Goal: Task Accomplishment & Management: Complete application form

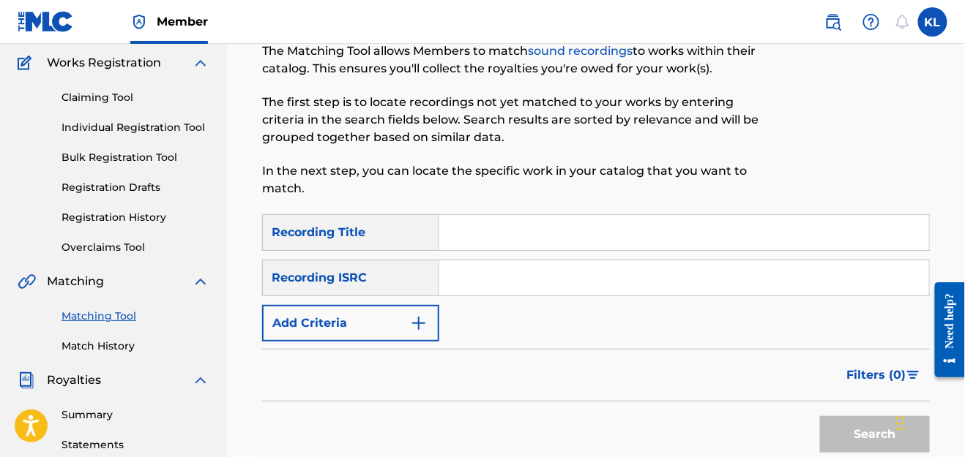
scroll to position [63, 0]
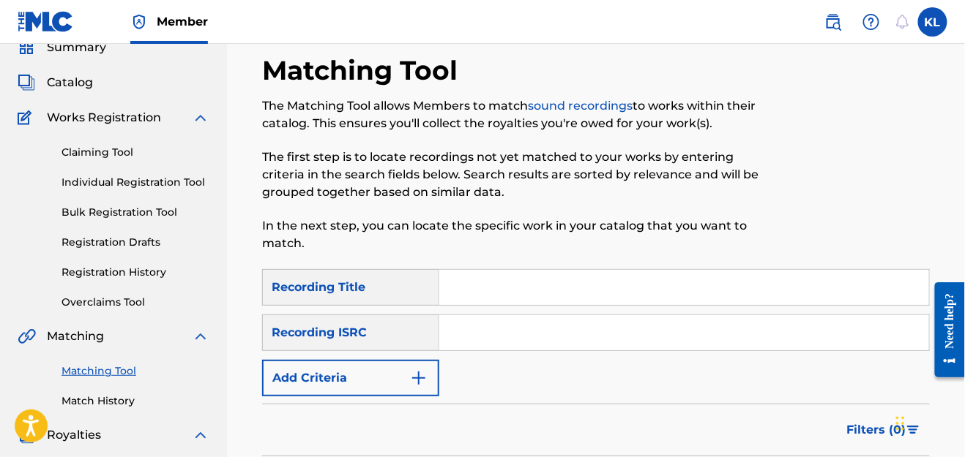
click at [88, 386] on div "Matching Tool Match History" at bounding box center [114, 377] width 192 height 64
click at [92, 398] on link "Match History" at bounding box center [135, 401] width 148 height 15
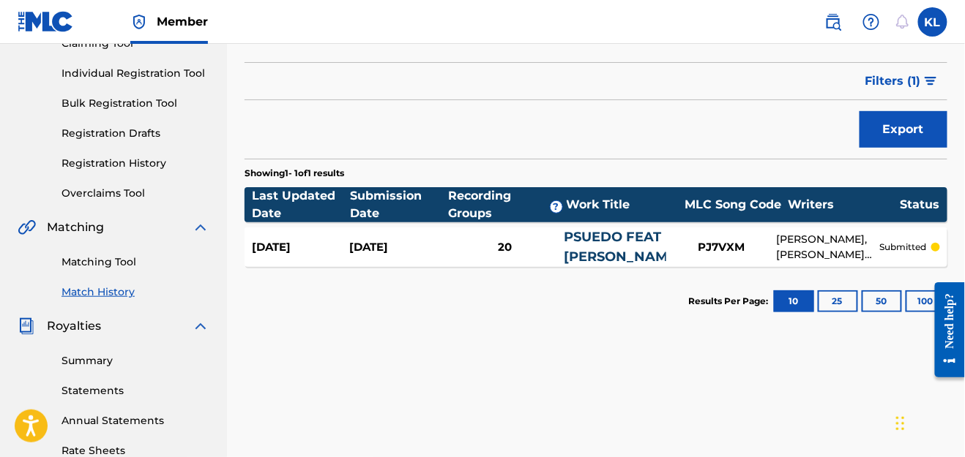
scroll to position [173, 0]
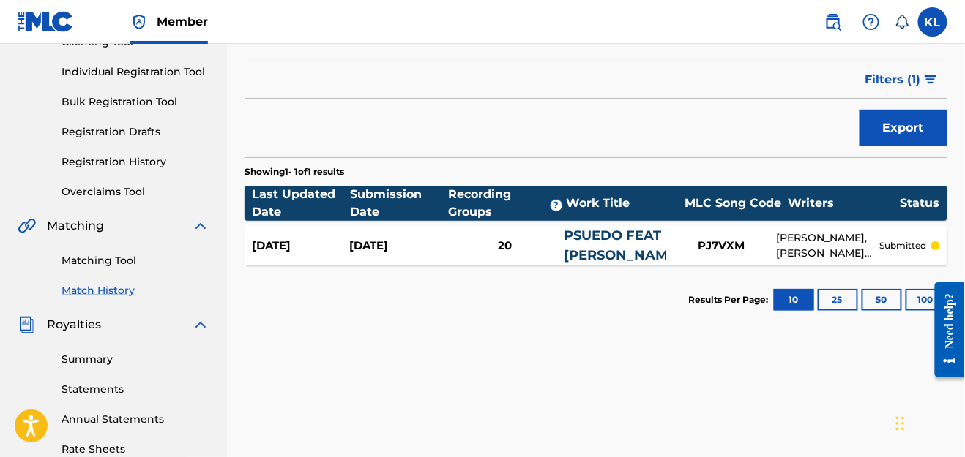
click at [505, 242] on div "20" at bounding box center [504, 246] width 117 height 17
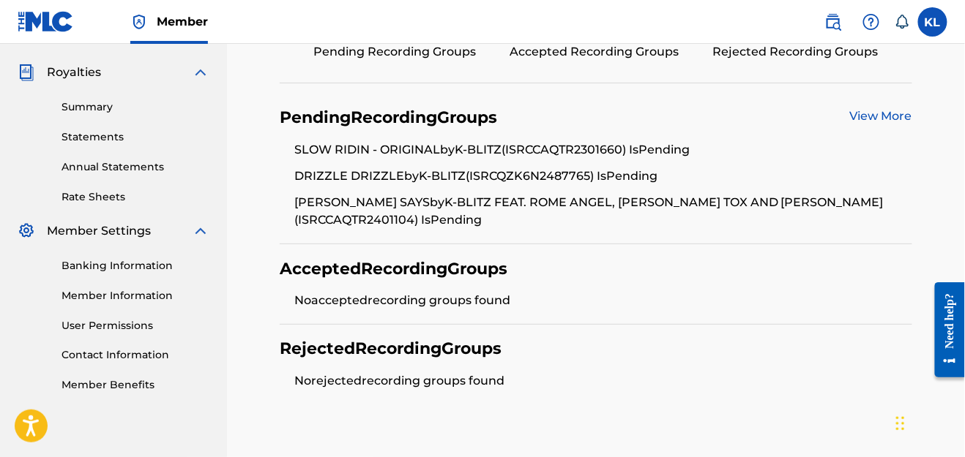
scroll to position [424, 0]
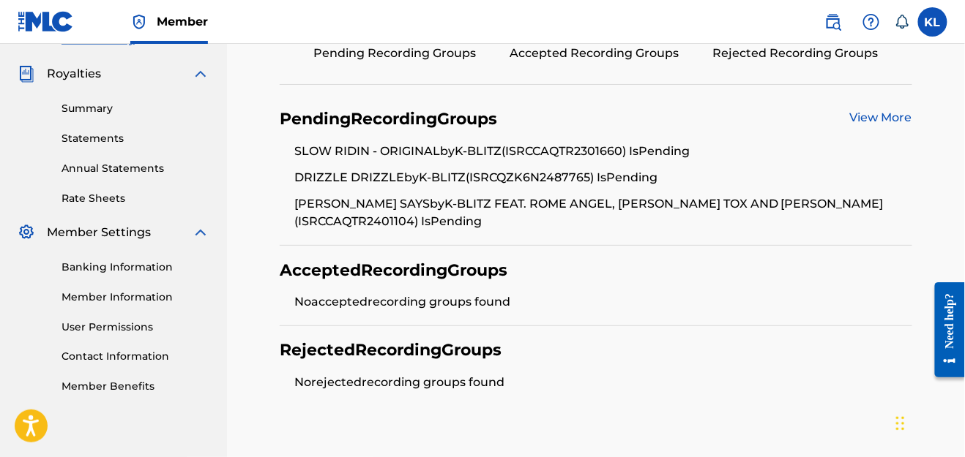
click at [875, 111] on link "View More" at bounding box center [881, 118] width 62 height 14
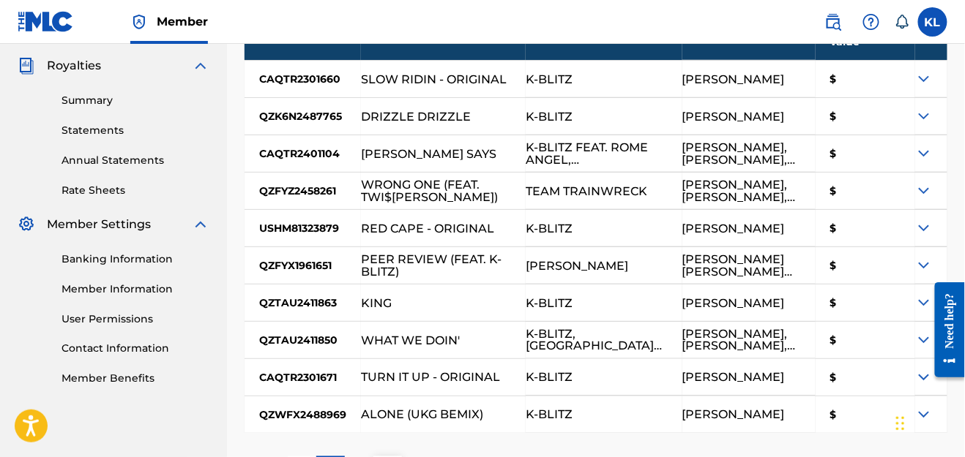
scroll to position [337, 0]
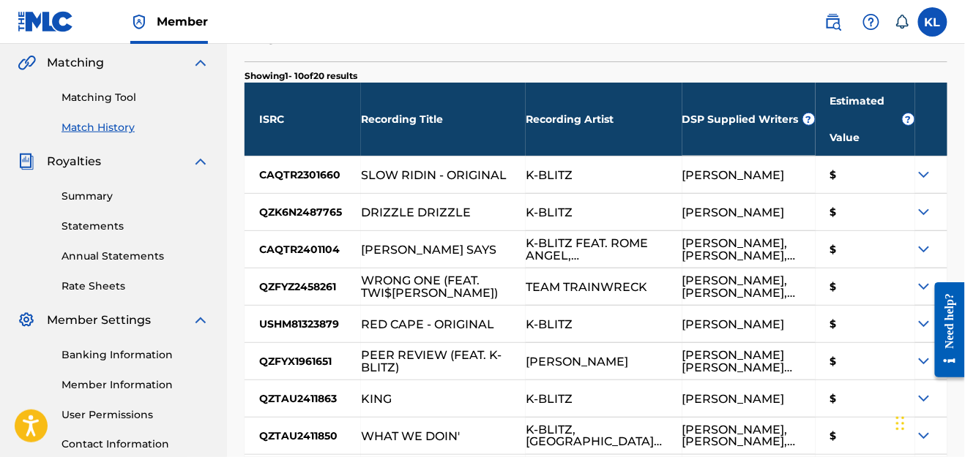
click at [935, 157] on div at bounding box center [931, 175] width 32 height 37
click at [925, 166] on img at bounding box center [924, 175] width 18 height 18
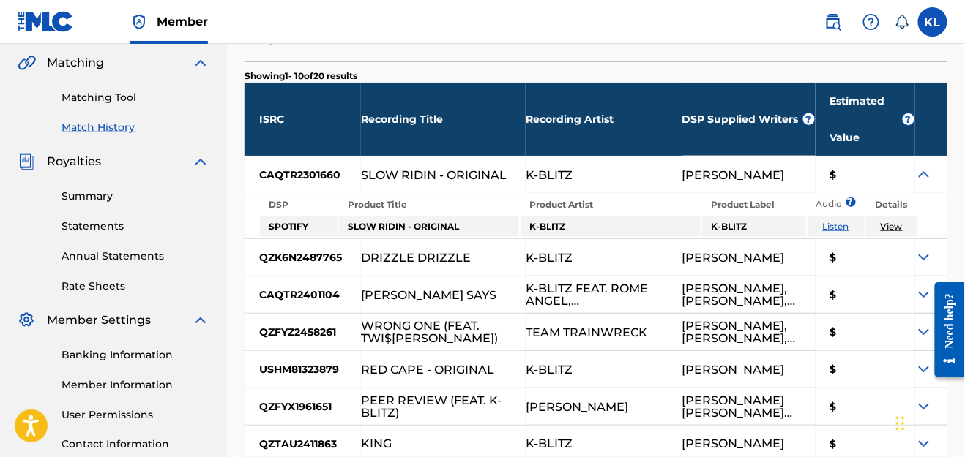
click at [903, 217] on td "View" at bounding box center [892, 227] width 52 height 20
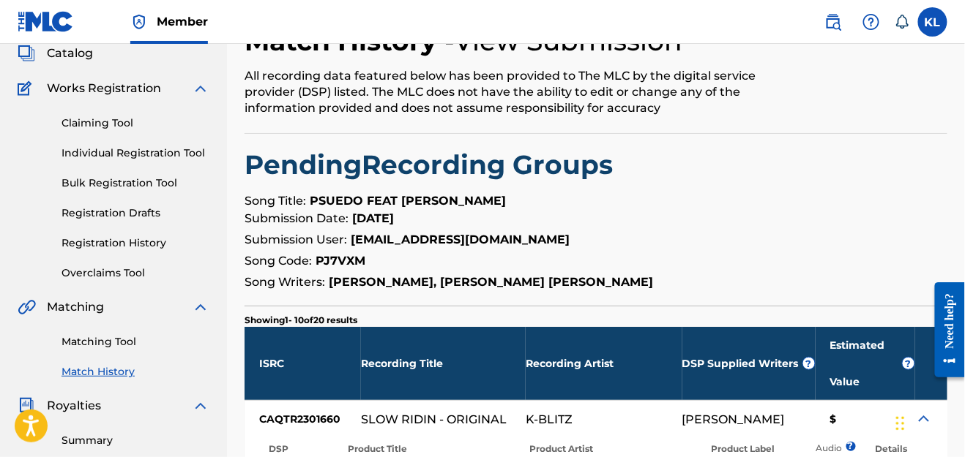
scroll to position [0, 0]
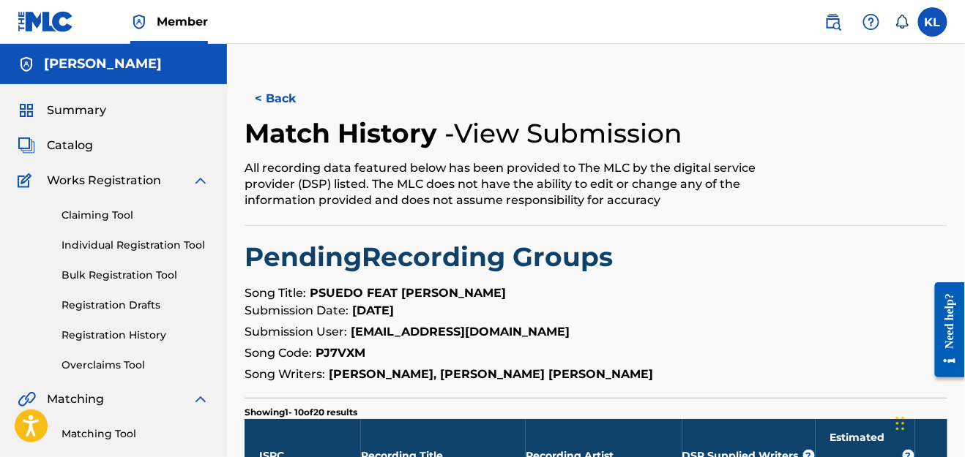
click at [272, 97] on button "< Back" at bounding box center [288, 99] width 88 height 37
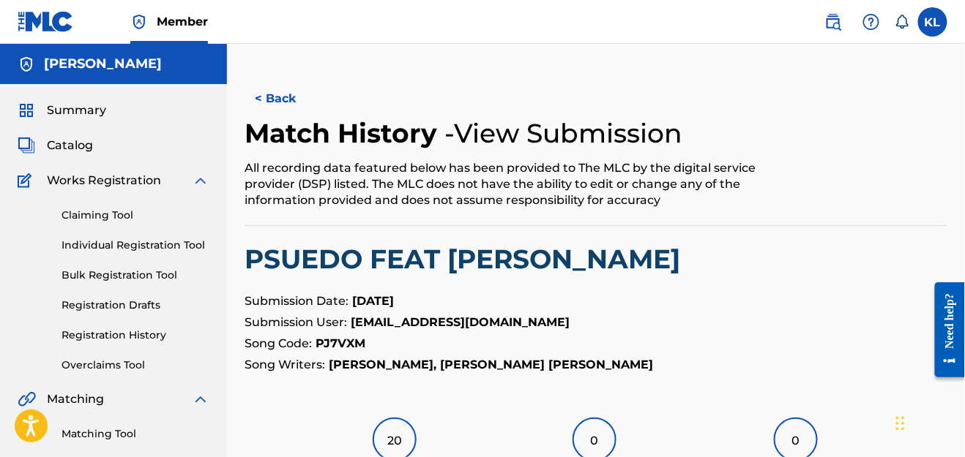
click at [276, 108] on button "< Back" at bounding box center [288, 99] width 88 height 37
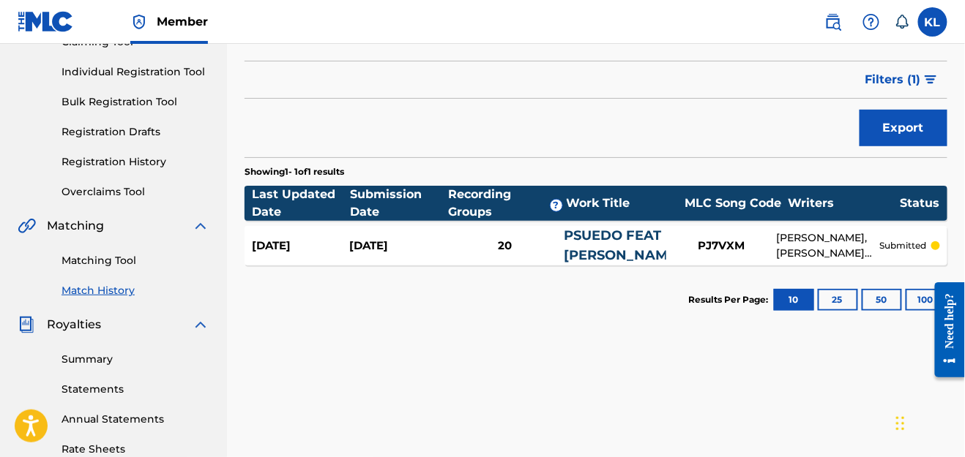
click at [906, 243] on p "submitted" at bounding box center [903, 245] width 47 height 13
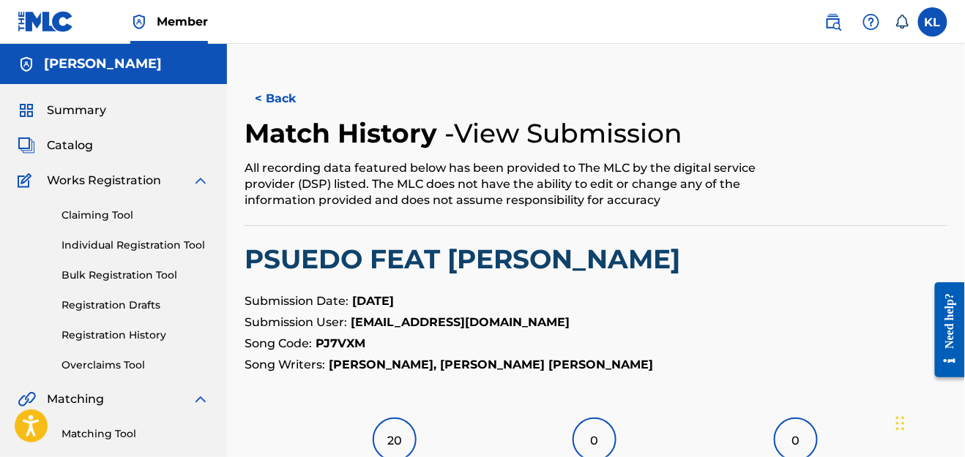
click at [274, 99] on button "< Back" at bounding box center [288, 99] width 88 height 37
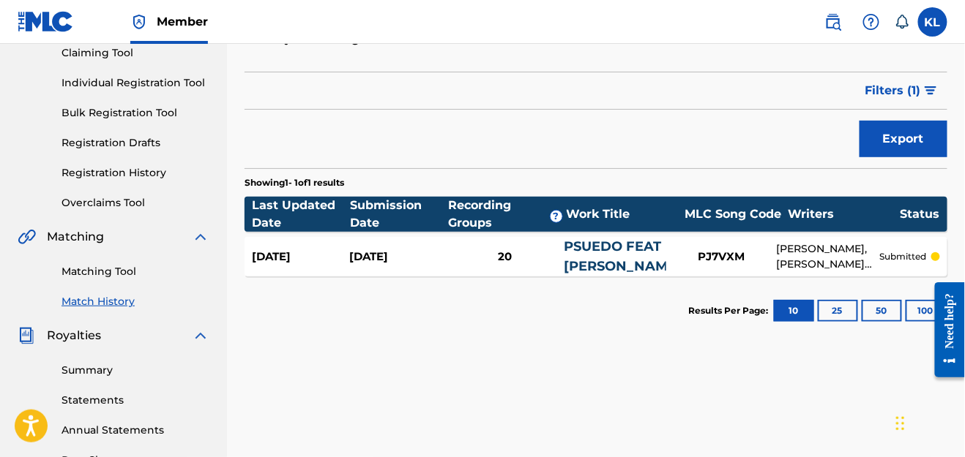
scroll to position [162, 0]
drag, startPoint x: 652, startPoint y: 254, endPoint x: 594, endPoint y: 258, distance: 57.9
click at [594, 258] on div "PSUEDO FEAT [PERSON_NAME]" at bounding box center [615, 257] width 102 height 40
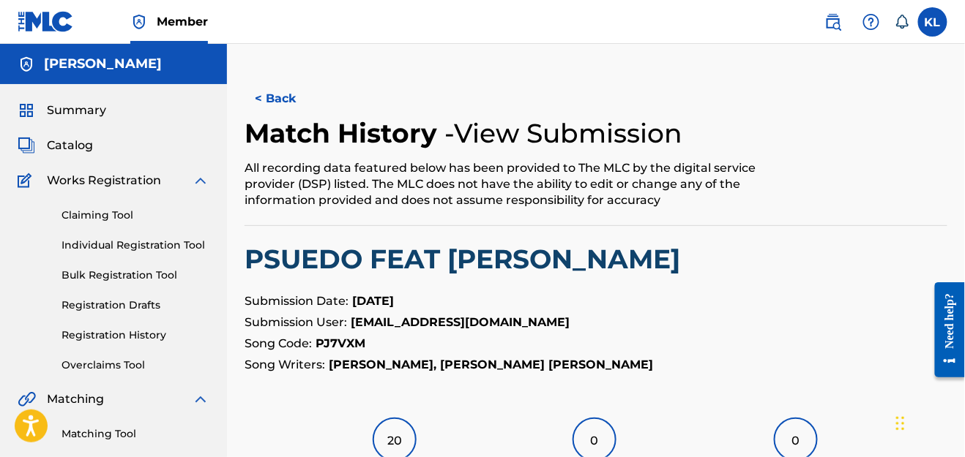
click at [254, 96] on button "< Back" at bounding box center [288, 99] width 88 height 37
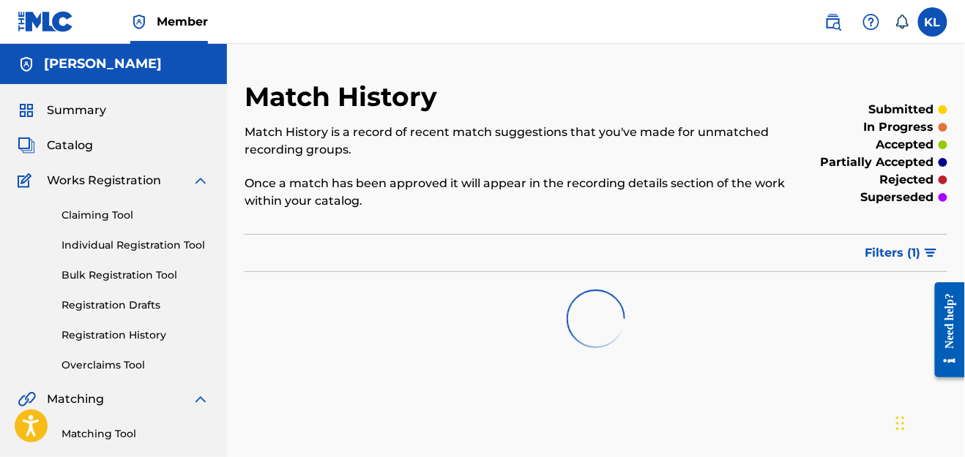
scroll to position [162, 0]
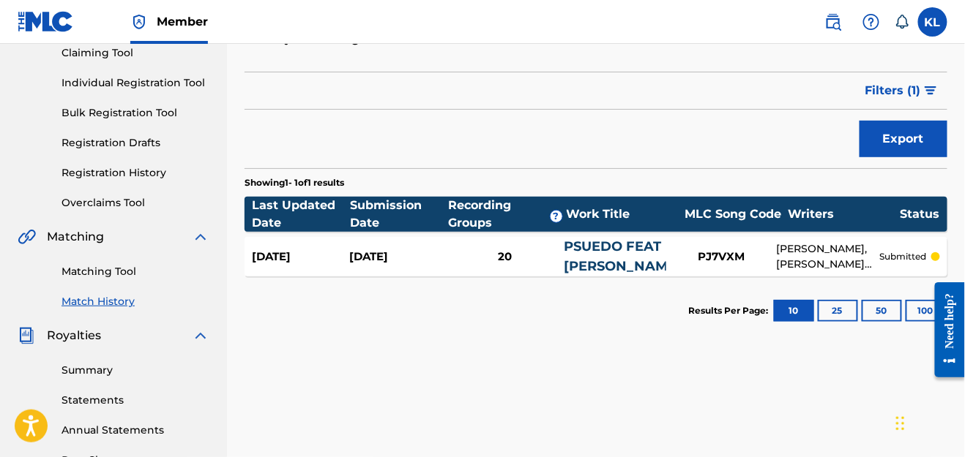
click at [108, 268] on link "Matching Tool" at bounding box center [135, 271] width 148 height 15
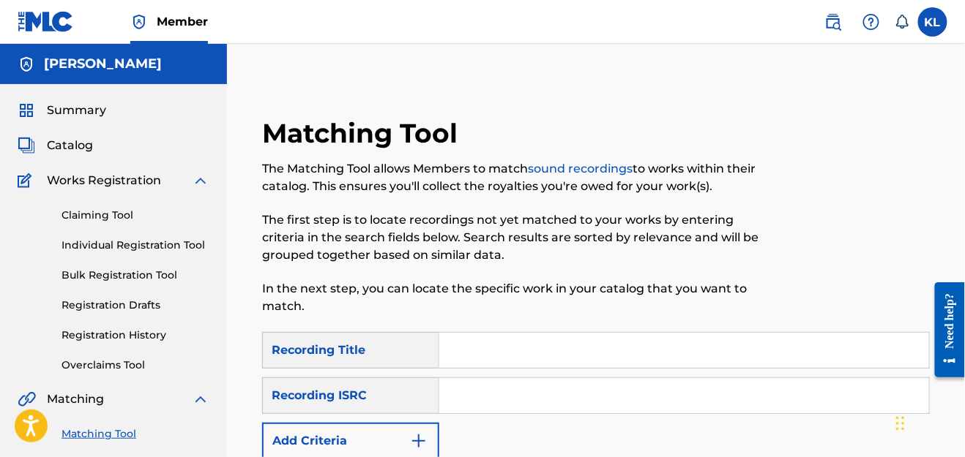
click at [538, 347] on input "Search Form" at bounding box center [684, 350] width 490 height 35
type input "Psudeo"
click at [493, 436] on div "SearchWithCriteria2becaecb-6620-458b-b871-9c9f225d4b58 Recording Title Psudeo S…" at bounding box center [595, 395] width 667 height 127
click at [427, 437] on img "Search Form" at bounding box center [419, 442] width 18 height 18
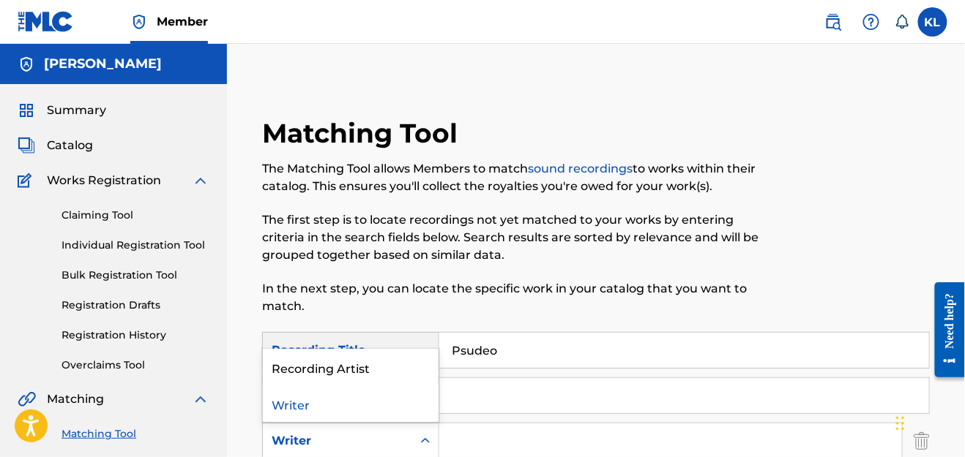
click at [406, 437] on div "Writer" at bounding box center [337, 441] width 149 height 28
click at [479, 438] on input "Search Form" at bounding box center [670, 441] width 463 height 35
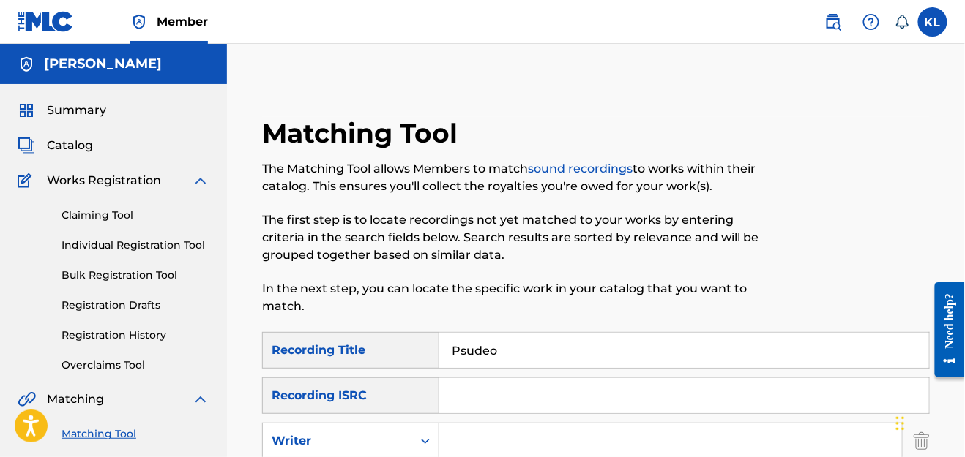
drag, startPoint x: 479, startPoint y: 438, endPoint x: 566, endPoint y: 392, distance: 98.2
click at [566, 392] on div "SearchWithCriteria2becaecb-6620-458b-b871-9c9f225d4b58 Recording Title Psudeo S…" at bounding box center [595, 418] width 667 height 173
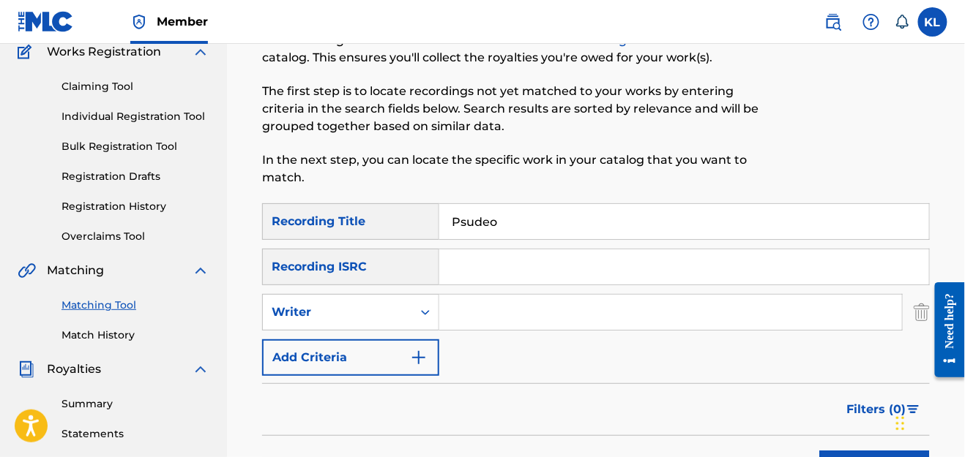
scroll to position [125, 0]
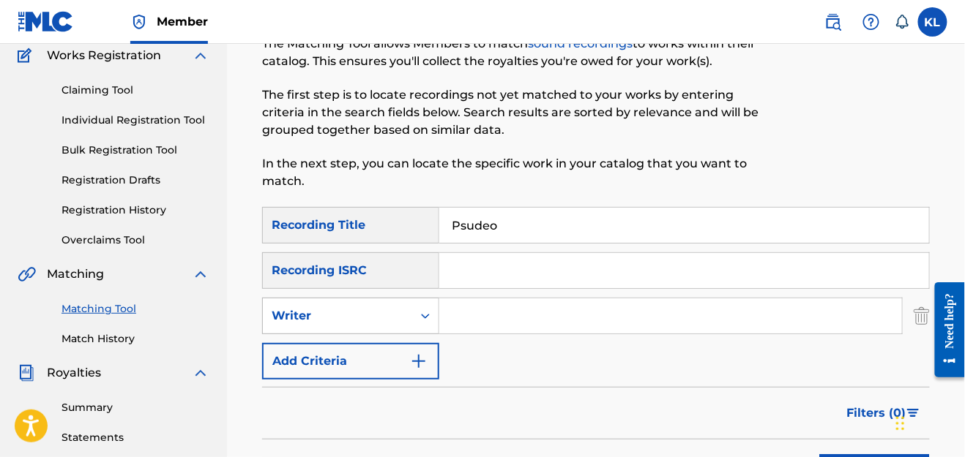
click at [313, 325] on div "Writer" at bounding box center [337, 316] width 149 height 28
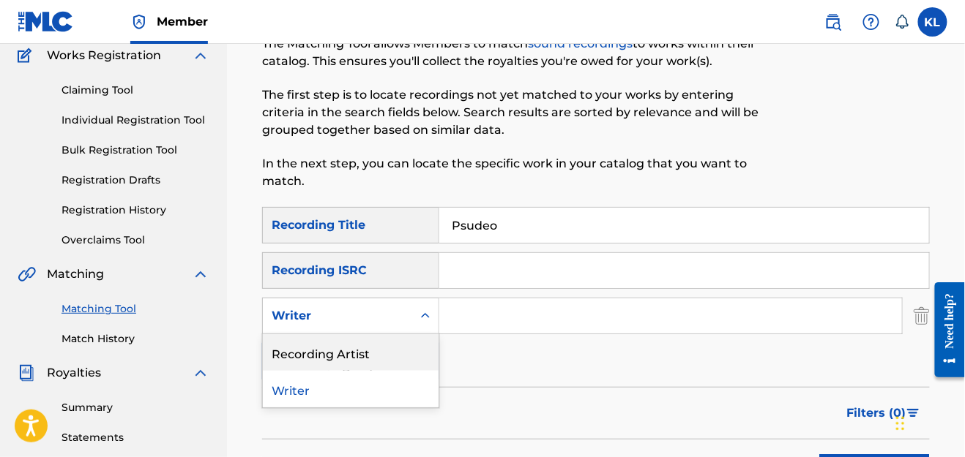
click at [333, 353] on div "Recording Artist" at bounding box center [351, 352] width 176 height 37
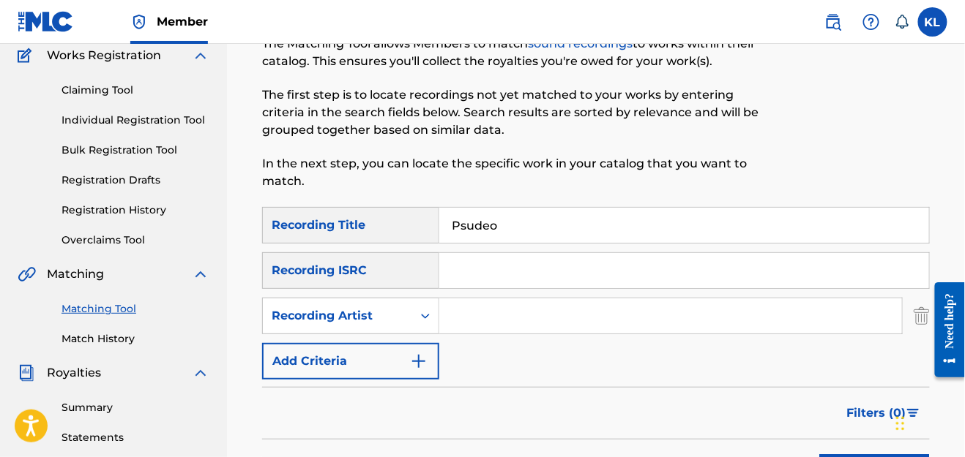
click at [507, 318] on input "Search Form" at bounding box center [670, 316] width 463 height 35
type input "K-Blitz"
click at [433, 352] on button "Add Criteria" at bounding box center [350, 361] width 177 height 37
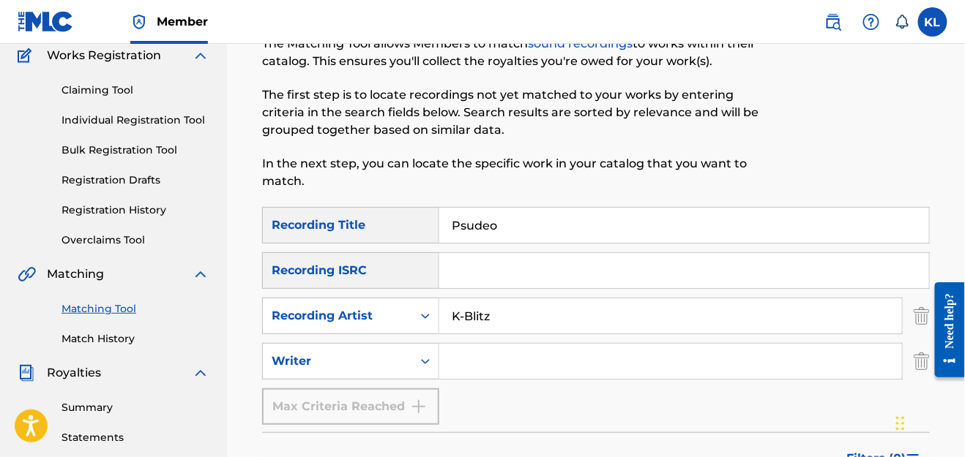
click at [475, 359] on input "Search Form" at bounding box center [670, 361] width 463 height 35
type input "[PERSON_NAME] [PERSON_NAME]"
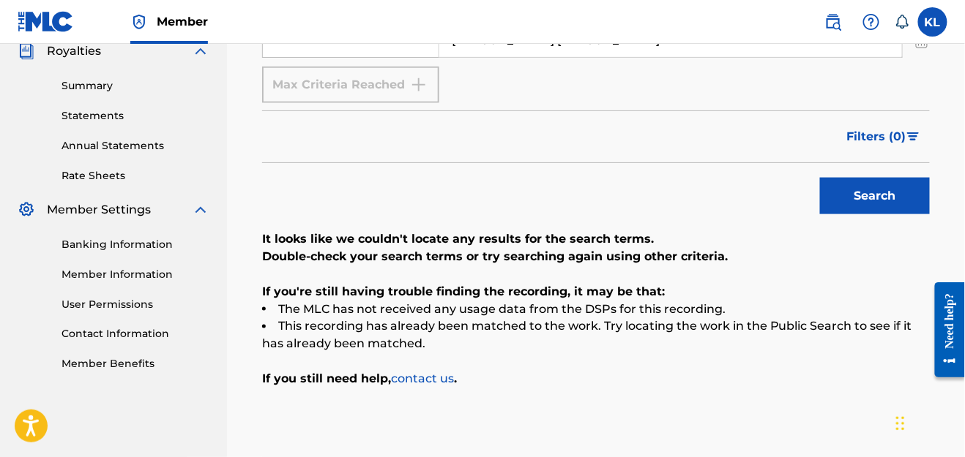
scroll to position [446, 0]
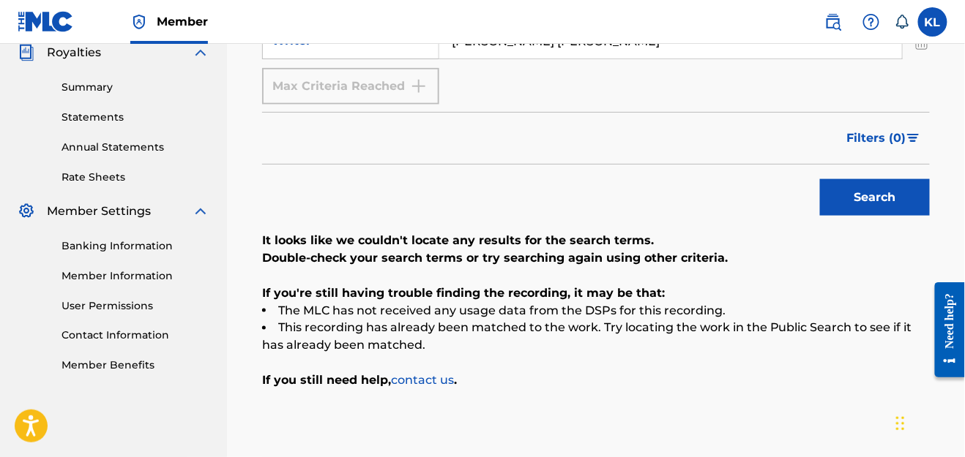
click at [891, 179] on button "Search" at bounding box center [875, 197] width 110 height 37
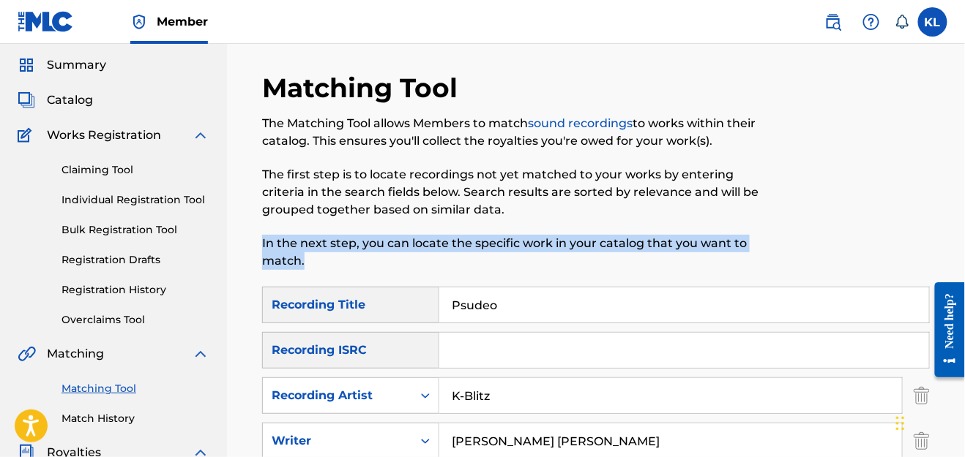
click at [758, 204] on div "Matching Tool The Matching Tool allows Members to match sound recordings to wor…" at bounding box center [595, 179] width 667 height 215
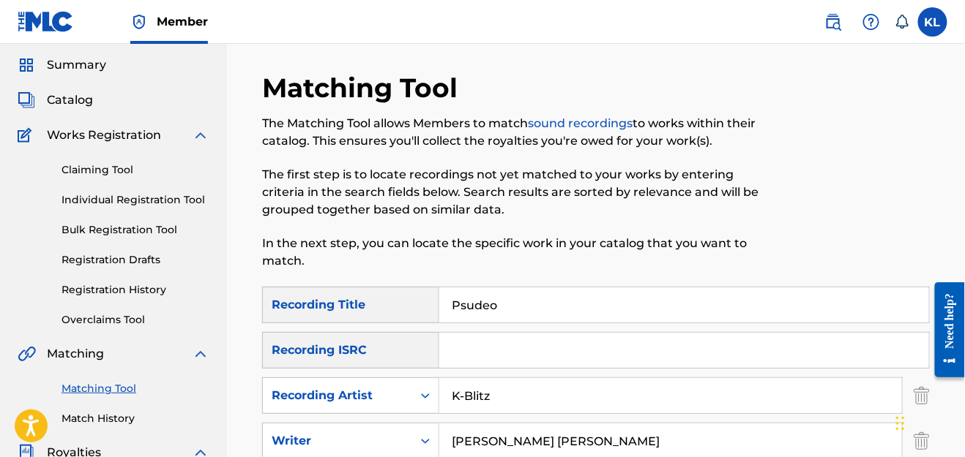
click at [547, 302] on input "Psudeo" at bounding box center [684, 305] width 490 height 35
type input "P"
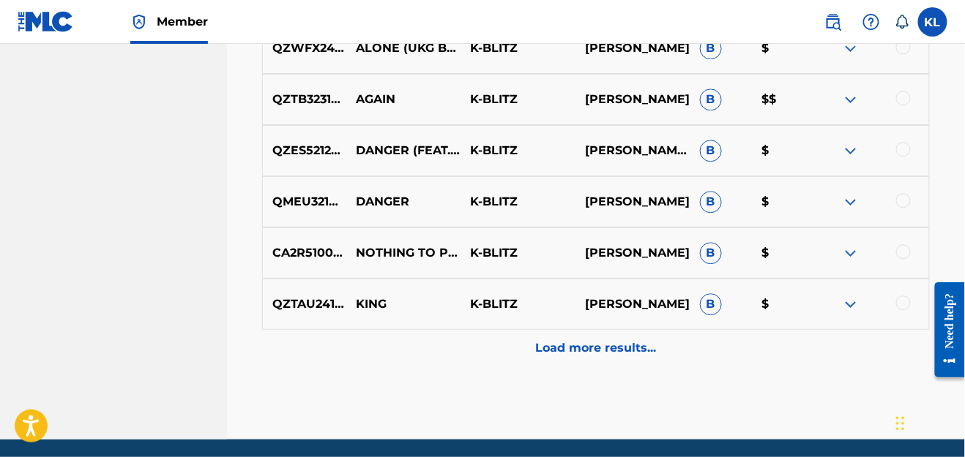
scroll to position [910, 0]
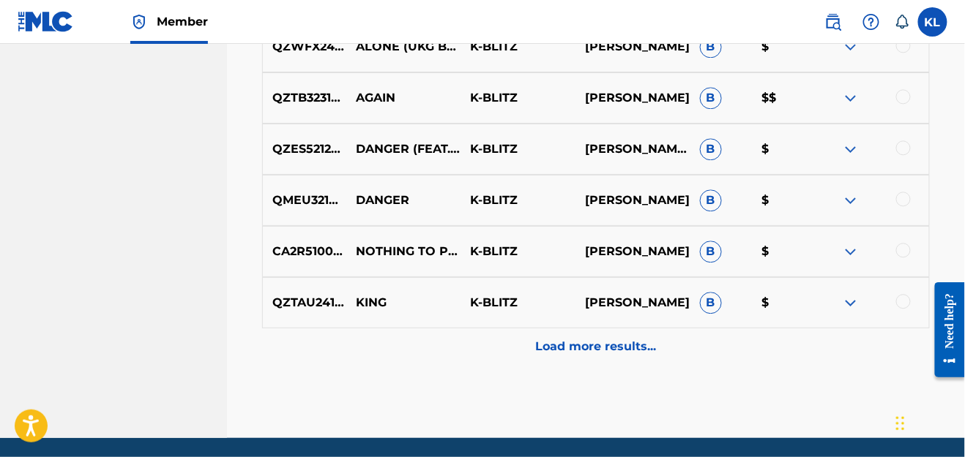
click at [585, 342] on p "Load more results..." at bounding box center [596, 347] width 121 height 18
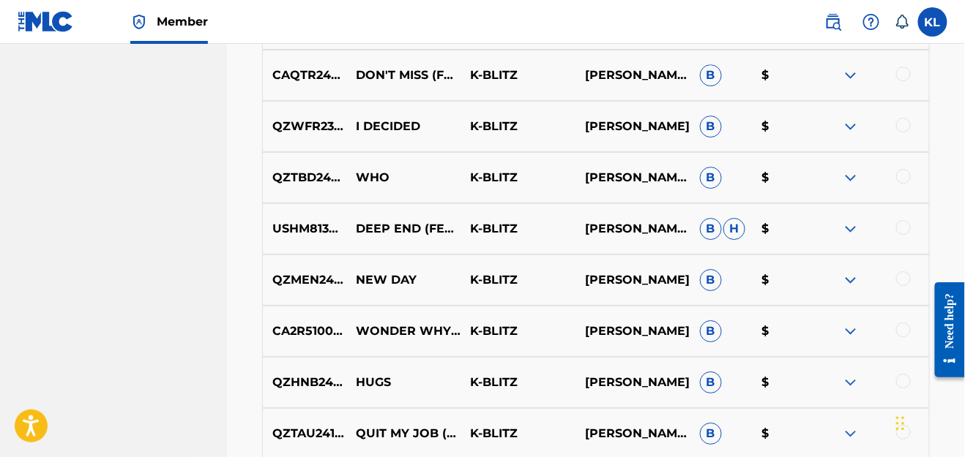
scroll to position [1472, 0]
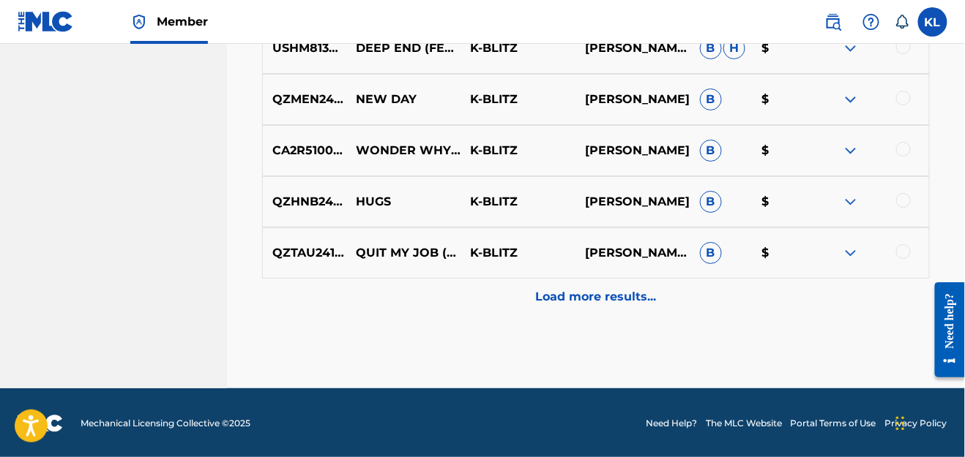
click at [585, 304] on p "Load more results..." at bounding box center [596, 297] width 121 height 18
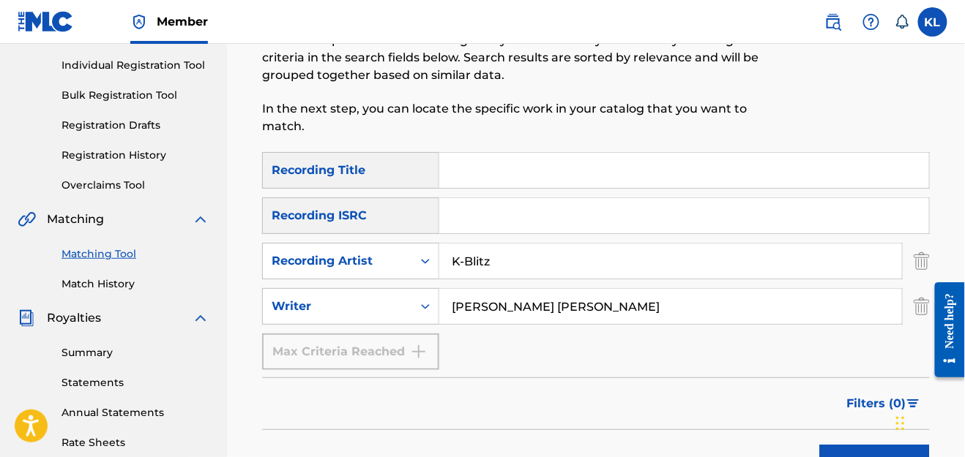
scroll to position [185, 0]
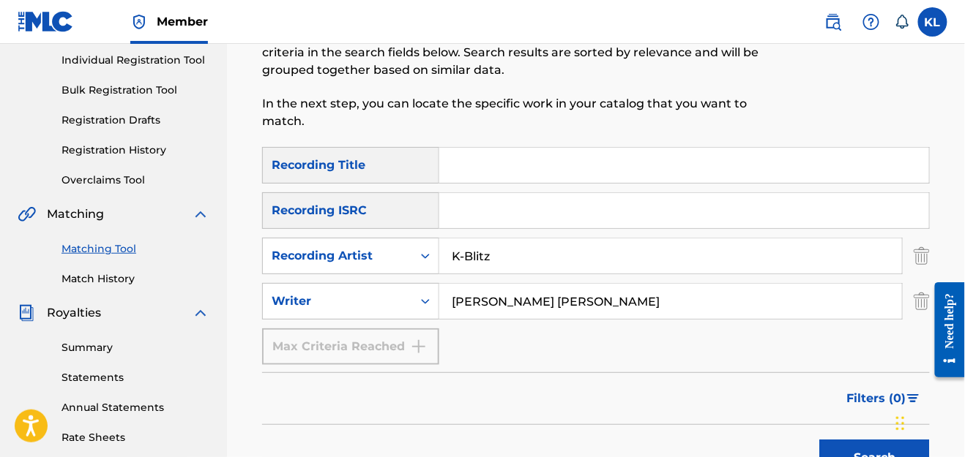
click at [543, 162] on input "Search Form" at bounding box center [684, 165] width 490 height 35
click at [820, 440] on button "Search" at bounding box center [875, 458] width 110 height 37
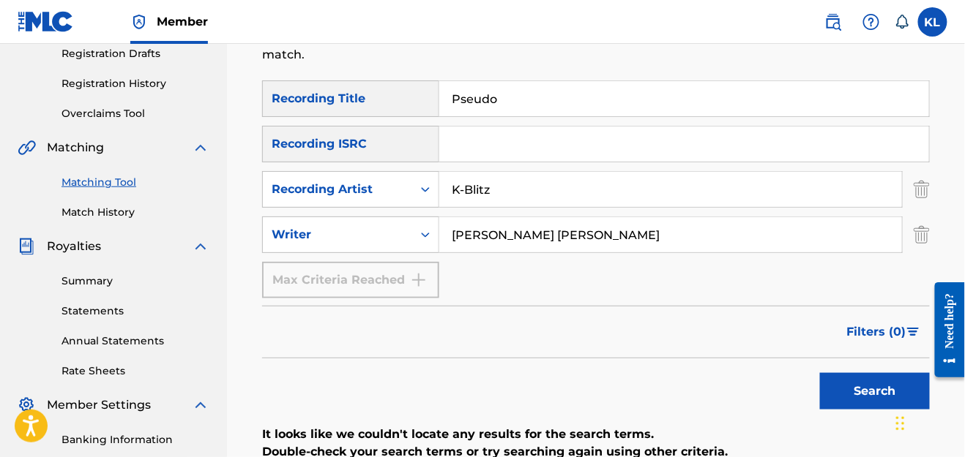
scroll to position [291, 0]
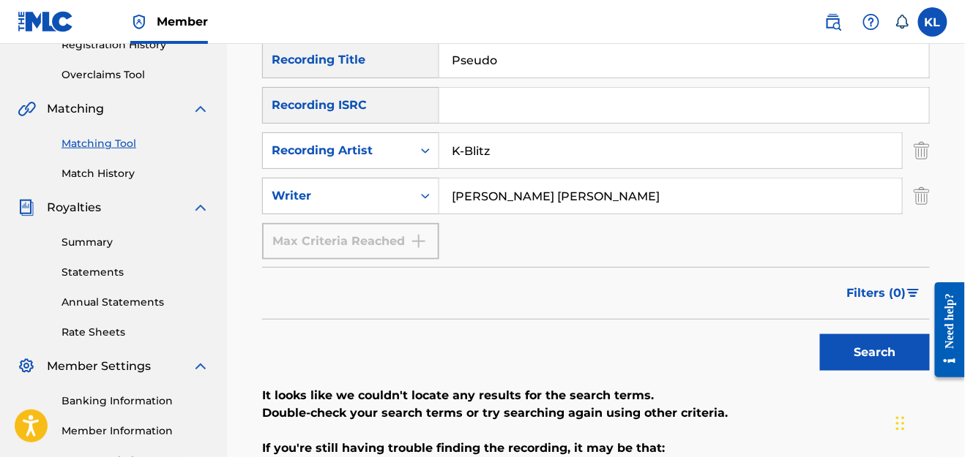
click at [541, 74] on input "Pseudo" at bounding box center [684, 59] width 490 height 35
click at [820, 334] on button "Search" at bounding box center [875, 352] width 110 height 37
click at [574, 76] on input "Psudeo" at bounding box center [684, 59] width 490 height 35
type input "P"
click at [820, 334] on button "Search" at bounding box center [875, 352] width 110 height 37
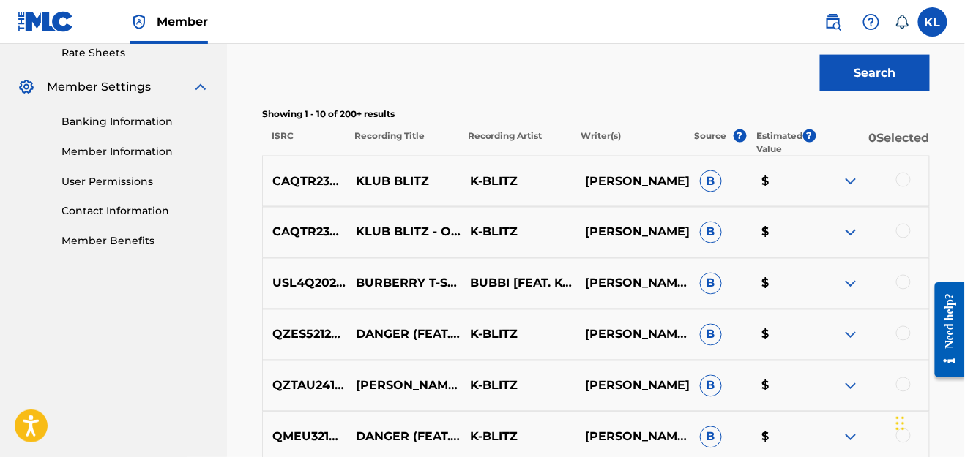
scroll to position [606, 0]
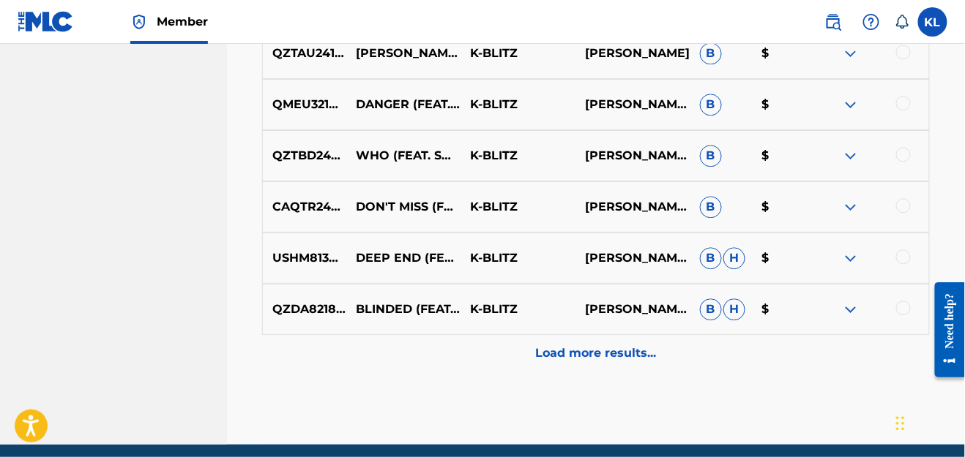
click at [658, 359] on div "Load more results..." at bounding box center [595, 353] width 667 height 37
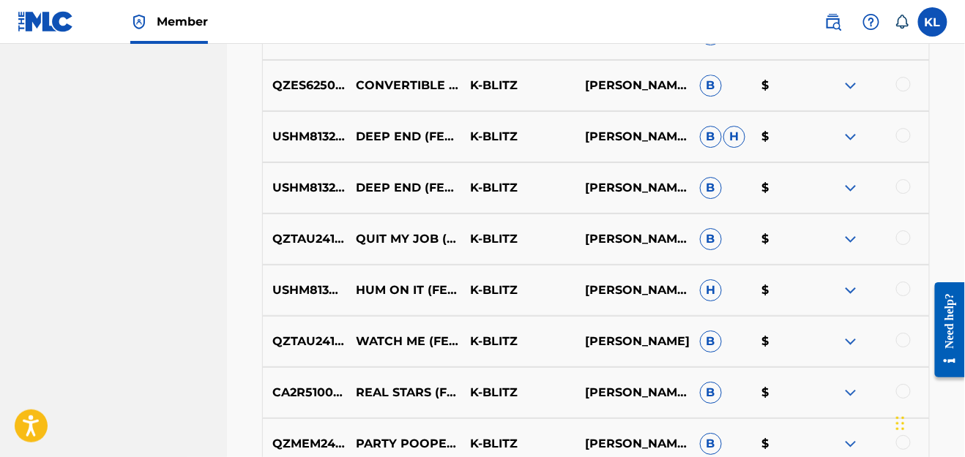
scroll to position [1355, 0]
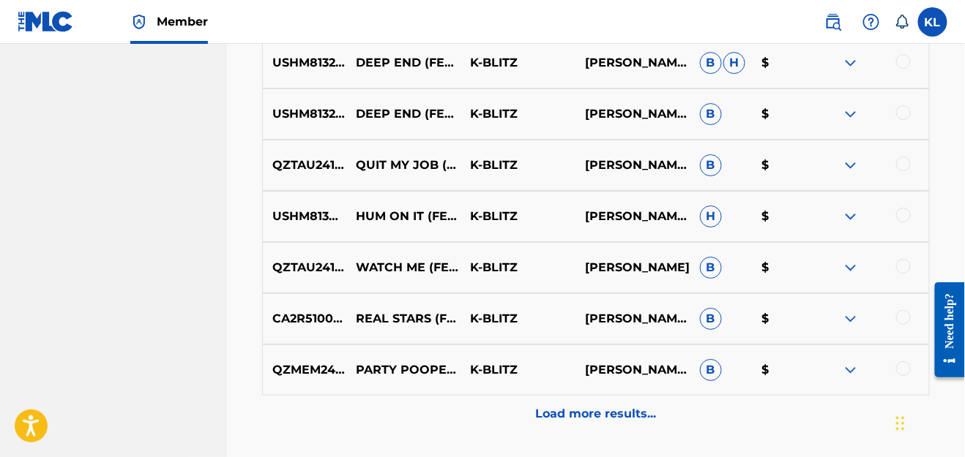
click at [643, 397] on div "Load more results..." at bounding box center [595, 414] width 667 height 37
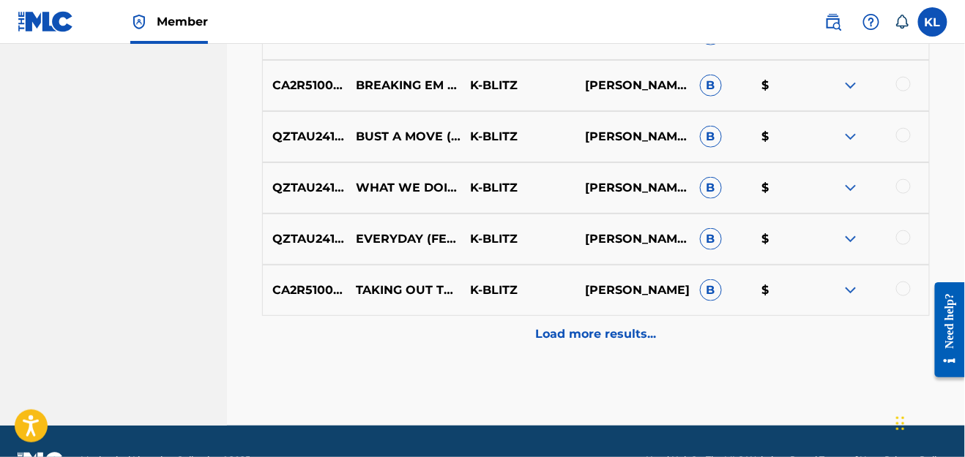
scroll to position [1982, 0]
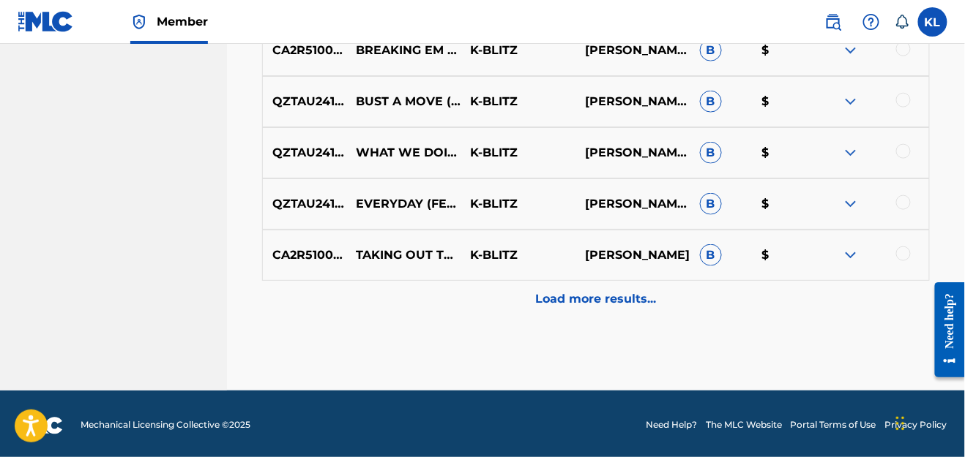
click at [572, 296] on p "Load more results..." at bounding box center [596, 300] width 121 height 18
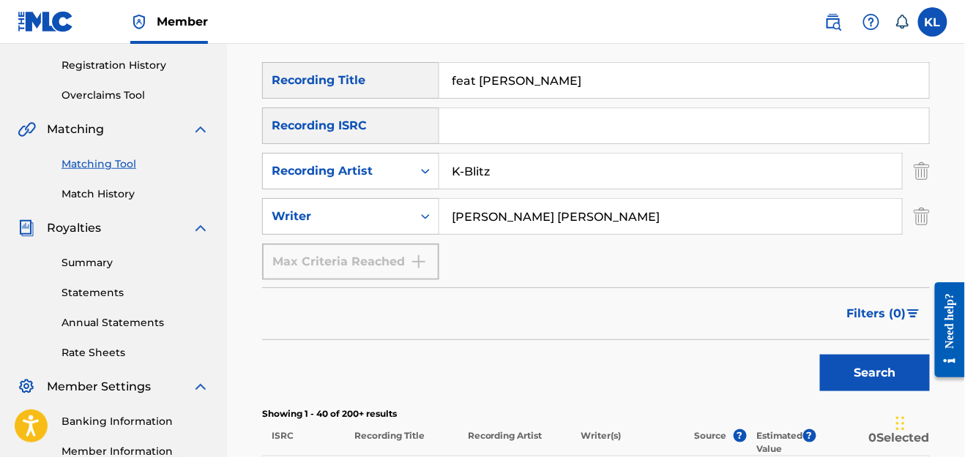
scroll to position [238, 0]
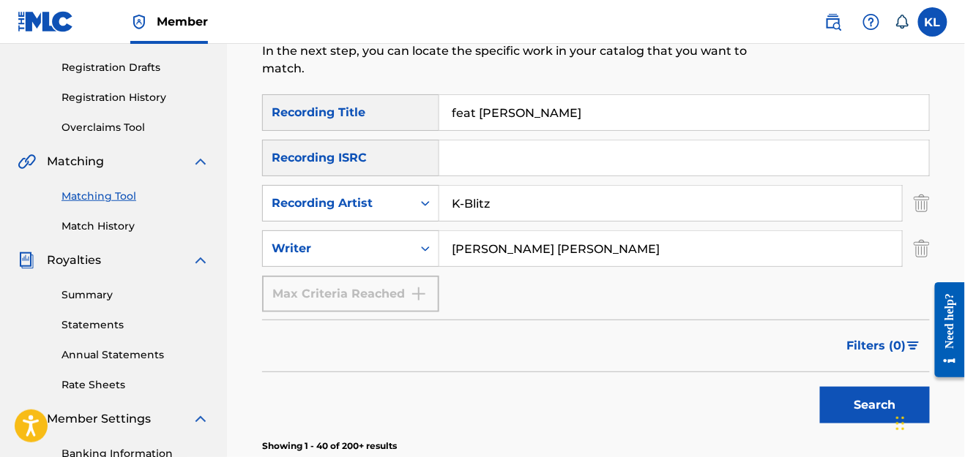
click at [525, 111] on input "feat [PERSON_NAME]" at bounding box center [684, 112] width 490 height 35
type input "f"
type input "Psuedo Feat K-Blitz"
click at [820, 387] on button "Search" at bounding box center [875, 405] width 110 height 37
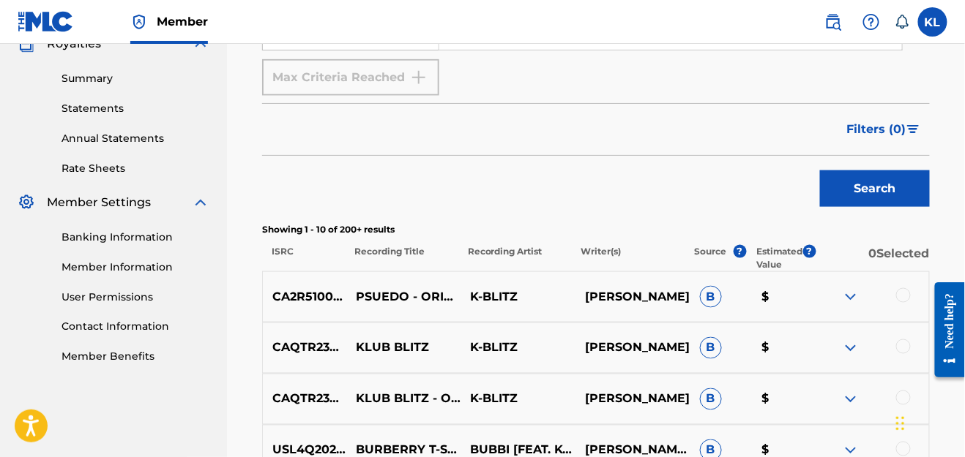
scroll to position [457, 0]
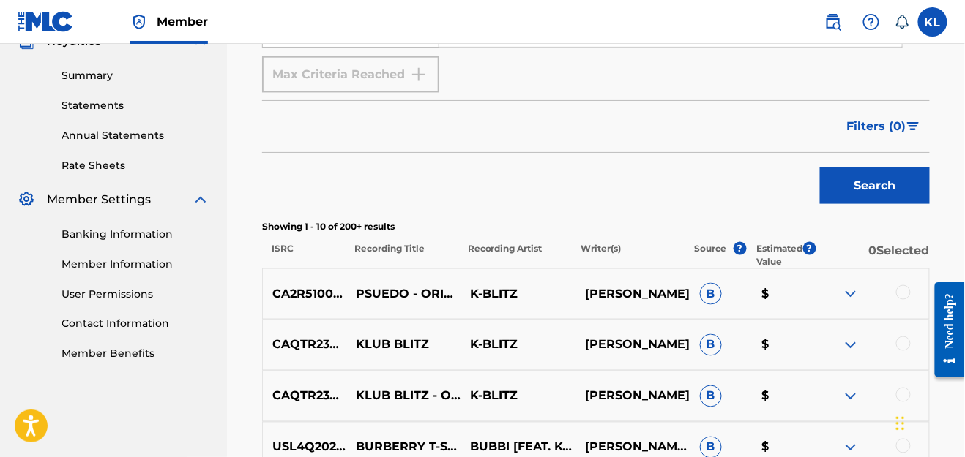
click at [859, 288] on img at bounding box center [851, 294] width 18 height 18
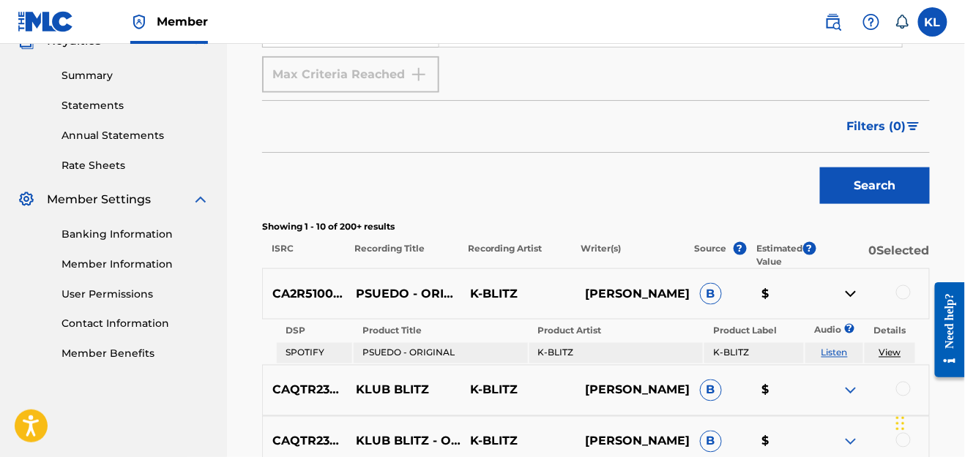
drag, startPoint x: 859, startPoint y: 288, endPoint x: 871, endPoint y: 351, distance: 64.0
click at [871, 351] on div "CA2R51000011 PSUEDO - ORIGINAL K-BLITZ [PERSON_NAME] B $ DSP Product Title Prod…" at bounding box center [595, 317] width 667 height 97
click at [871, 351] on td "View" at bounding box center [889, 353] width 50 height 20
click at [880, 351] on link "View" at bounding box center [890, 353] width 22 height 11
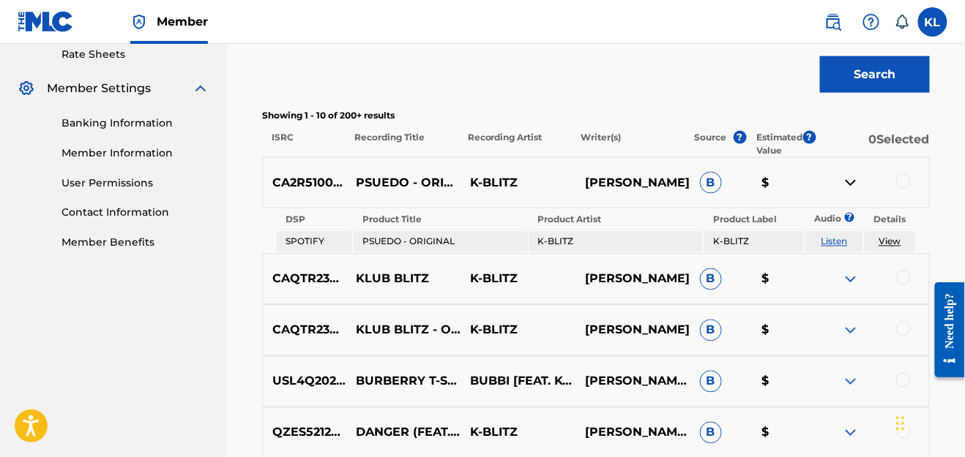
scroll to position [643, 0]
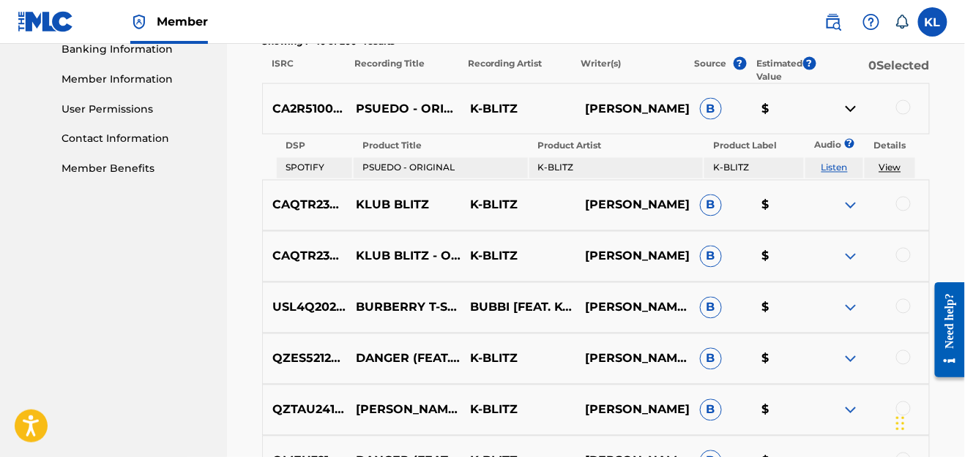
click at [899, 111] on div at bounding box center [903, 107] width 15 height 15
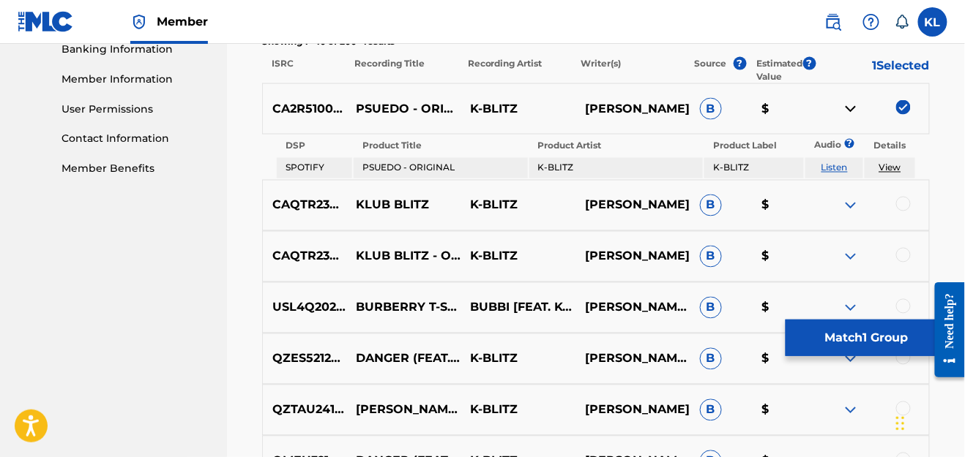
drag, startPoint x: 871, startPoint y: 343, endPoint x: 865, endPoint y: 333, distance: 11.8
click at [865, 333] on button "Match 1 Group" at bounding box center [866, 338] width 162 height 37
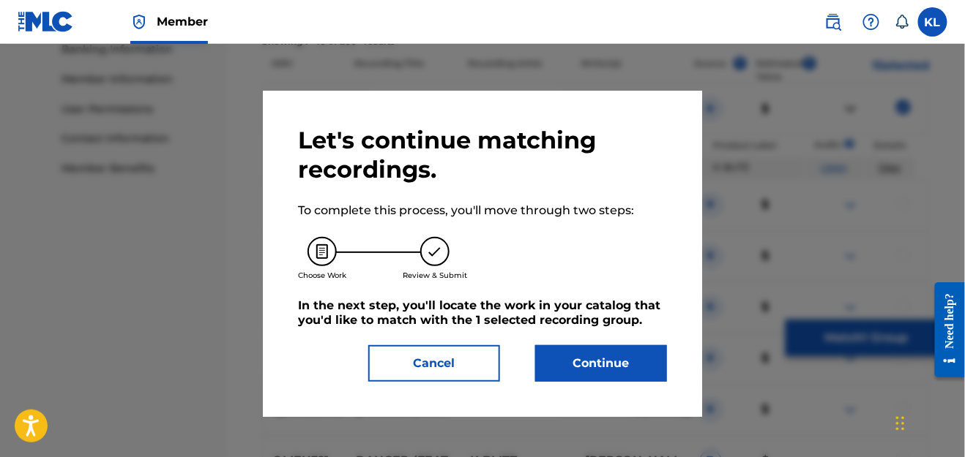
click at [598, 362] on button "Continue" at bounding box center [601, 363] width 132 height 37
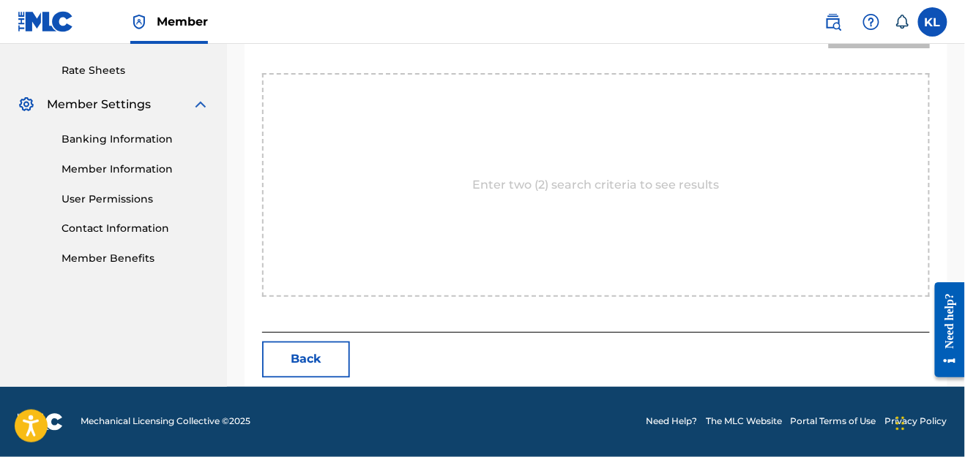
scroll to position [551, 0]
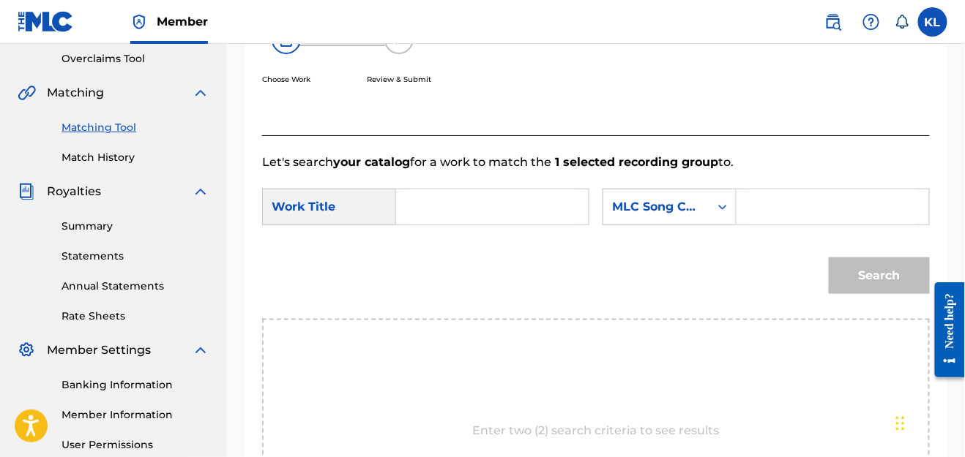
scroll to position [291, 0]
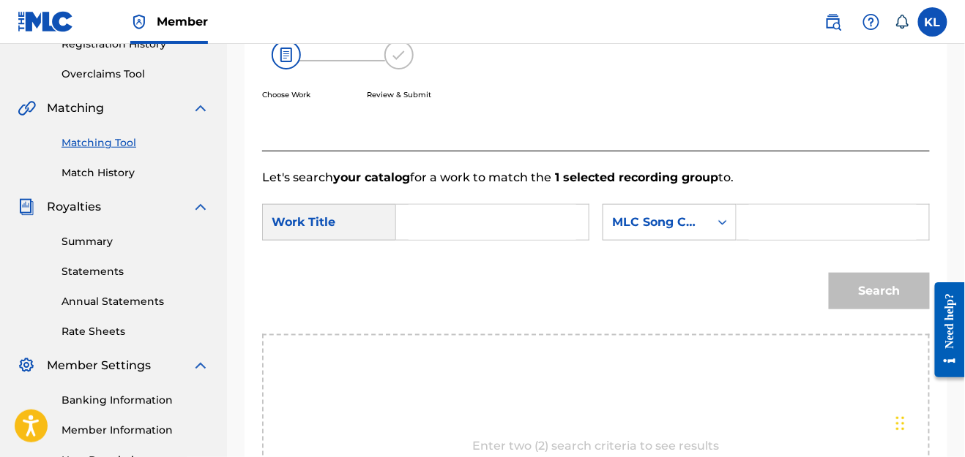
click at [468, 235] on input "Search Form" at bounding box center [492, 222] width 168 height 35
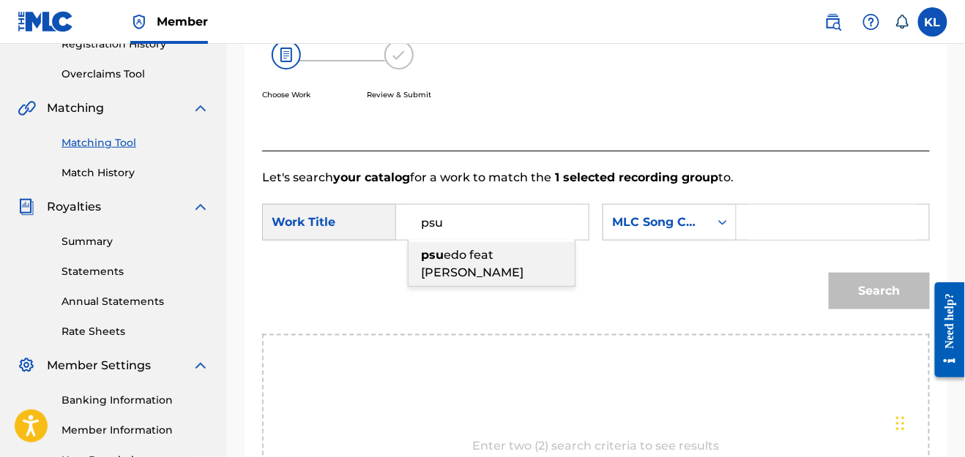
click at [481, 264] on div "psu edo feat [PERSON_NAME]" at bounding box center [491, 264] width 166 height 44
type input "psuedo feat [PERSON_NAME]"
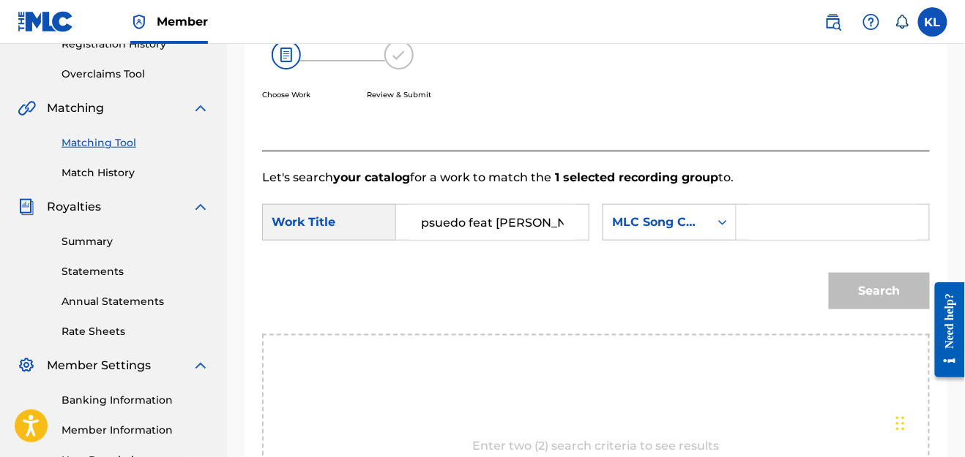
click at [817, 225] on input "Search Form" at bounding box center [833, 222] width 168 height 35
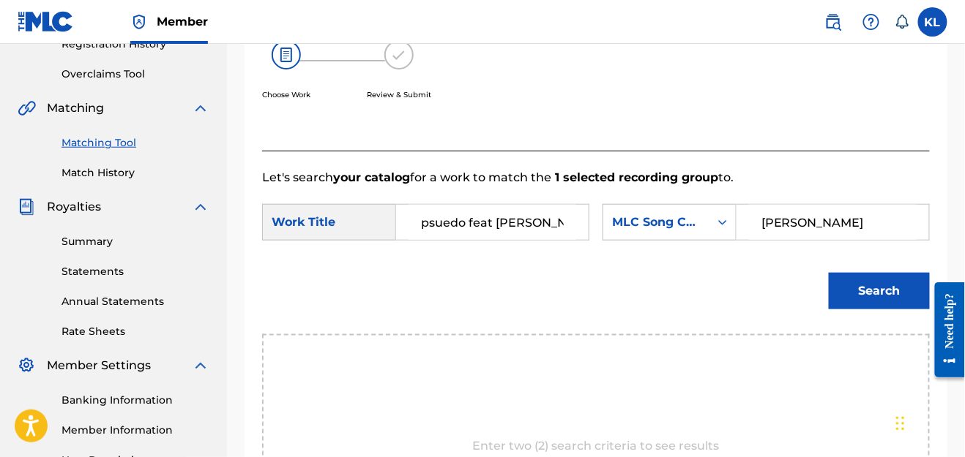
click at [828, 273] on button "Search" at bounding box center [878, 291] width 101 height 37
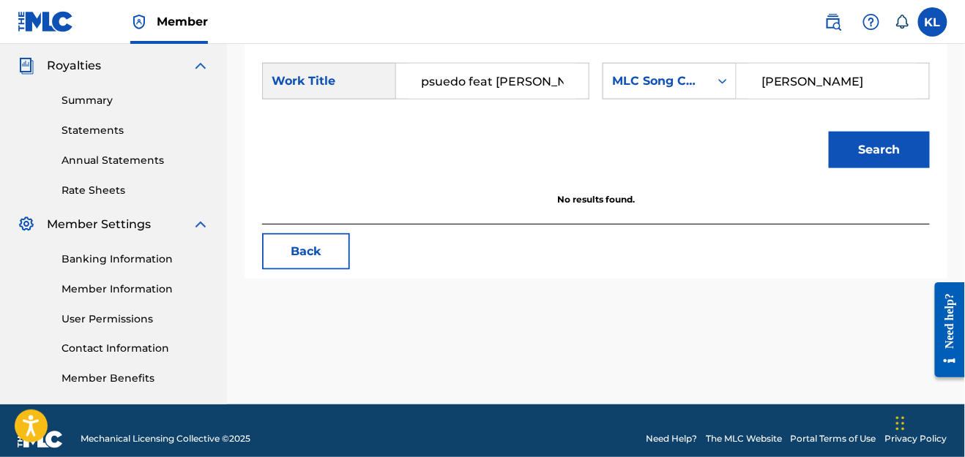
scroll to position [441, 0]
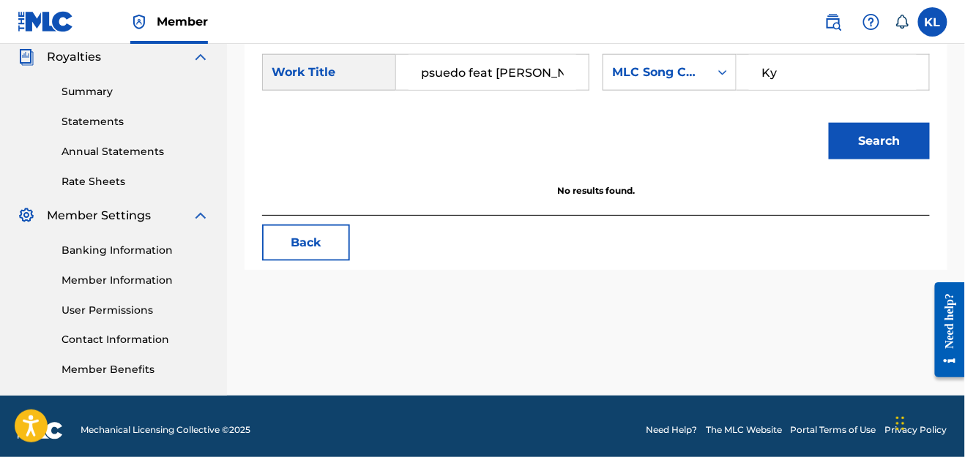
type input "K"
type input ";"
type input "[PERSON_NAME] [PERSON_NAME]"
click at [873, 138] on button "Search" at bounding box center [878, 141] width 101 height 37
click at [534, 72] on input "psuedo feat [PERSON_NAME]" at bounding box center [492, 72] width 168 height 35
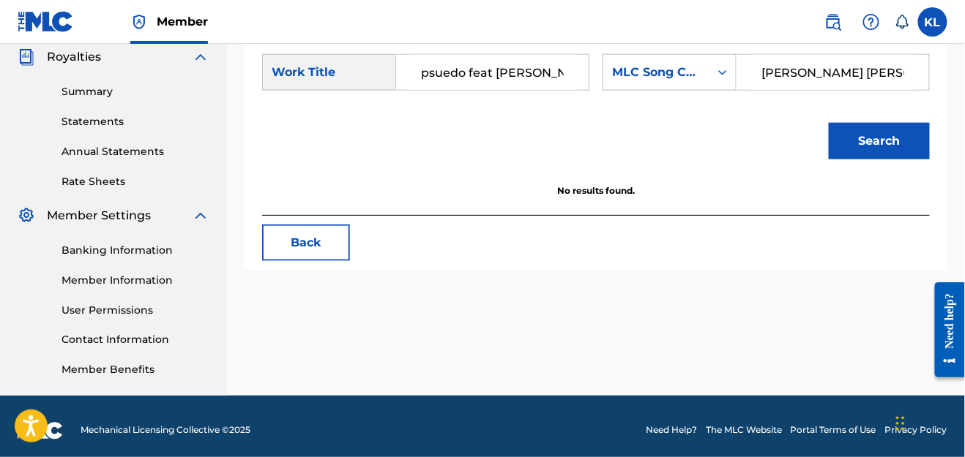
click at [534, 72] on input "psuedo feat [PERSON_NAME]" at bounding box center [492, 72] width 168 height 35
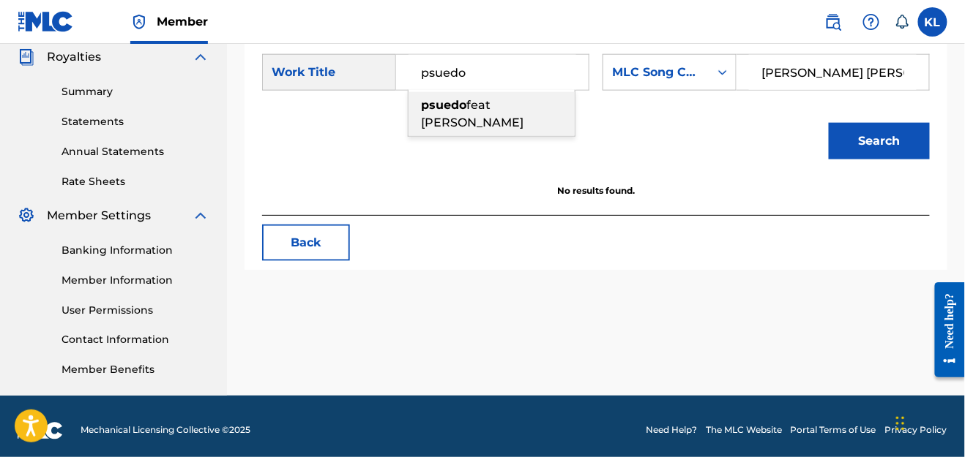
type input "psuedo"
click at [899, 128] on button "Search" at bounding box center [878, 141] width 101 height 37
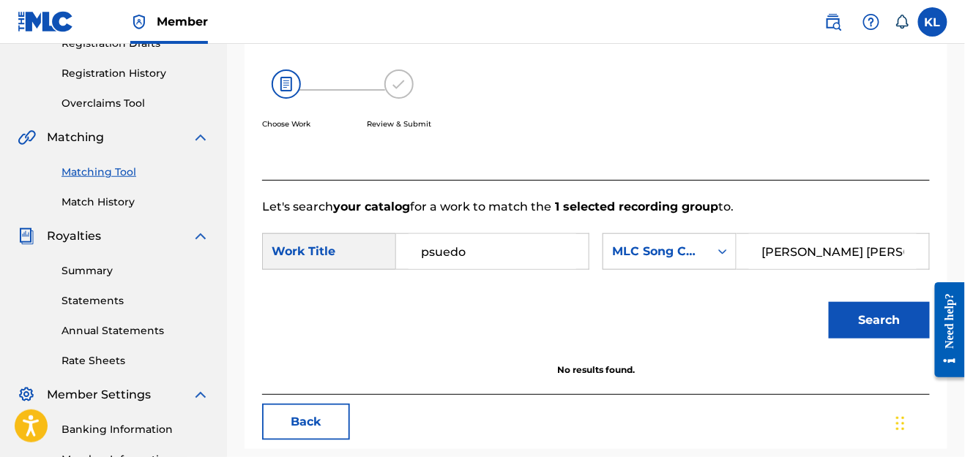
scroll to position [244, 0]
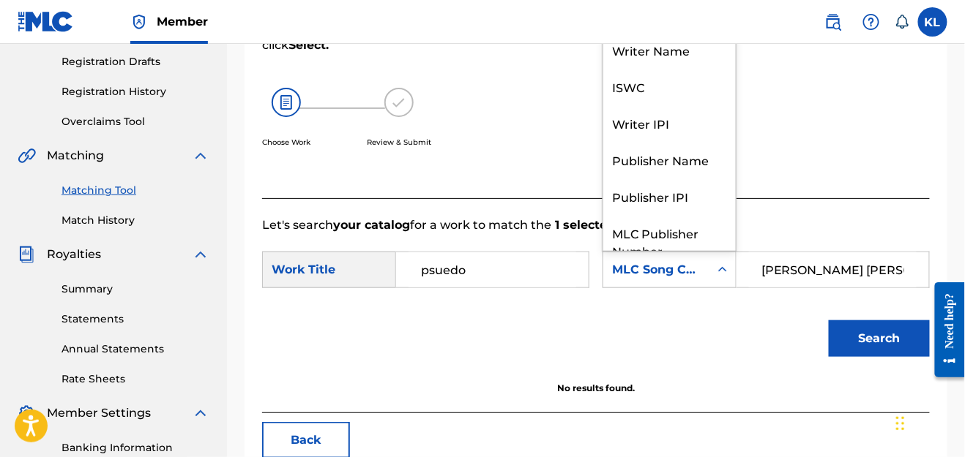
click at [692, 261] on div "MLC Song Code" at bounding box center [656, 270] width 89 height 18
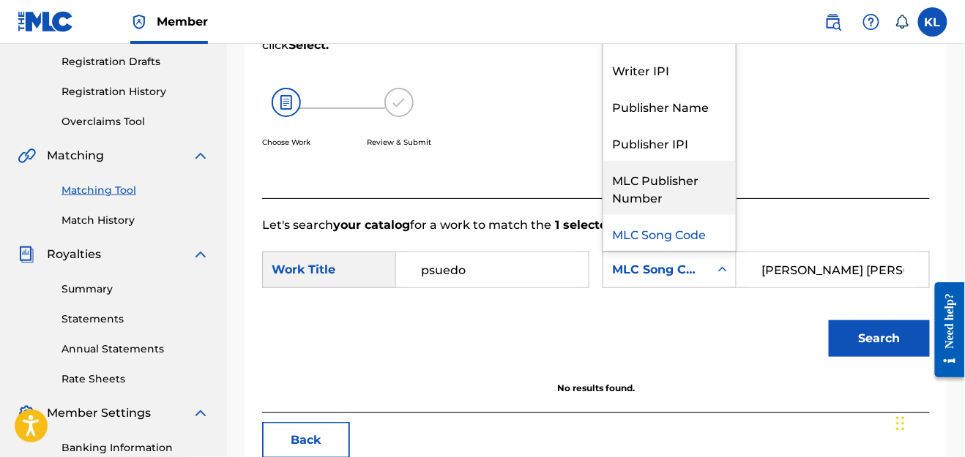
scroll to position [0, 0]
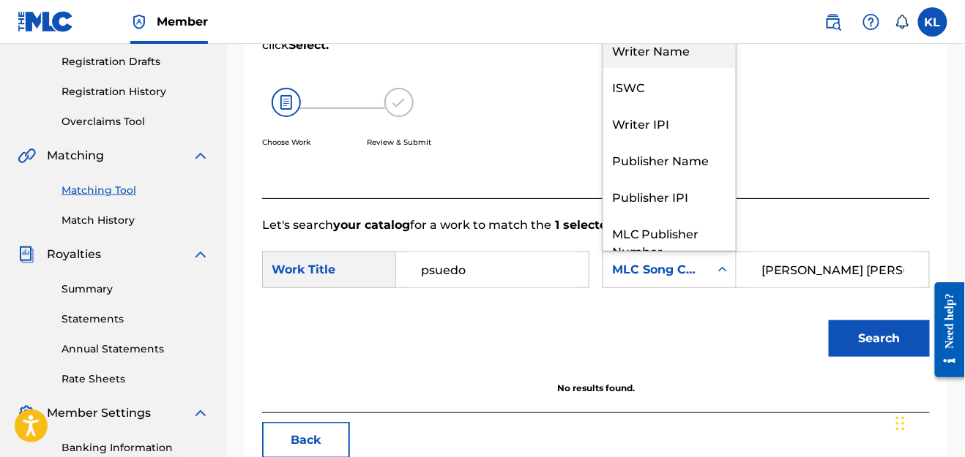
click at [669, 55] on div "Writer Name" at bounding box center [669, 49] width 132 height 37
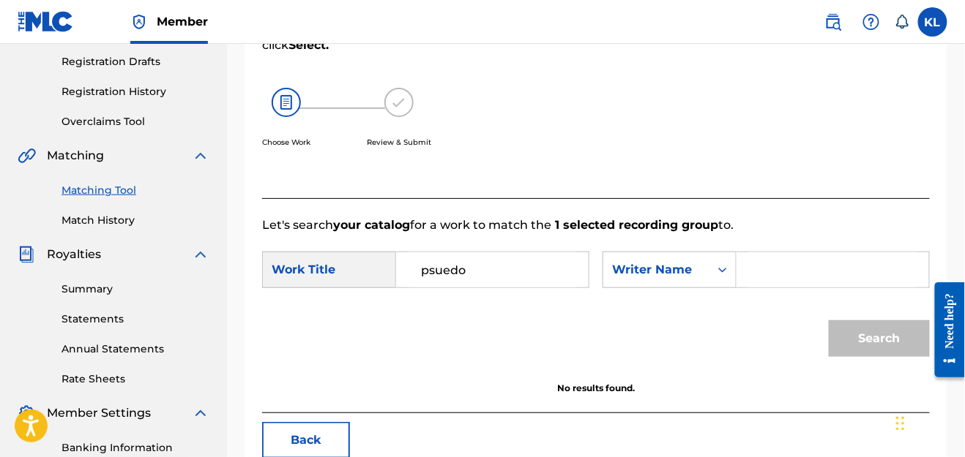
click at [774, 263] on input "Search Form" at bounding box center [833, 269] width 168 height 35
type input "[PERSON_NAME] [PERSON_NAME]"
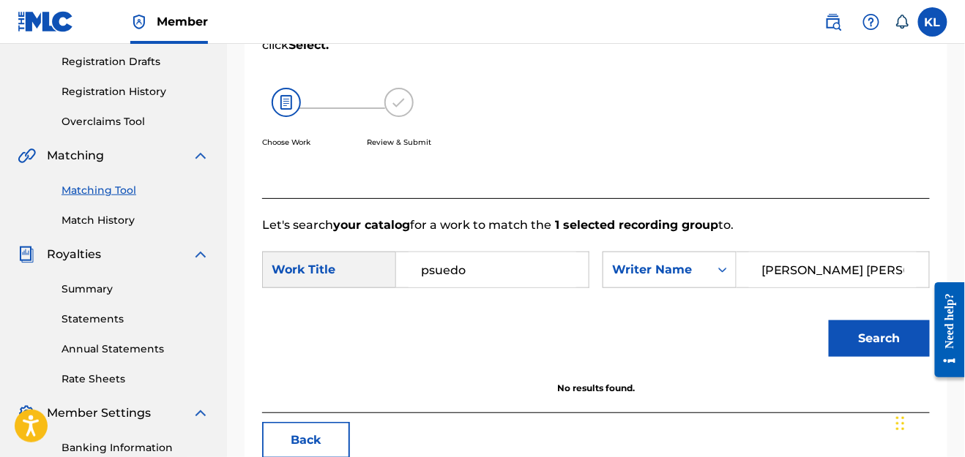
click at [852, 334] on button "Search" at bounding box center [878, 339] width 101 height 37
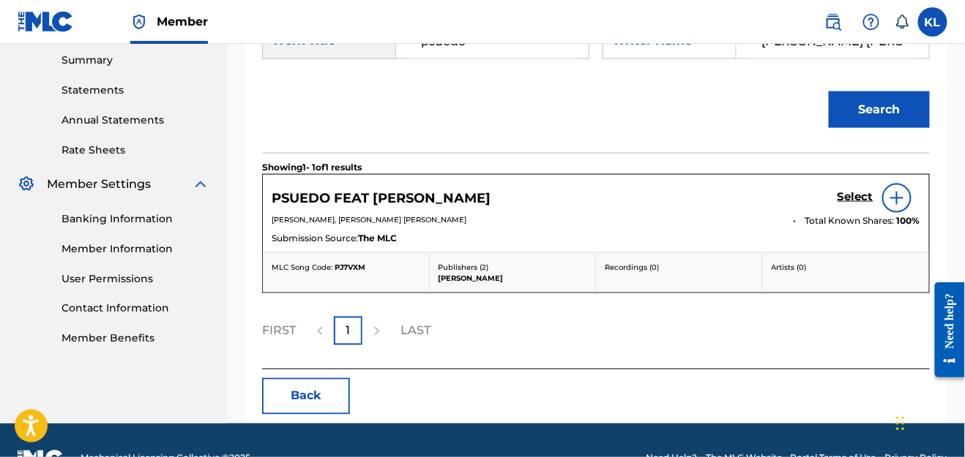
scroll to position [471, 0]
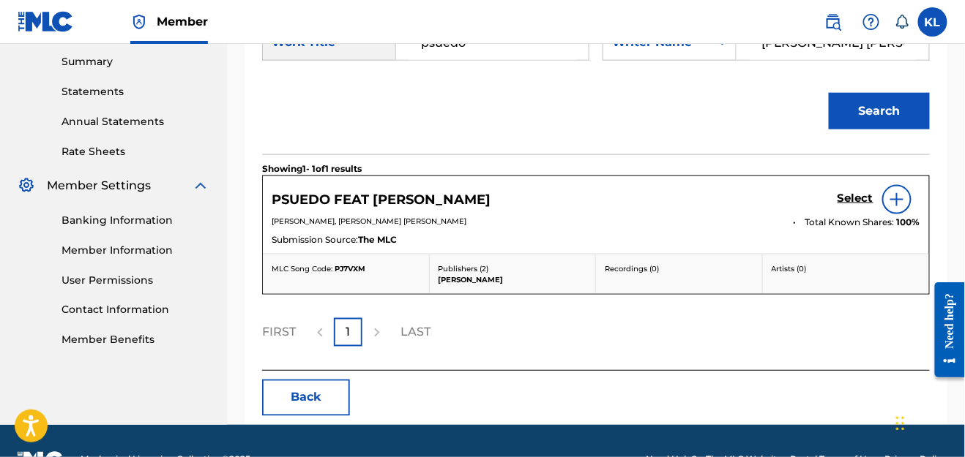
click at [891, 199] on img at bounding box center [897, 200] width 18 height 18
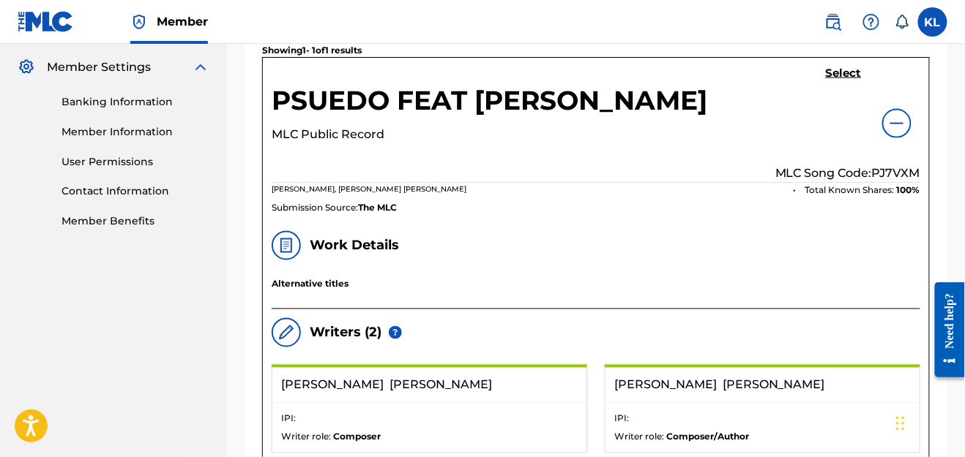
scroll to position [441, 0]
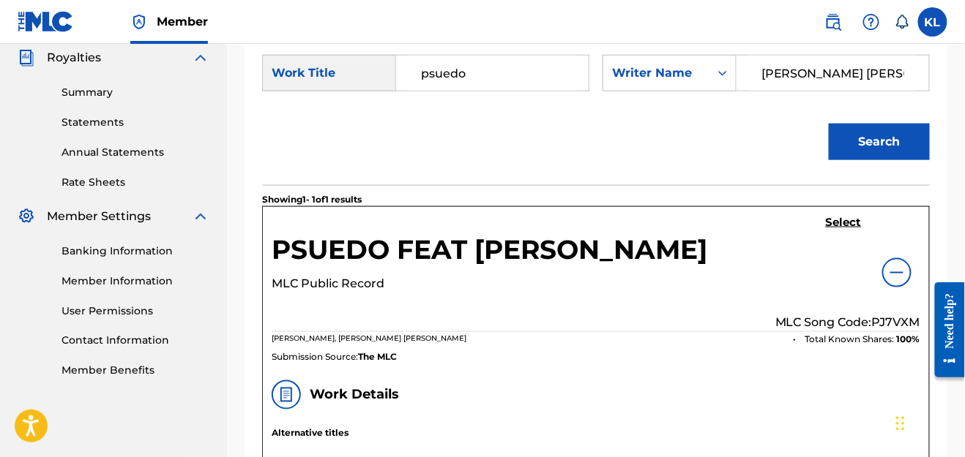
click at [868, 151] on button "Search" at bounding box center [878, 142] width 101 height 37
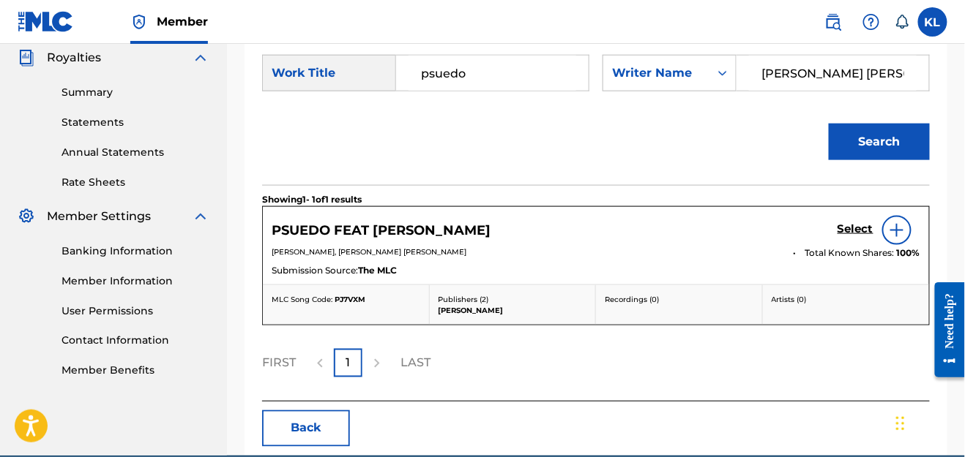
click at [896, 216] on div at bounding box center [896, 230] width 29 height 29
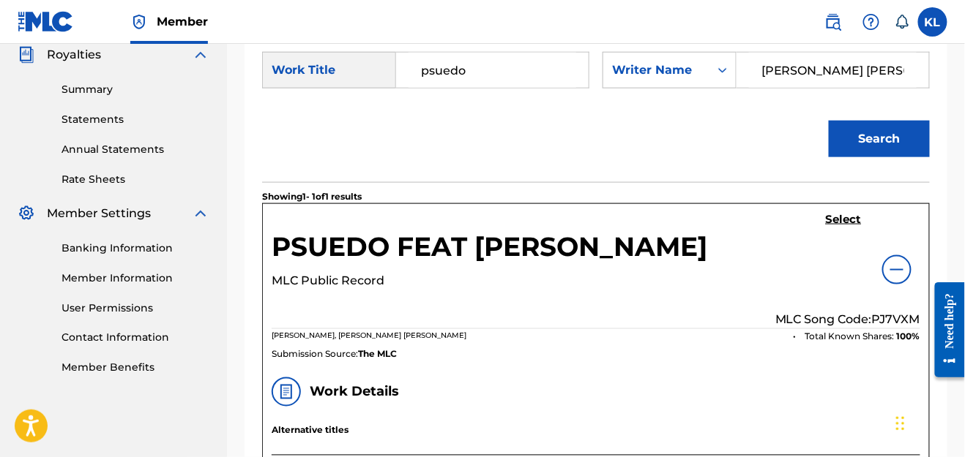
scroll to position [476, 0]
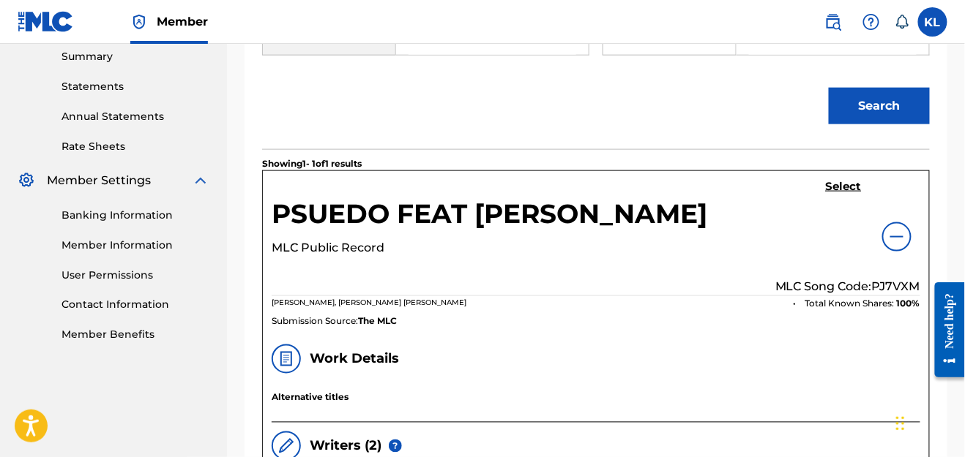
click at [844, 180] on h5 "Select" at bounding box center [843, 187] width 36 height 14
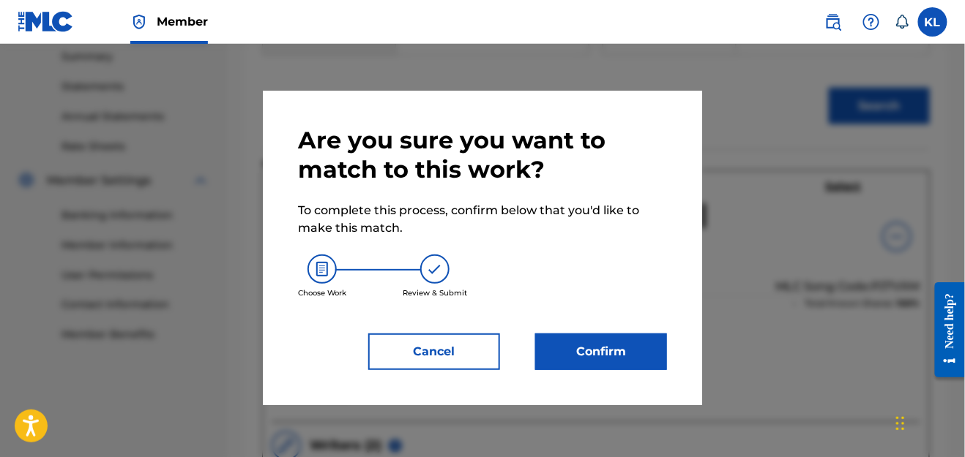
click at [615, 353] on button "Confirm" at bounding box center [601, 352] width 132 height 37
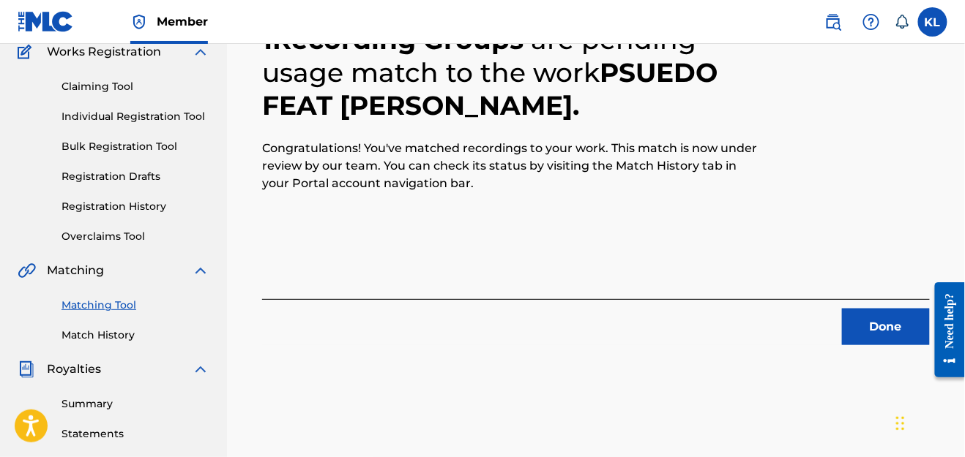
scroll to position [162, 0]
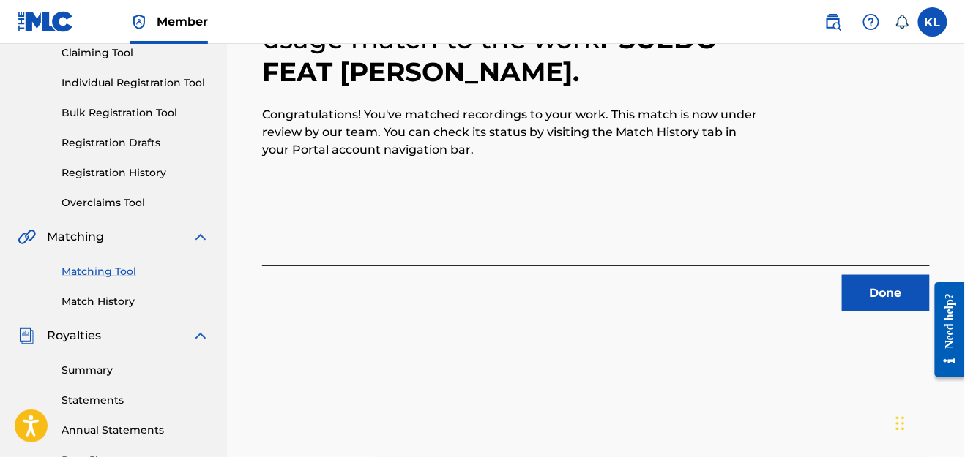
click at [881, 280] on button "Done" at bounding box center [886, 293] width 88 height 37
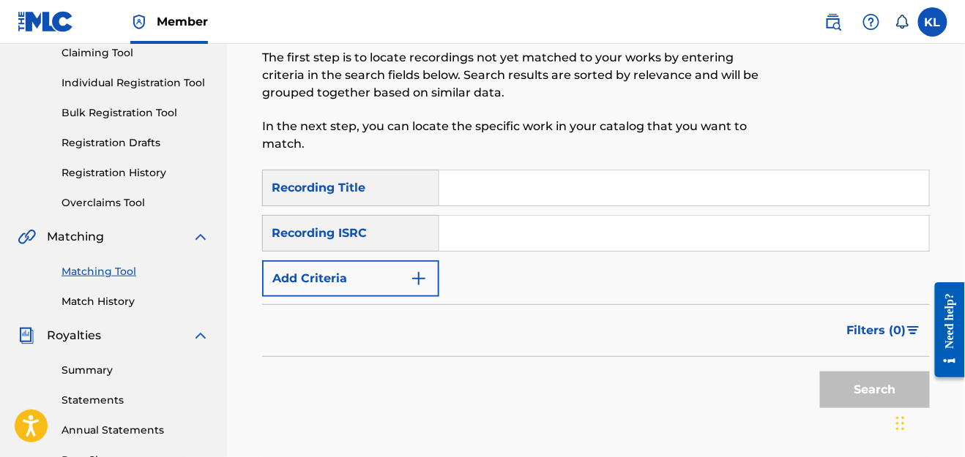
click at [106, 198] on link "Overclaims Tool" at bounding box center [135, 202] width 148 height 15
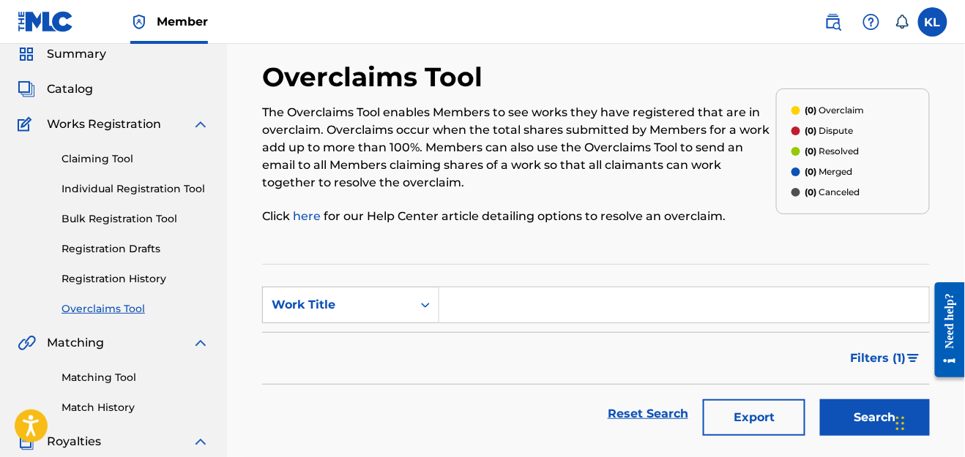
scroll to position [59, 0]
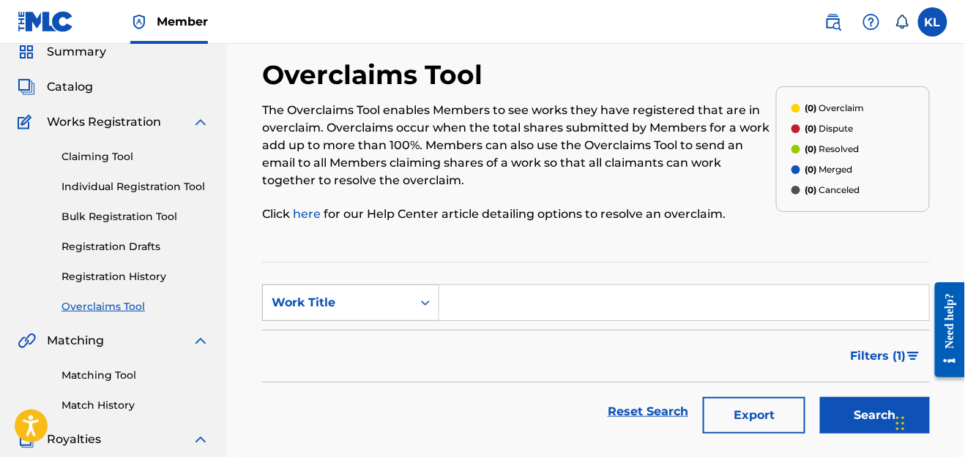
click at [414, 308] on div "Search Form" at bounding box center [425, 303] width 26 height 26
click at [907, 348] on button "Filters ( 1 )" at bounding box center [886, 356] width 88 height 37
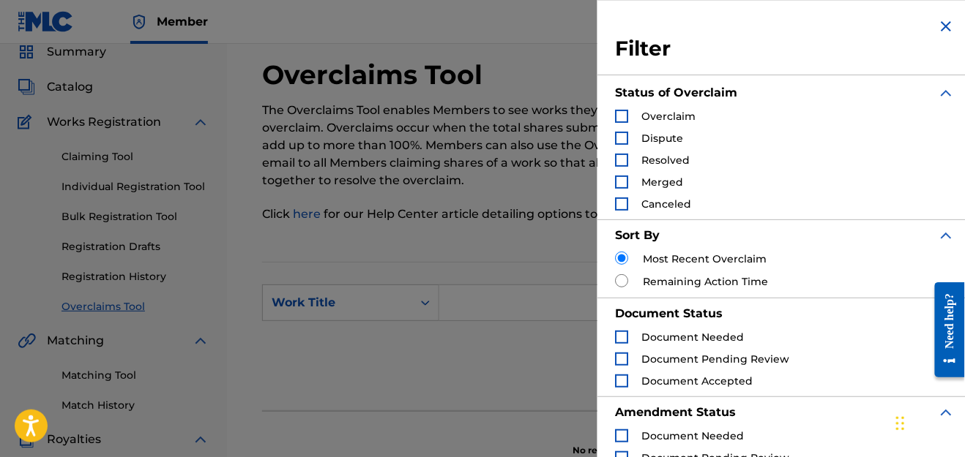
click at [449, 274] on section "SearchWithCriteria2b6b0d2e-7d8a-454d-ad6f-7f94b1319c55 Work Title Filter Status…" at bounding box center [595, 336] width 667 height 149
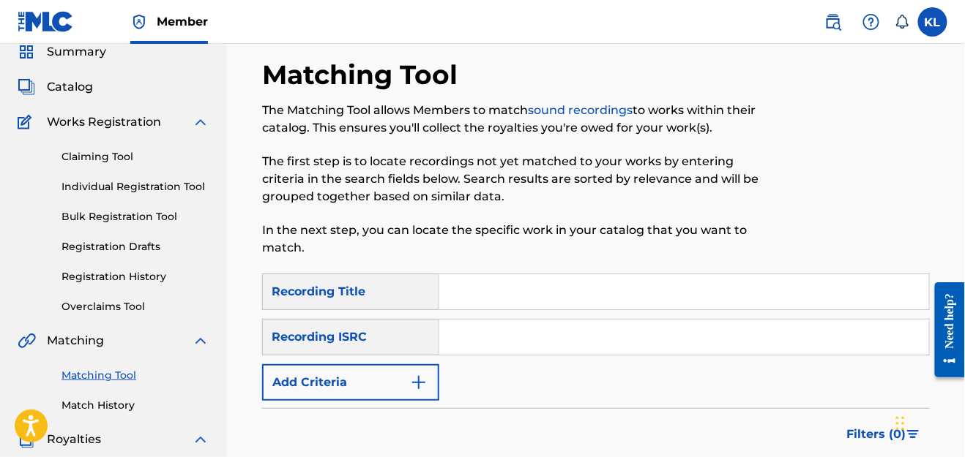
scroll to position [162, 0]
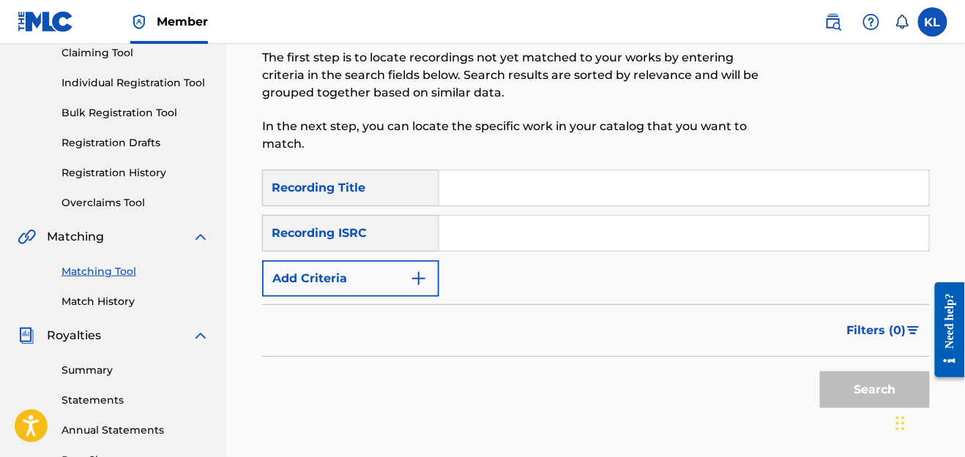
click at [99, 294] on link "Match History" at bounding box center [135, 301] width 148 height 15
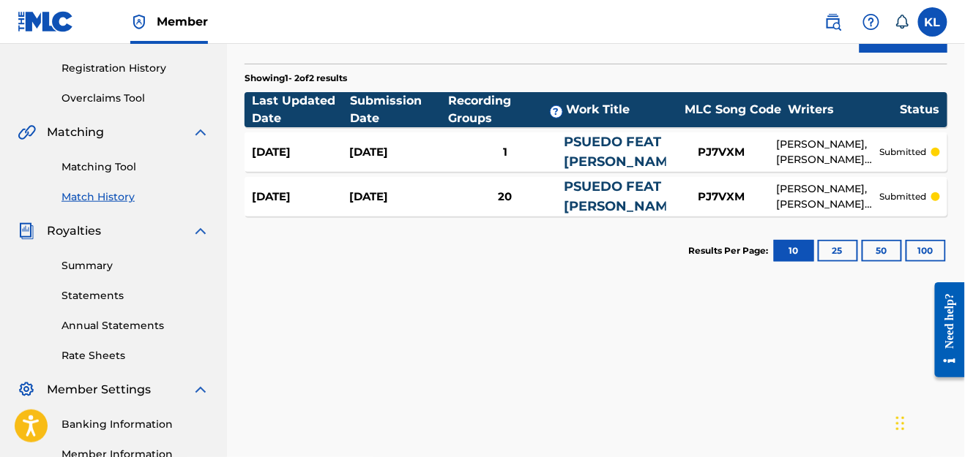
scroll to position [280, 0]
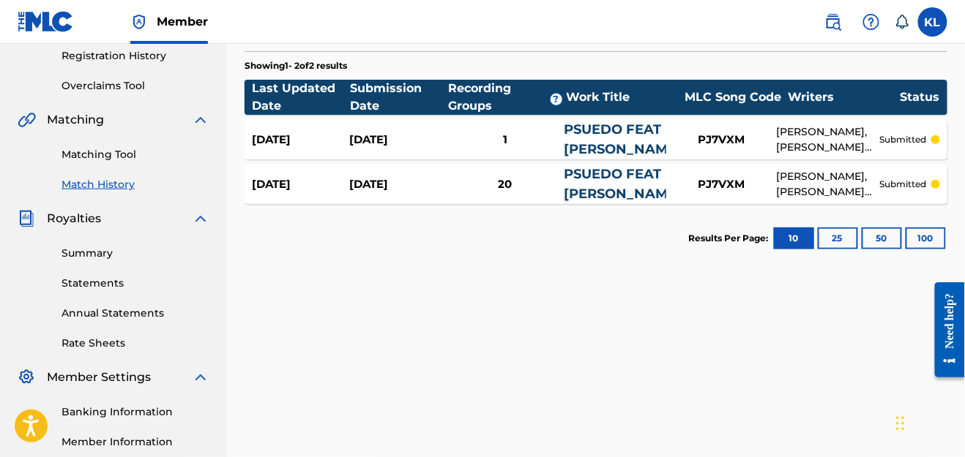
click at [641, 172] on link "PSUEDO FEAT [PERSON_NAME]" at bounding box center [623, 184] width 118 height 36
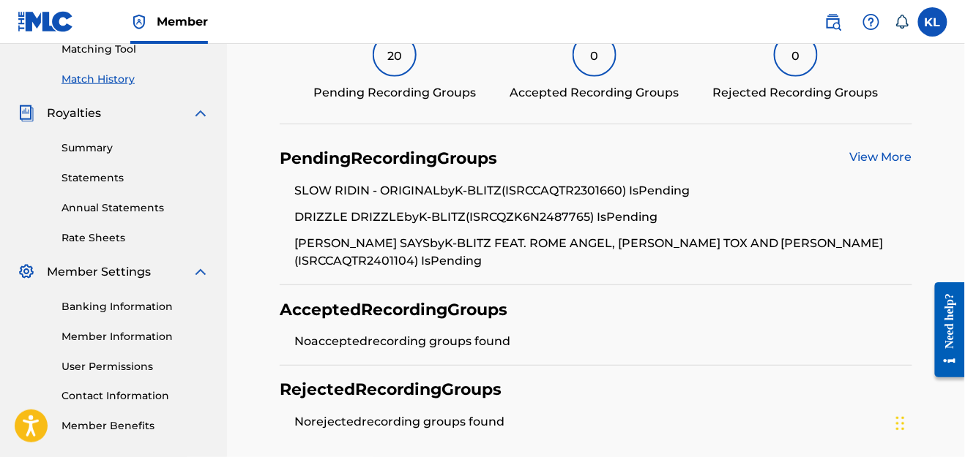
scroll to position [385, 0]
click at [901, 157] on link "View More" at bounding box center [881, 157] width 62 height 14
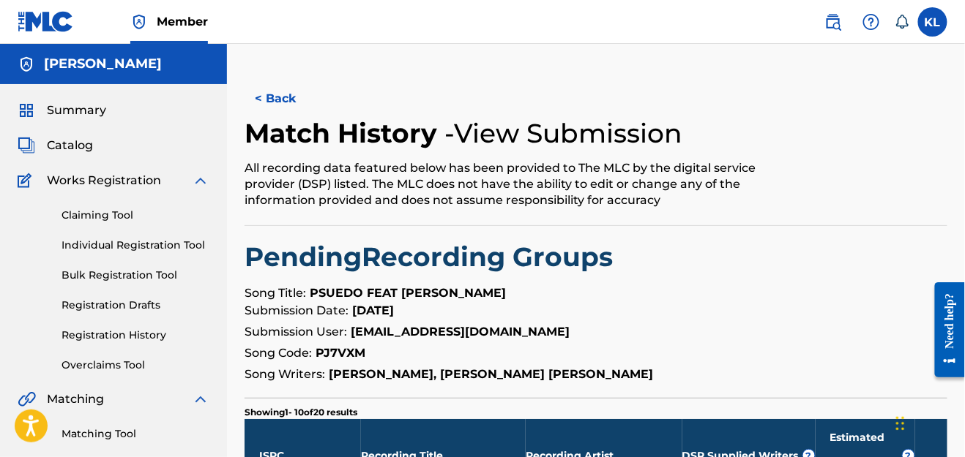
scroll to position [516, 0]
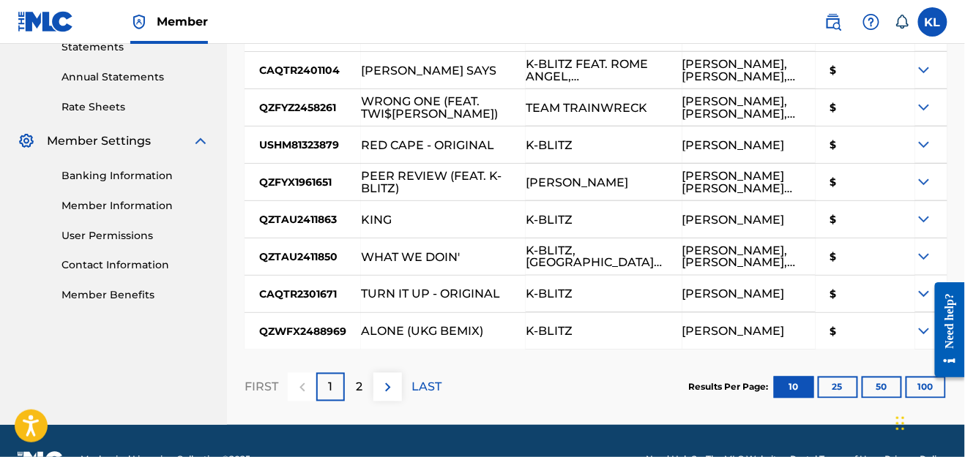
click at [914, 377] on button "100" at bounding box center [925, 388] width 40 height 22
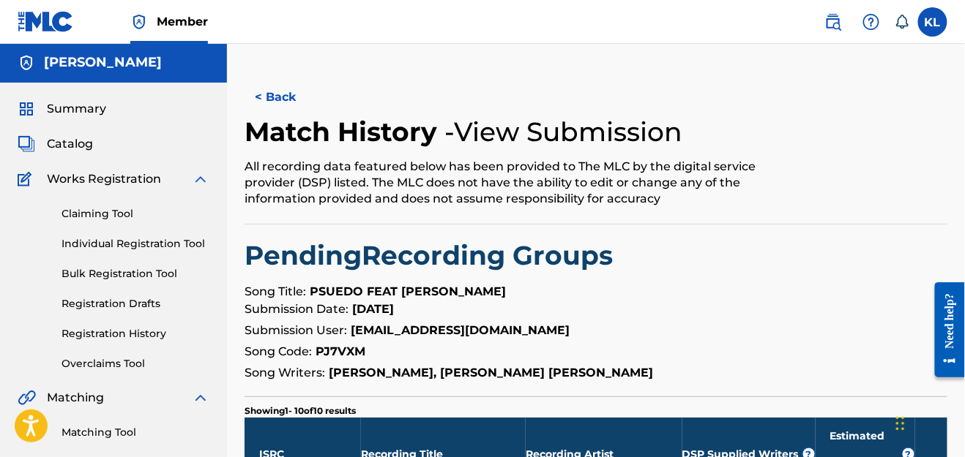
scroll to position [0, 0]
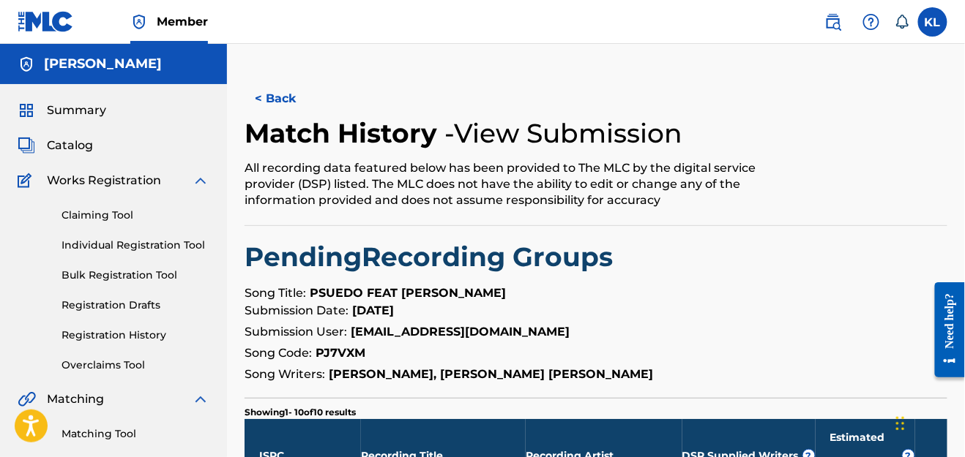
click at [131, 281] on link "Bulk Registration Tool" at bounding box center [135, 275] width 148 height 15
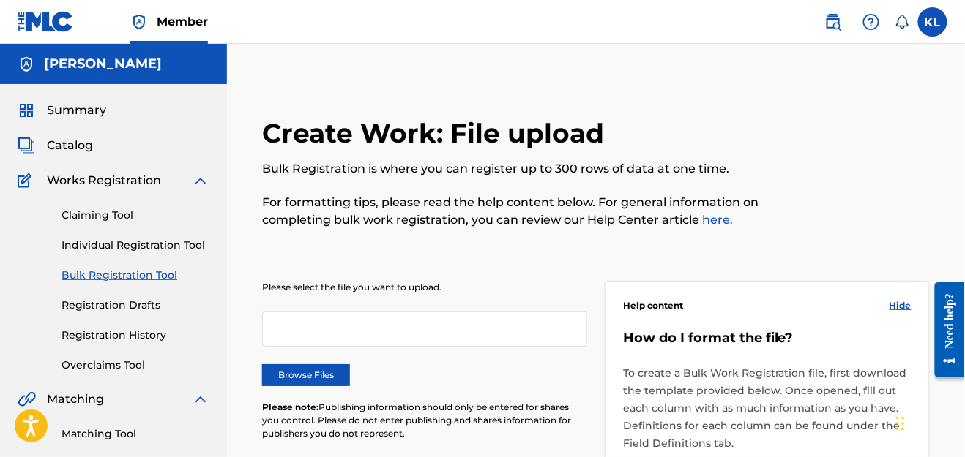
click at [117, 217] on link "Claiming Tool" at bounding box center [135, 215] width 148 height 15
click at [70, 220] on link "Claiming Tool" at bounding box center [135, 215] width 148 height 15
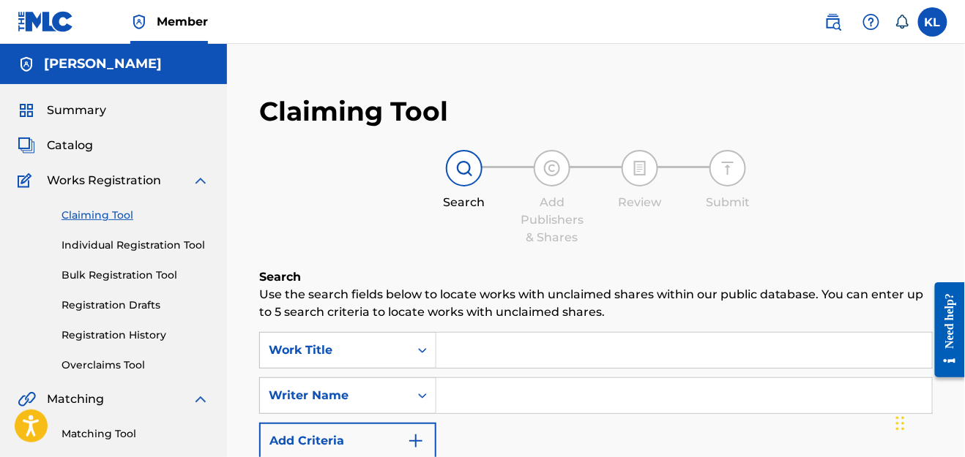
click at [541, 372] on div "SearchWithCriteria76299b90-3a7e-4312-8b9b-fb9d9678de27 Work Title SearchWithCri…" at bounding box center [595, 395] width 673 height 127
click at [539, 359] on input "Search Form" at bounding box center [683, 350] width 495 height 35
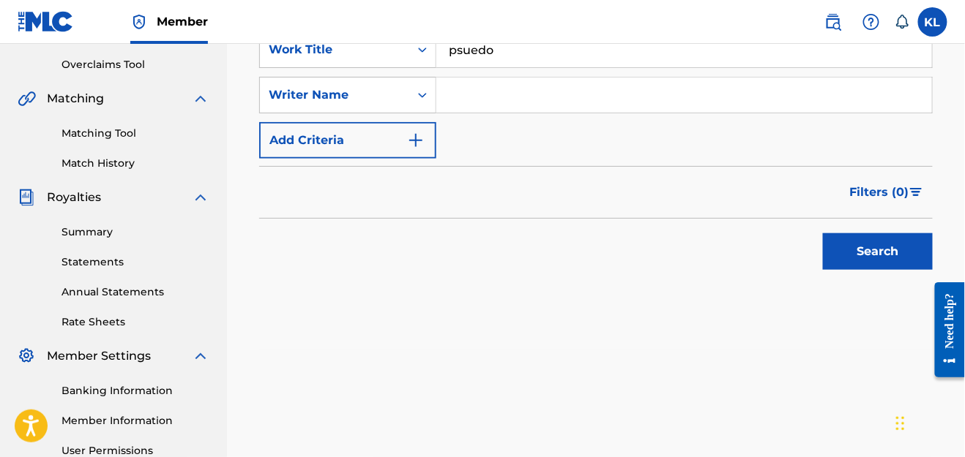
drag, startPoint x: 968, startPoint y: 126, endPoint x: 34, endPoint y: 6, distance: 942.2
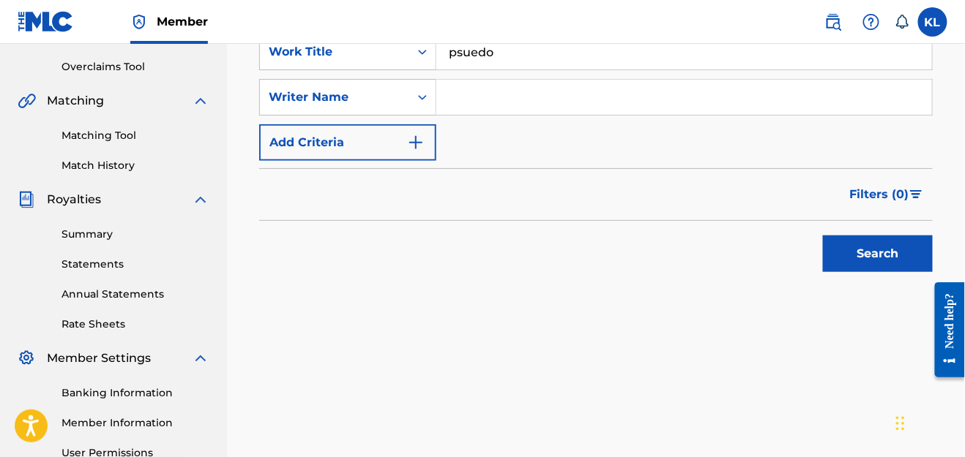
type input "psuedo"
click at [842, 258] on button "Search" at bounding box center [878, 254] width 110 height 37
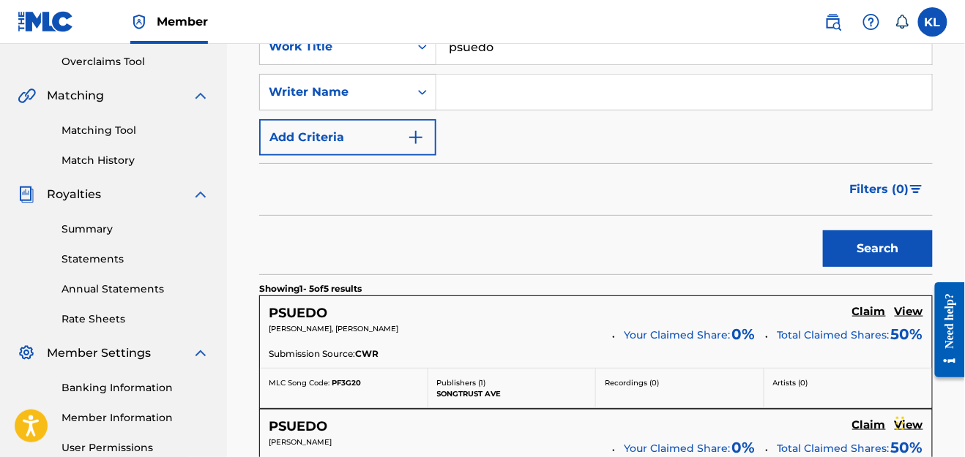
scroll to position [294, 0]
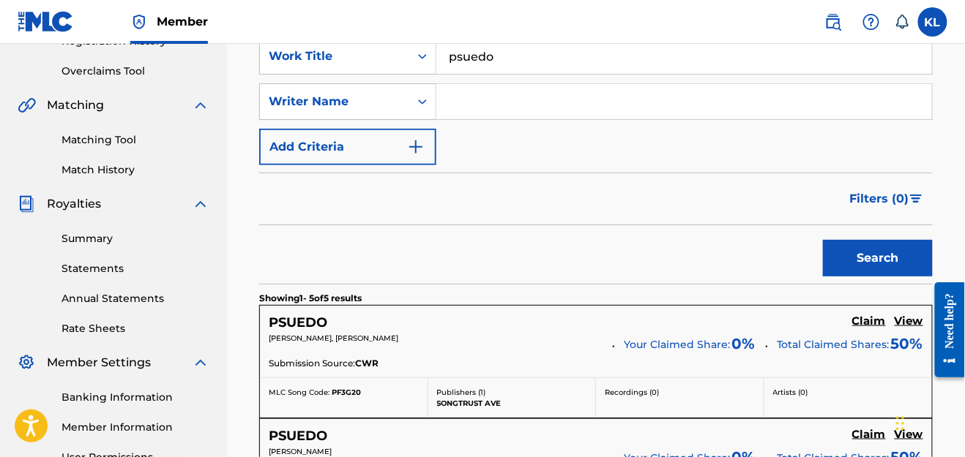
click at [455, 102] on input "Search Form" at bounding box center [683, 101] width 495 height 35
type input "[PERSON_NAME] [PERSON_NAME]"
click at [889, 232] on div "Search" at bounding box center [873, 254] width 117 height 59
click at [875, 276] on div "Search" at bounding box center [873, 254] width 117 height 59
click at [878, 258] on button "Search" at bounding box center [878, 258] width 110 height 37
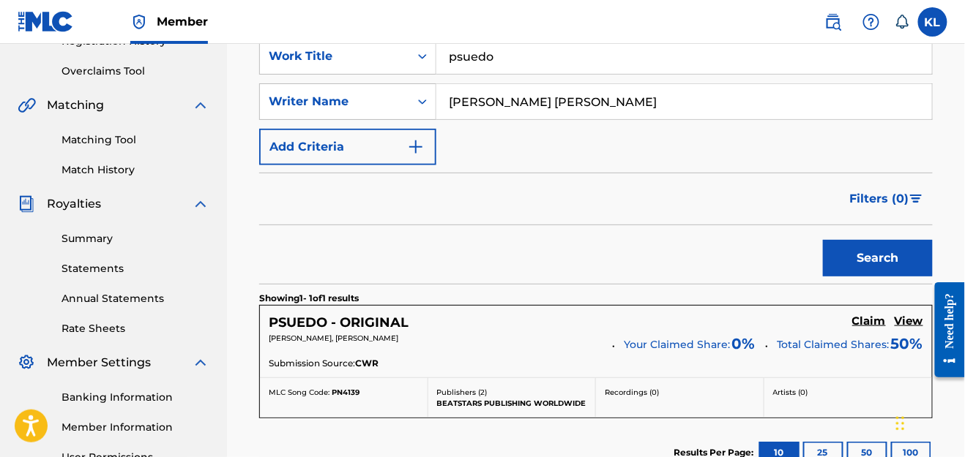
scroll to position [0, 0]
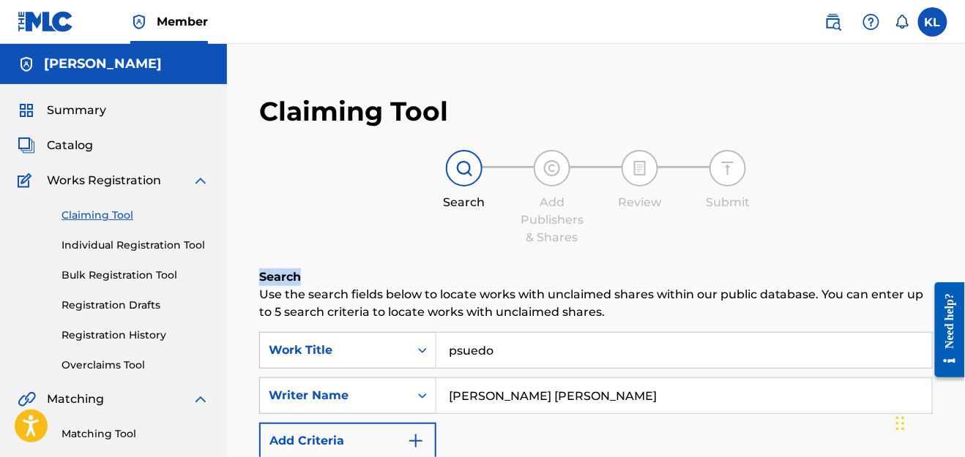
drag, startPoint x: 964, startPoint y: 138, endPoint x: 968, endPoint y: 252, distance: 114.2
click at [964, 252] on html "Accessibility Screen-Reader Guide, Feedback, and Issue Reporting | New window M…" at bounding box center [482, 228] width 965 height 457
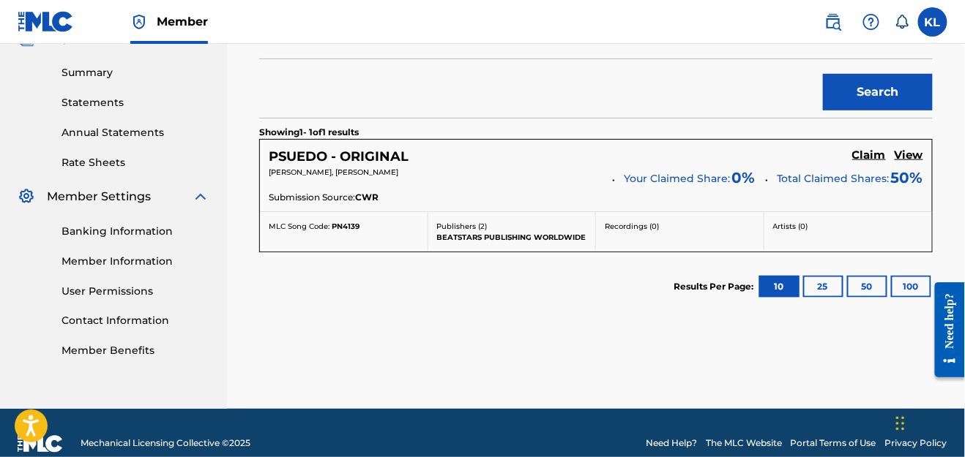
scroll to position [454, 0]
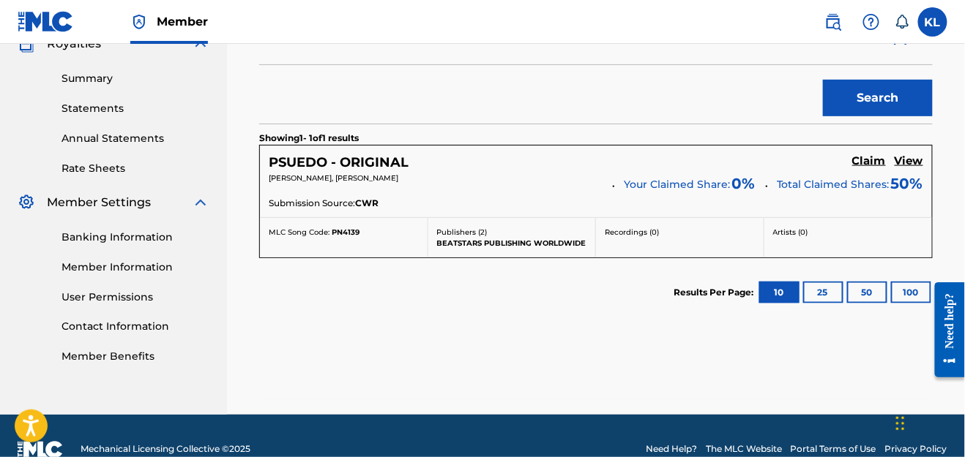
click at [875, 162] on h5 "Claim" at bounding box center [869, 161] width 34 height 14
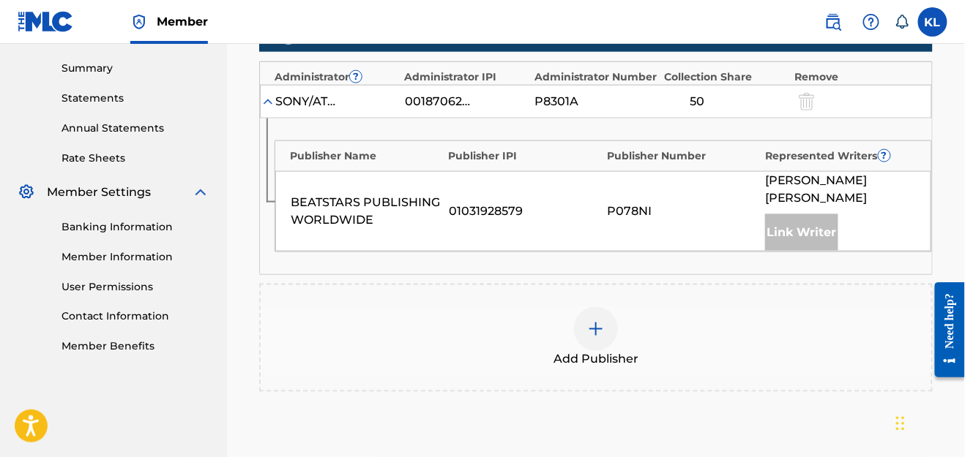
scroll to position [463, 0]
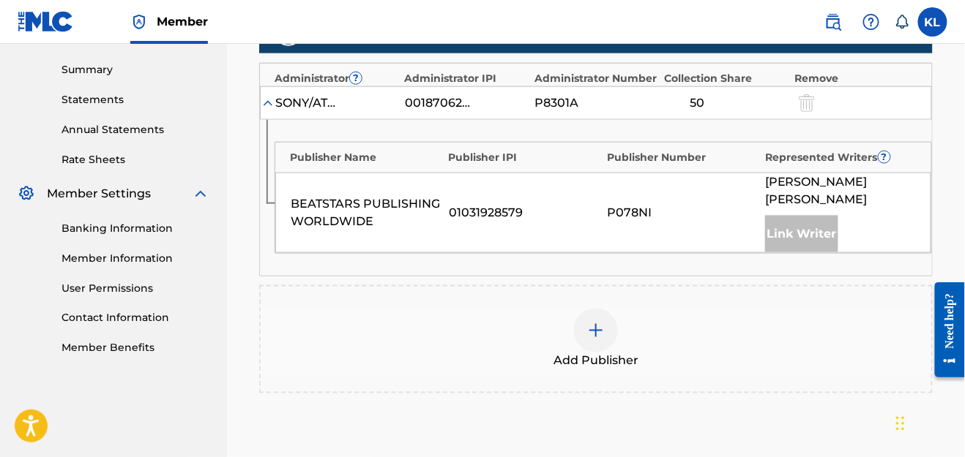
click at [880, 154] on span "?" at bounding box center [884, 157] width 12 height 12
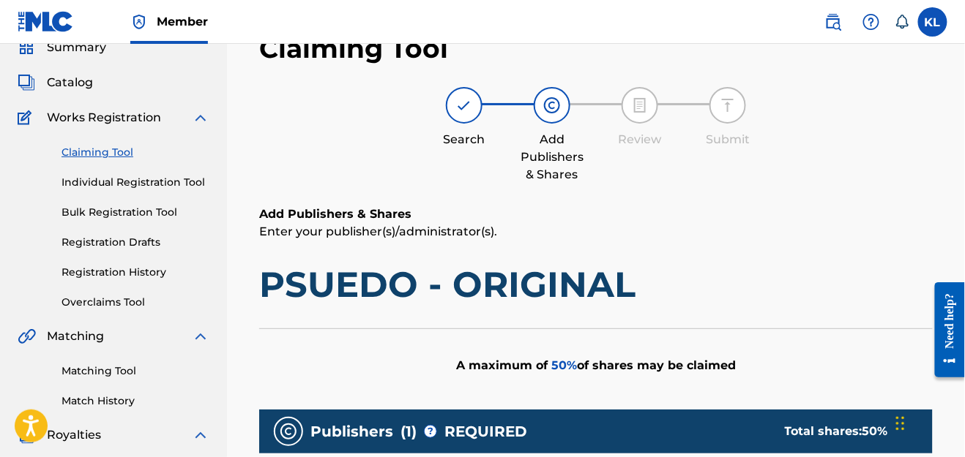
click at [964, 123] on html "Accessibility Screen-Reader Guide, Feedback, and Issue Reporting | New window M…" at bounding box center [482, 165] width 965 height 457
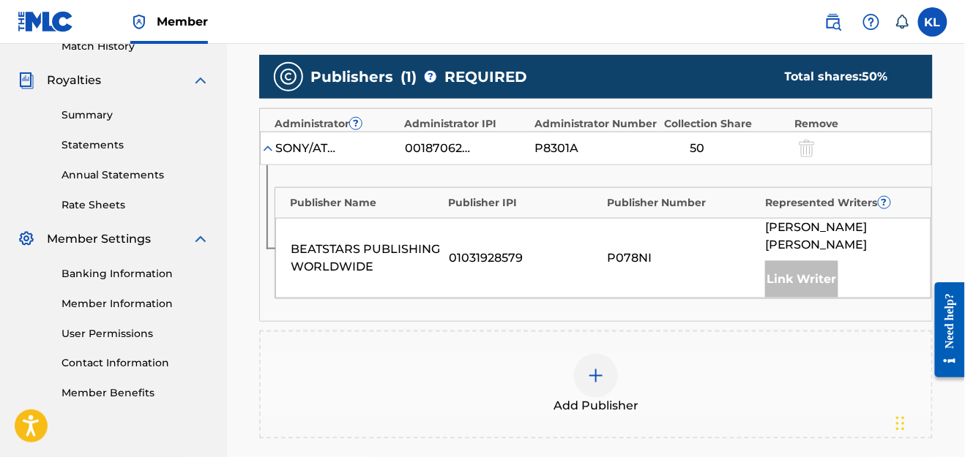
scroll to position [421, 0]
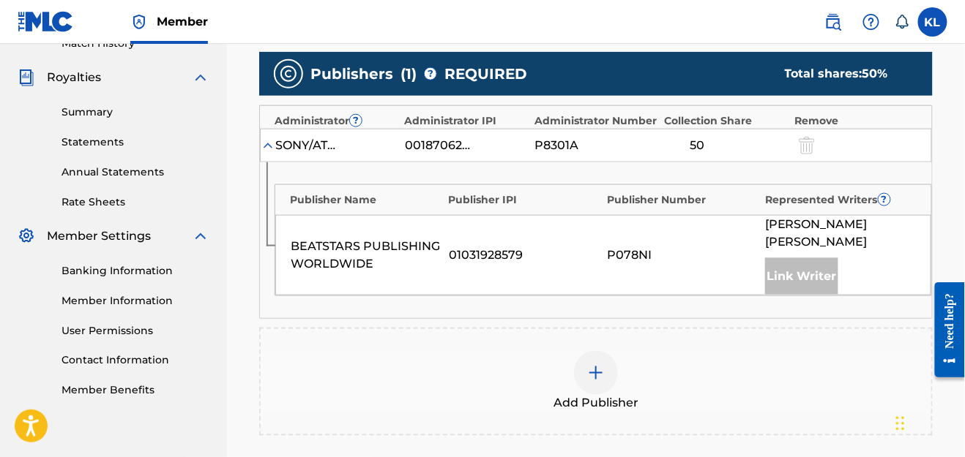
click at [588, 364] on img at bounding box center [596, 373] width 18 height 18
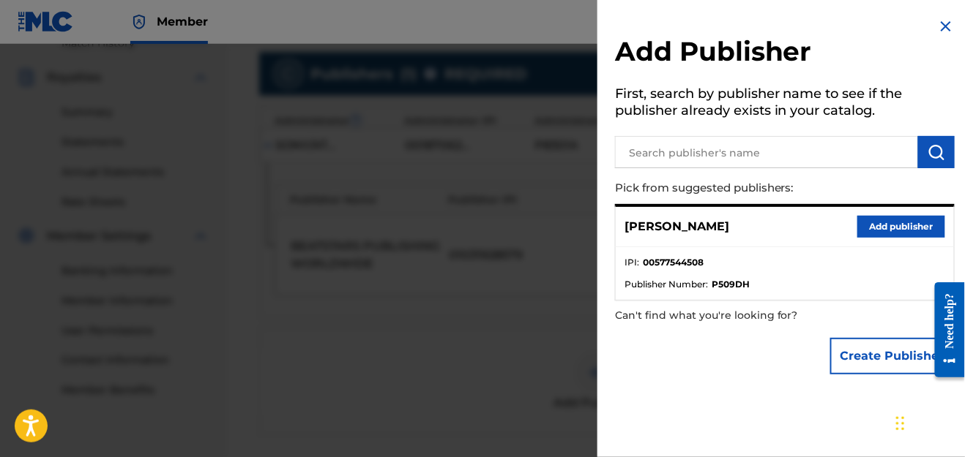
click at [880, 225] on button "Add publisher" at bounding box center [901, 227] width 88 height 22
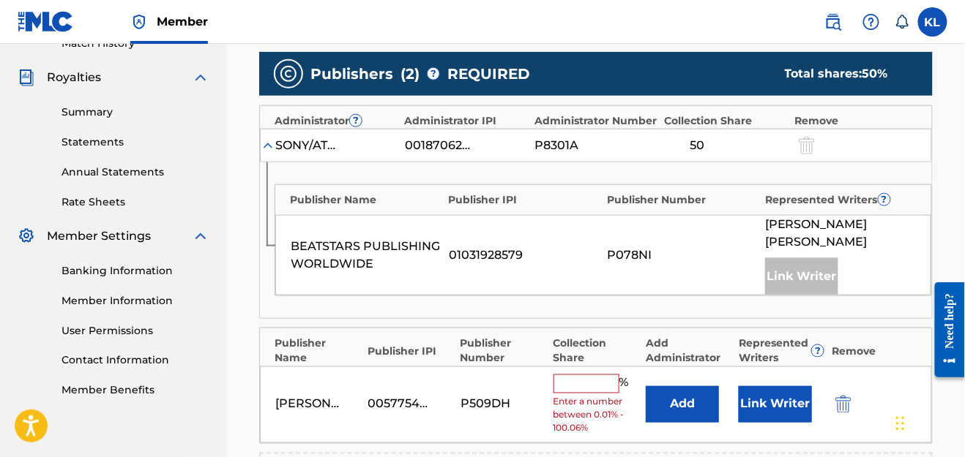
click at [572, 375] on input "text" at bounding box center [586, 384] width 66 height 19
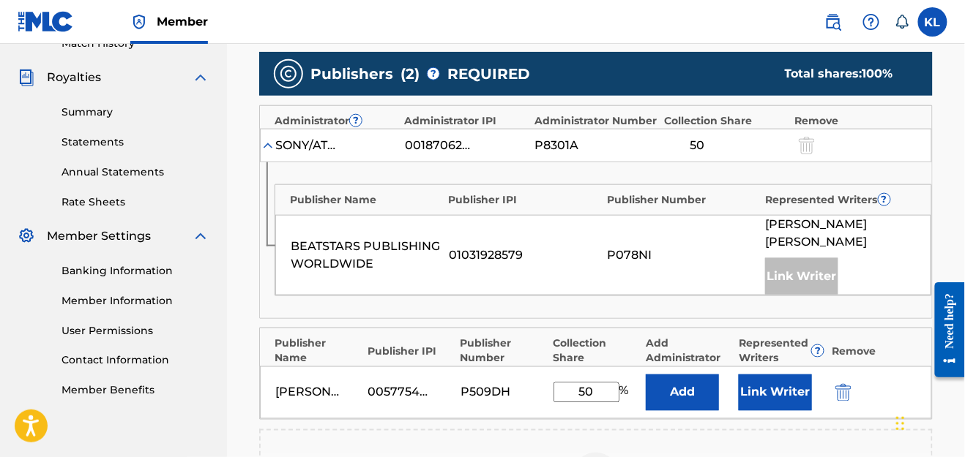
type input "50"
click at [760, 375] on button "Link Writer" at bounding box center [774, 393] width 73 height 37
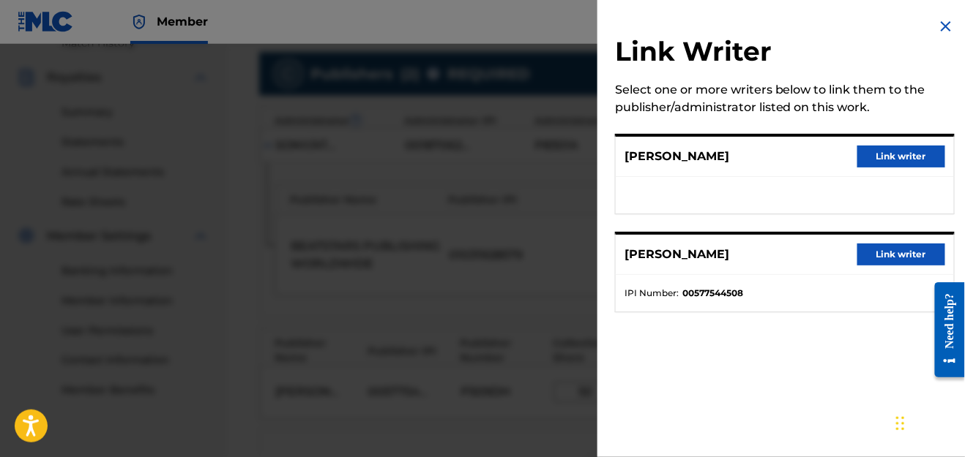
click at [880, 245] on button "Link writer" at bounding box center [901, 255] width 88 height 22
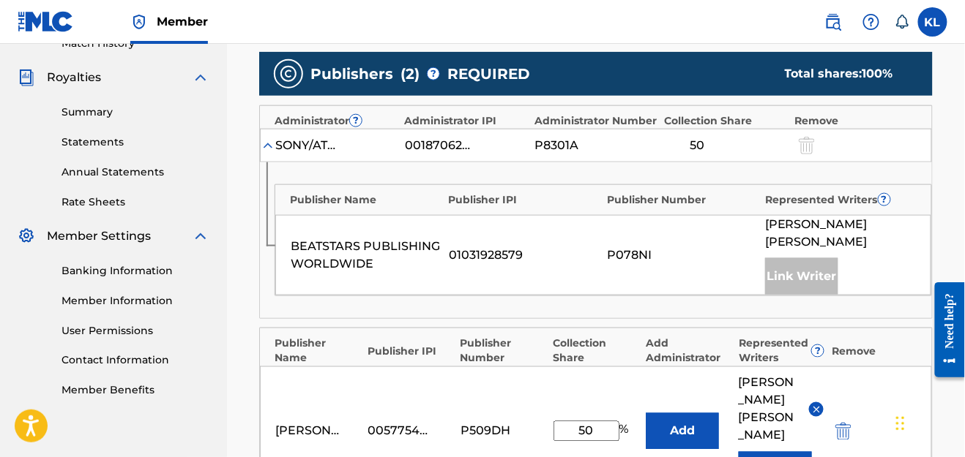
scroll to position [618, 0]
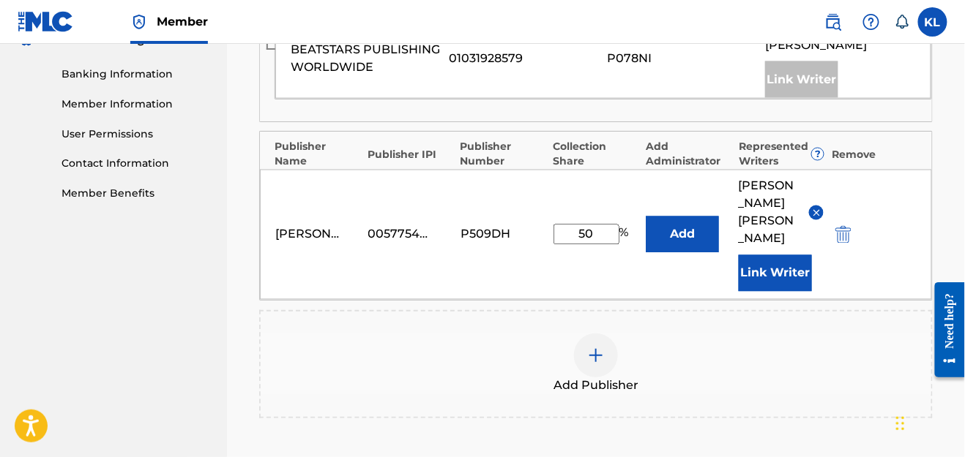
click at [692, 192] on div "[PERSON_NAME] 00577544508 P509DH 50 % Add [PERSON_NAME] Link Writer" at bounding box center [596, 235] width 672 height 130
click at [684, 217] on button "Add" at bounding box center [681, 235] width 73 height 37
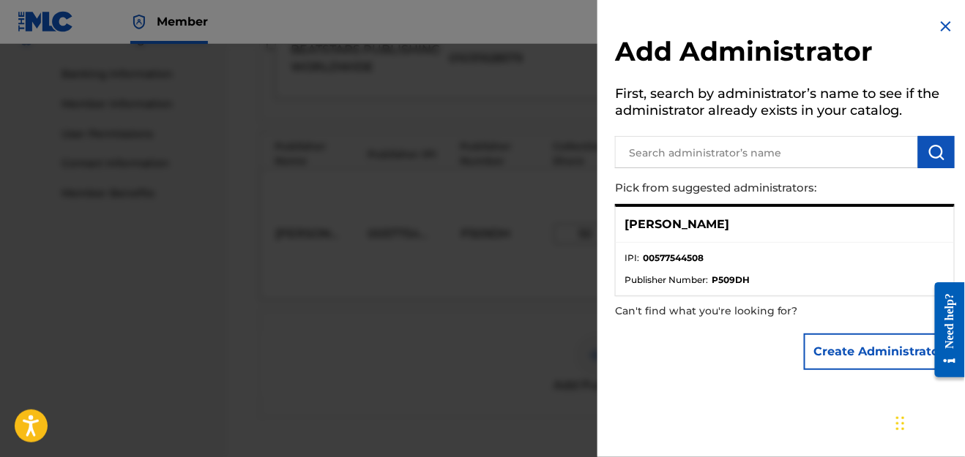
click at [850, 253] on li "IPI : 00577544508" at bounding box center [784, 263] width 321 height 22
click at [658, 268] on li "IPI : 00577544508" at bounding box center [784, 263] width 321 height 22
drag, startPoint x: 729, startPoint y: 250, endPoint x: 743, endPoint y: 256, distance: 15.4
click at [743, 256] on div "[PERSON_NAME] IPI : 00577544508 Publisher Number : P509DH" at bounding box center [785, 250] width 340 height 92
click at [940, 6] on div "Add Administrator First, search by administrator’s name to see if the administr…" at bounding box center [784, 197] width 375 height 395
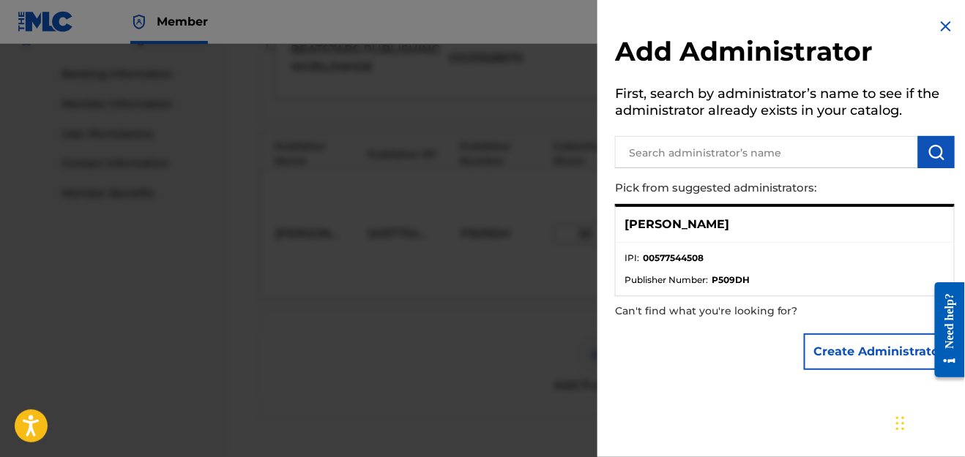
click at [940, 11] on div "Add Administrator First, search by administrator’s name to see if the administr…" at bounding box center [784, 197] width 375 height 395
click at [941, 38] on h2 "Add Administrator" at bounding box center [785, 53] width 340 height 37
click at [941, 23] on img at bounding box center [946, 27] width 18 height 18
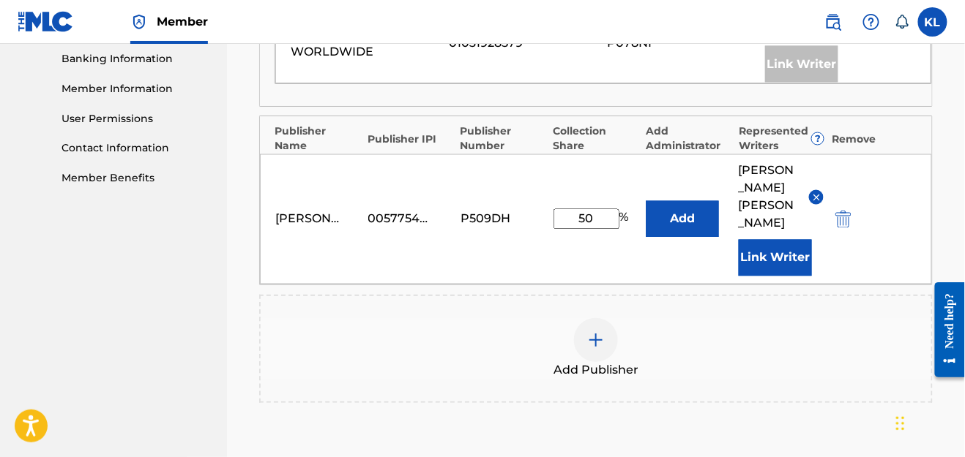
scroll to position [807, 0]
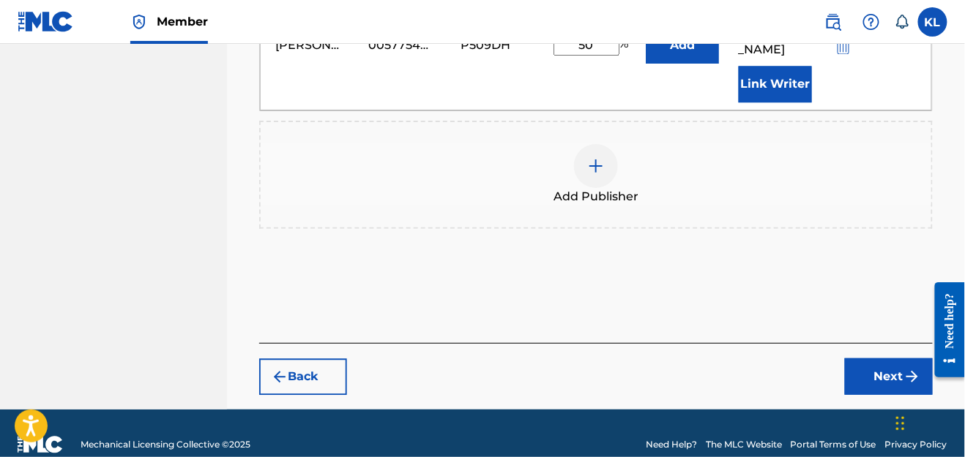
click at [868, 359] on button "Next" at bounding box center [889, 377] width 88 height 37
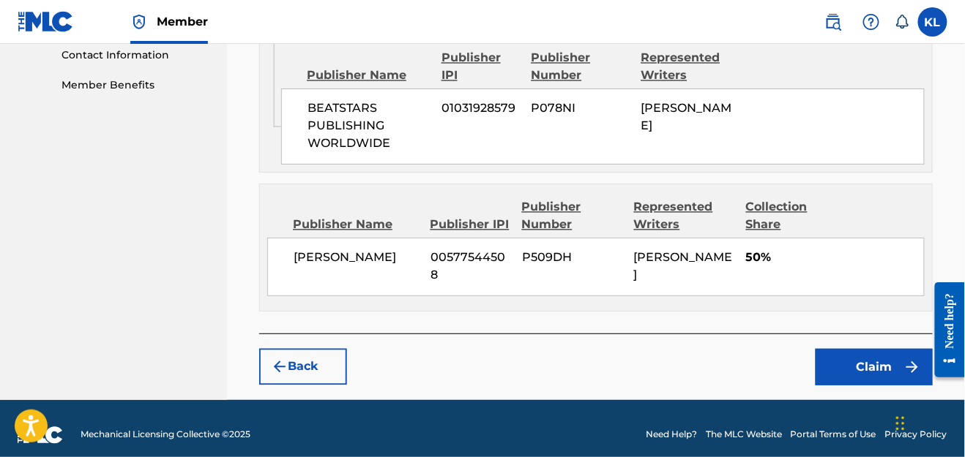
scroll to position [735, 0]
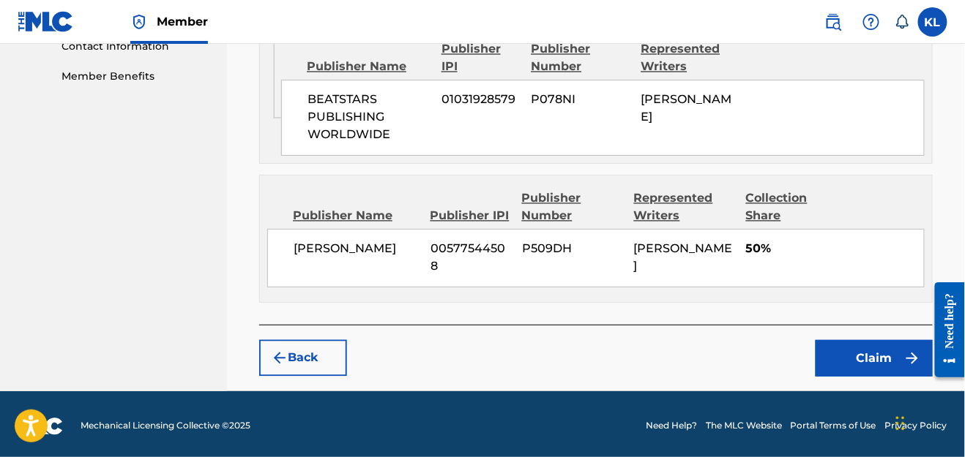
click at [869, 353] on button "Claim" at bounding box center [873, 358] width 117 height 37
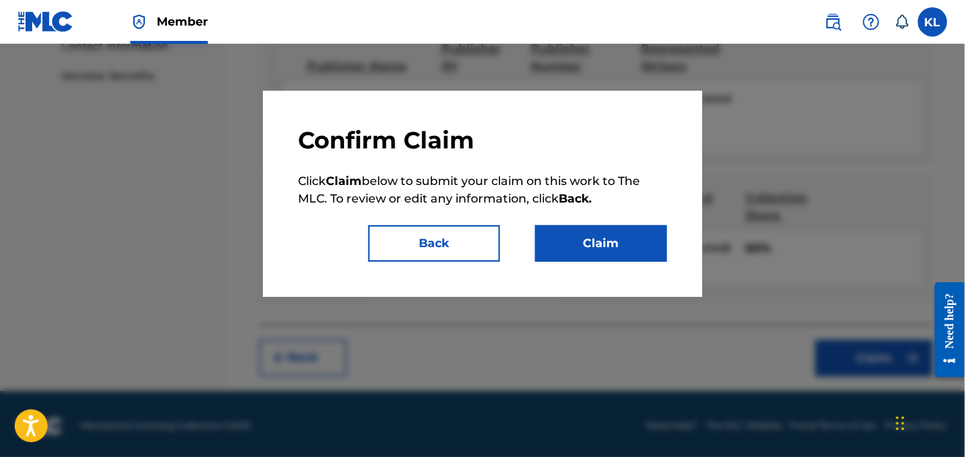
click at [591, 237] on button "Claim" at bounding box center [601, 243] width 132 height 37
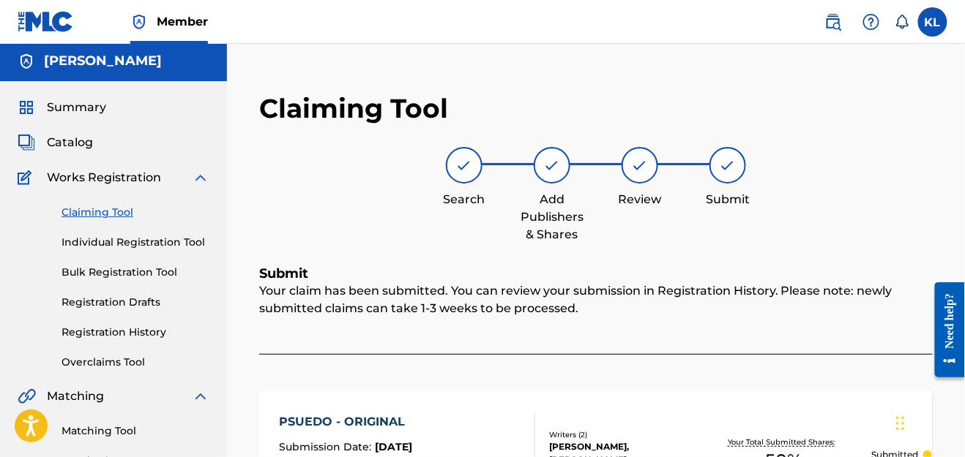
scroll to position [0, 0]
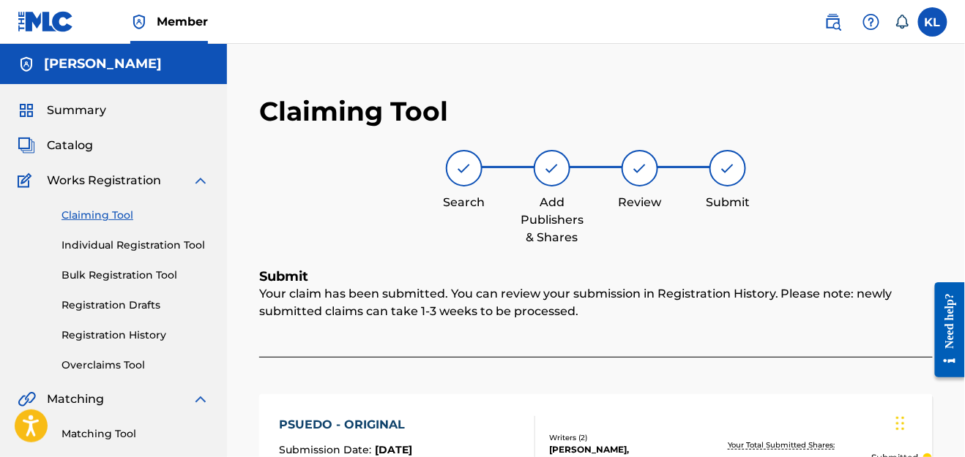
click at [89, 222] on link "Claiming Tool" at bounding box center [135, 215] width 148 height 15
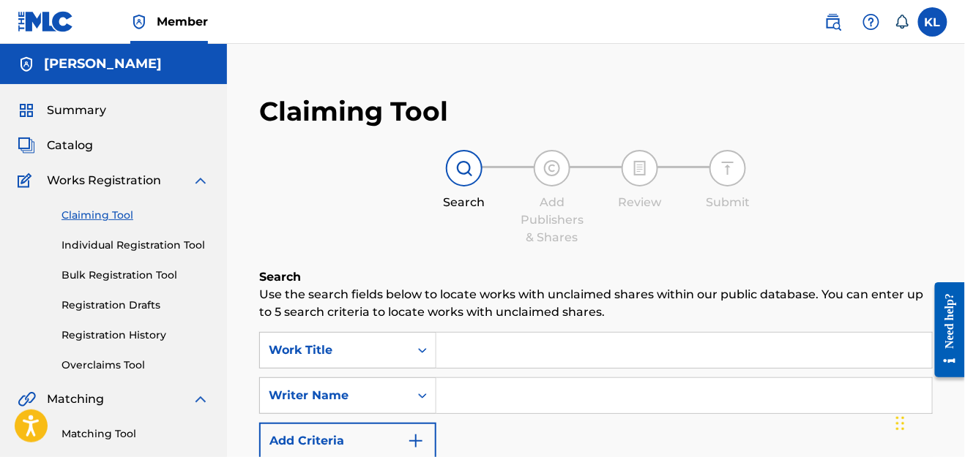
click at [499, 370] on div "SearchWithCriteria76299b90-3a7e-4312-8b9b-fb9d9678de27 Work Title SearchWithCri…" at bounding box center [595, 395] width 673 height 127
click at [499, 359] on input "Search Form" at bounding box center [683, 350] width 495 height 35
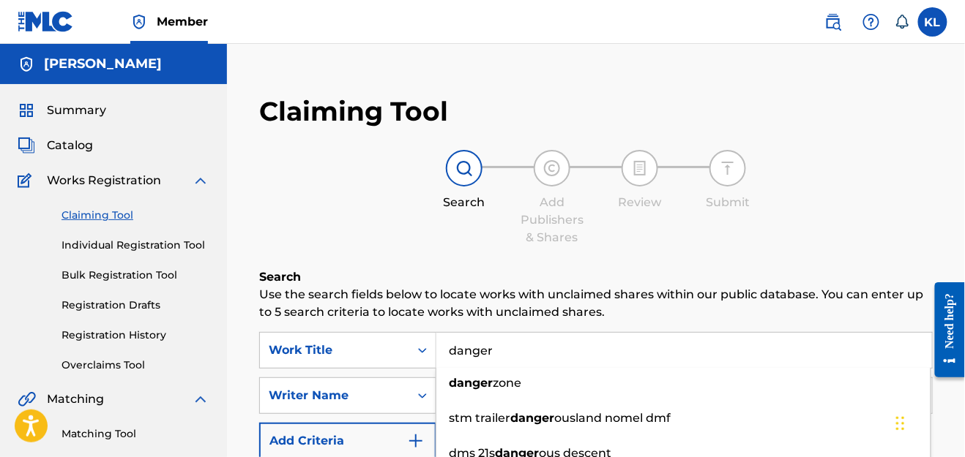
type input "danger"
click at [323, 231] on div "Search Add Publishers & Shares Review Submit" at bounding box center [595, 198] width 673 height 97
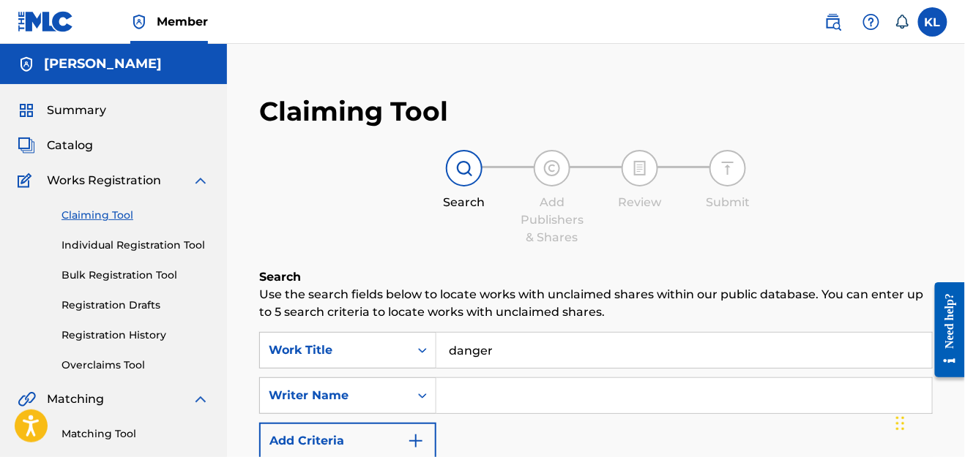
click at [487, 403] on input "Search Form" at bounding box center [683, 395] width 495 height 35
type input "[PERSON_NAME] [PERSON_NAME]"
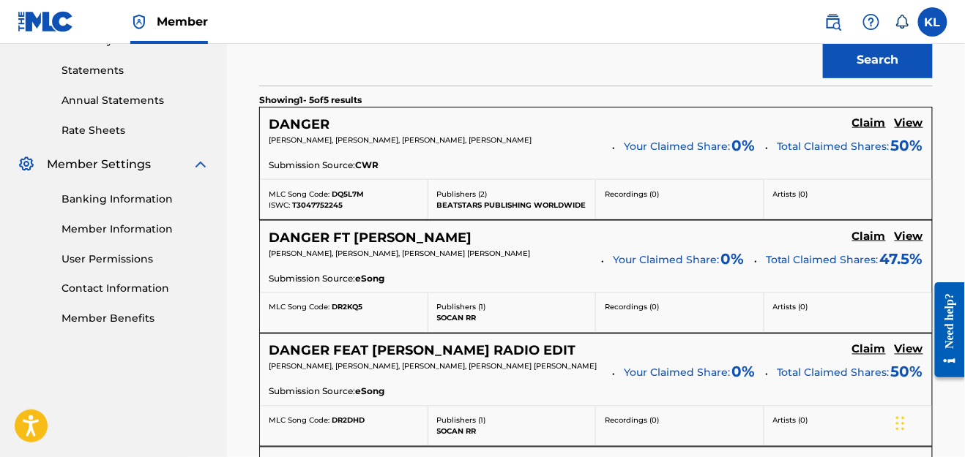
scroll to position [495, 0]
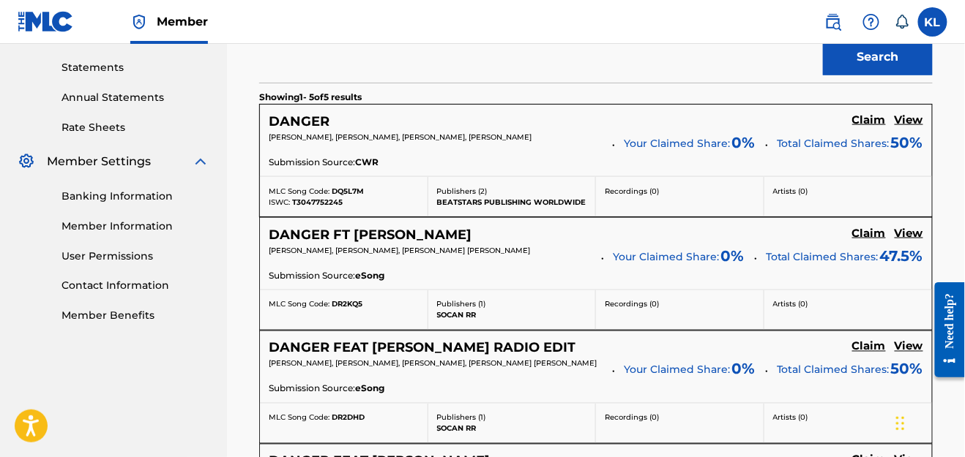
click at [884, 105] on div "DANGER Claim View [PERSON_NAME], [PERSON_NAME], [PERSON_NAME], [PERSON_NAME] Yo…" at bounding box center [596, 141] width 672 height 72
click at [875, 110] on div "DANGER Claim View [PERSON_NAME], [PERSON_NAME], [PERSON_NAME], [PERSON_NAME] Yo…" at bounding box center [596, 141] width 672 height 72
click at [869, 116] on h5 "Claim" at bounding box center [869, 120] width 34 height 14
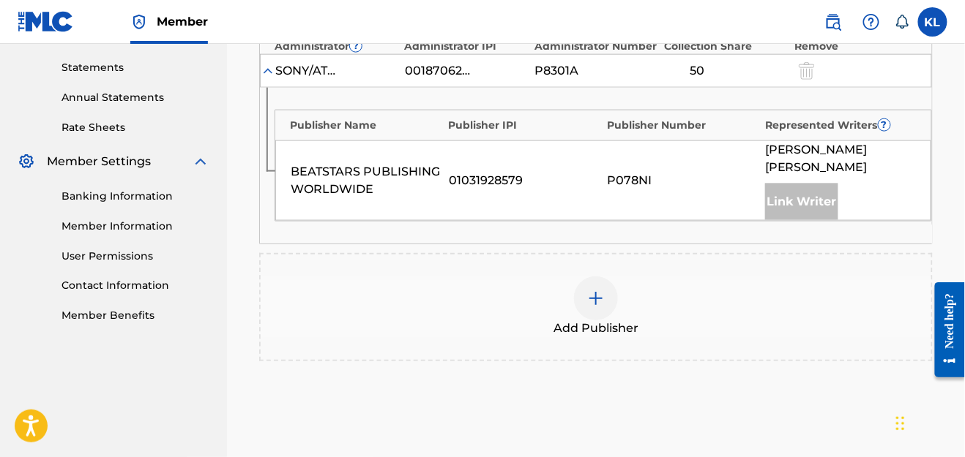
click at [589, 287] on div at bounding box center [596, 299] width 44 height 44
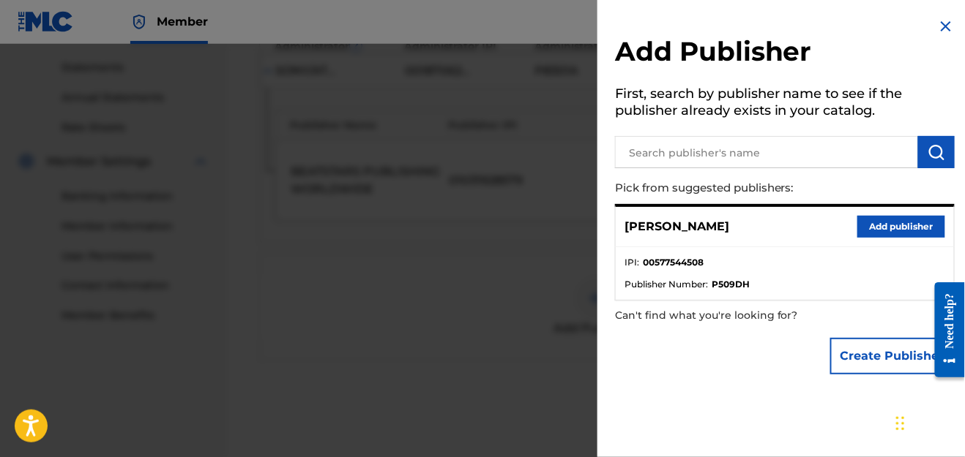
click at [905, 225] on button "Add publisher" at bounding box center [901, 227] width 88 height 22
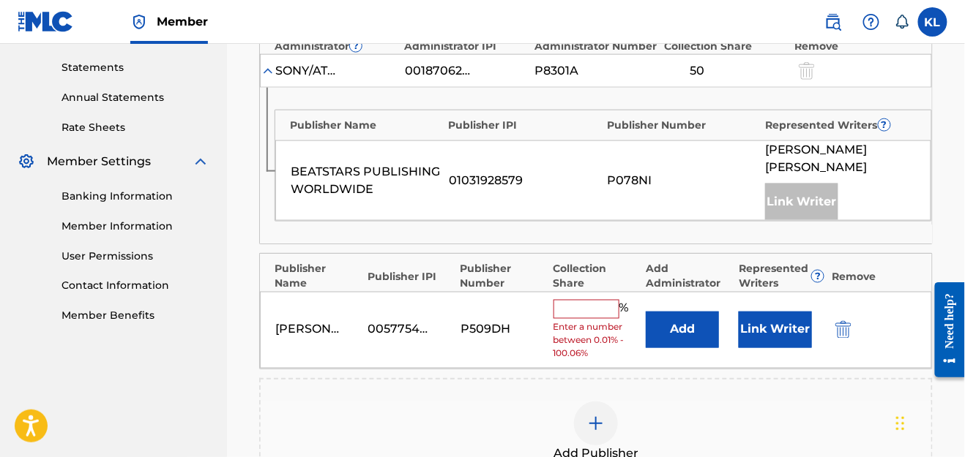
click at [595, 300] on input "text" at bounding box center [586, 309] width 66 height 19
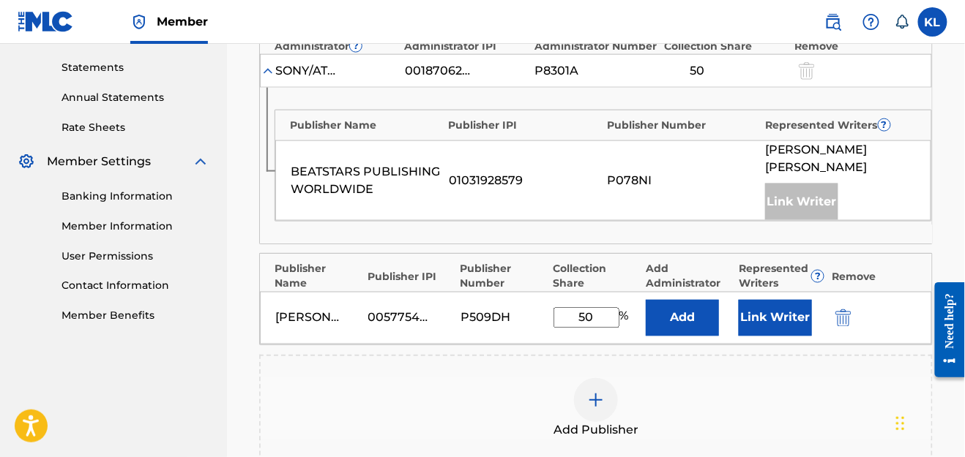
type input "50"
click at [787, 307] on button "Link Writer" at bounding box center [774, 318] width 73 height 37
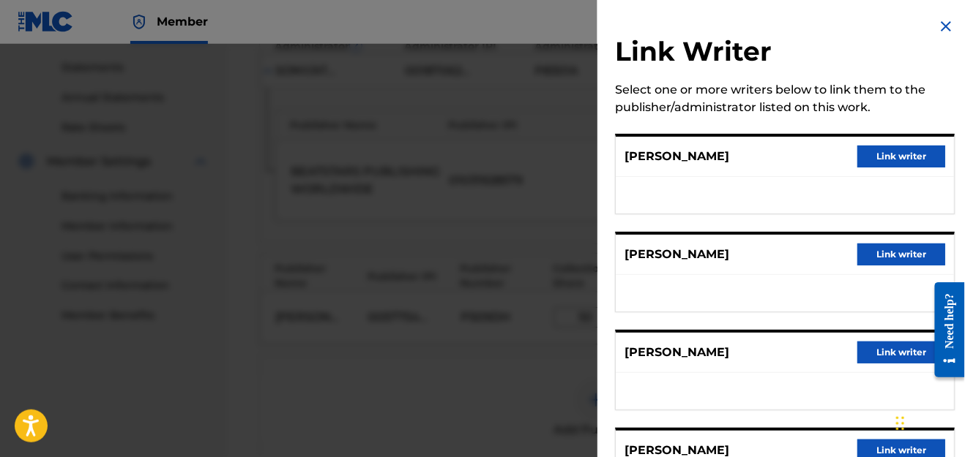
scroll to position [95, 0]
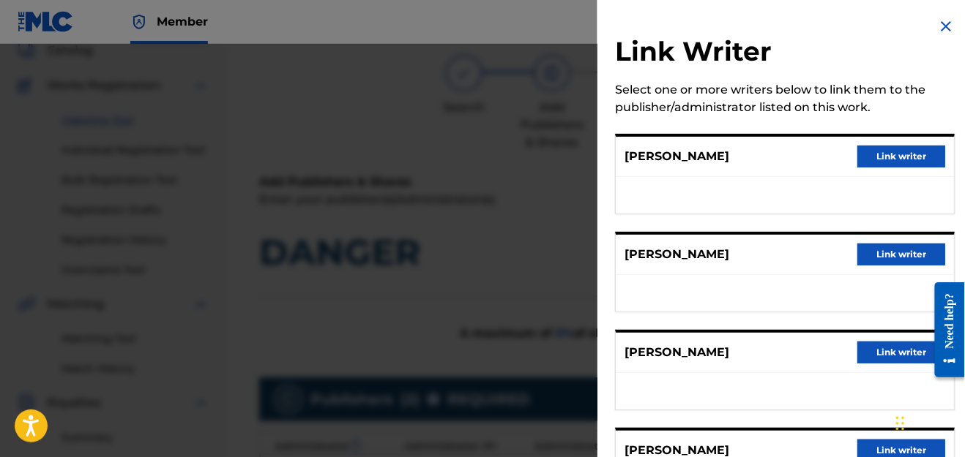
click at [883, 446] on button "Link writer" at bounding box center [901, 451] width 88 height 22
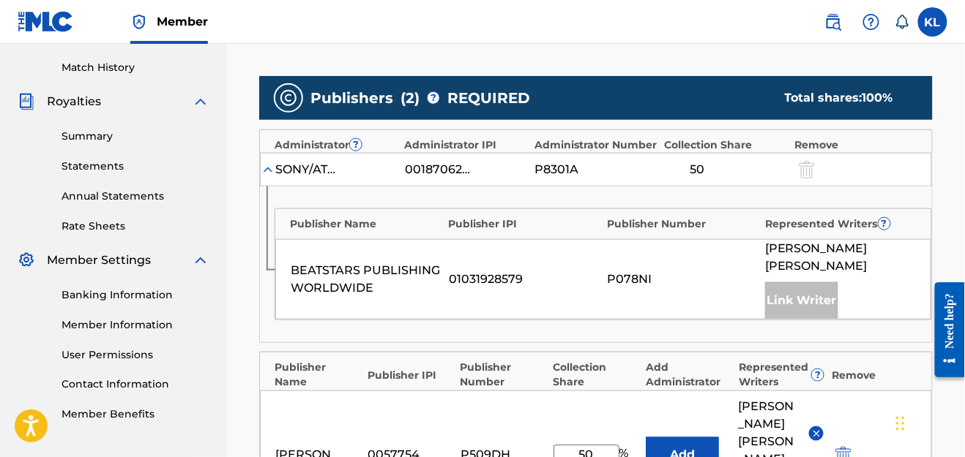
scroll to position [807, 0]
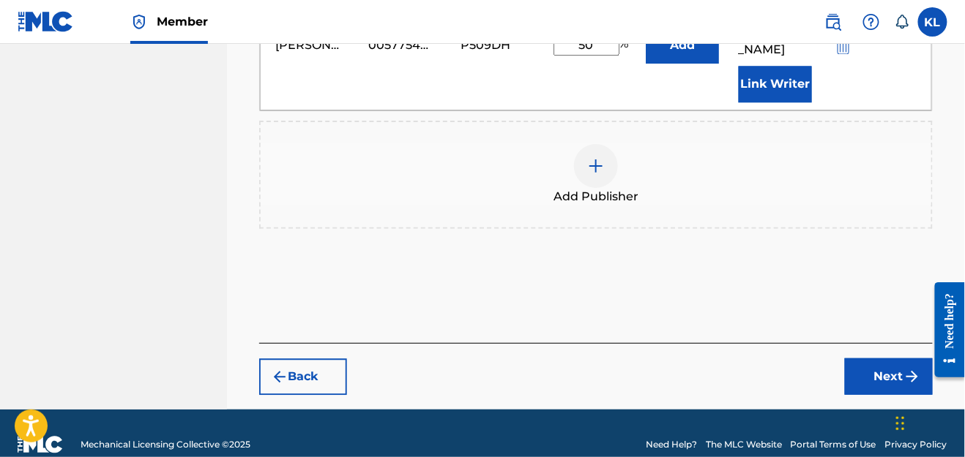
click at [904, 367] on button "Next" at bounding box center [889, 377] width 88 height 37
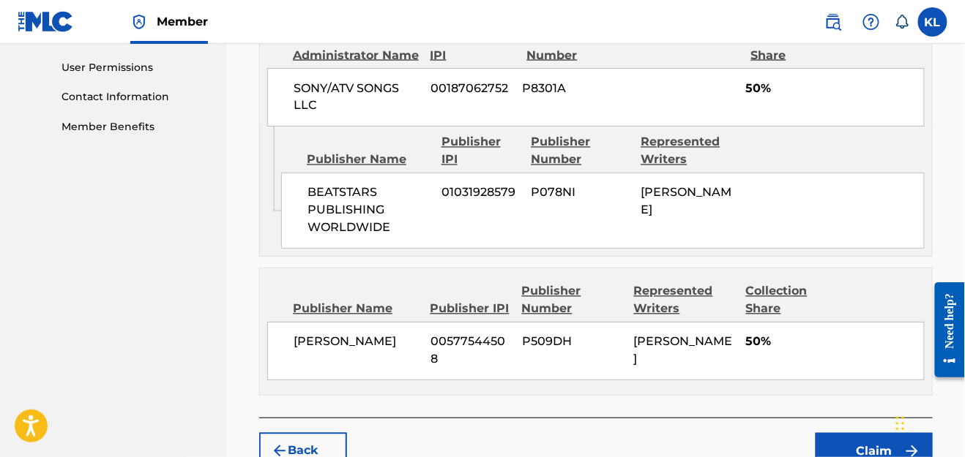
scroll to position [716, 0]
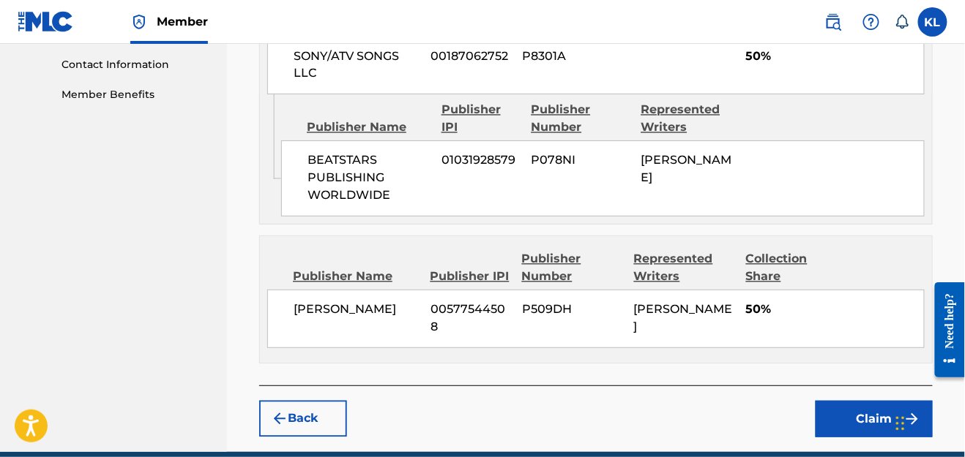
click at [858, 413] on button "Claim" at bounding box center [873, 419] width 117 height 37
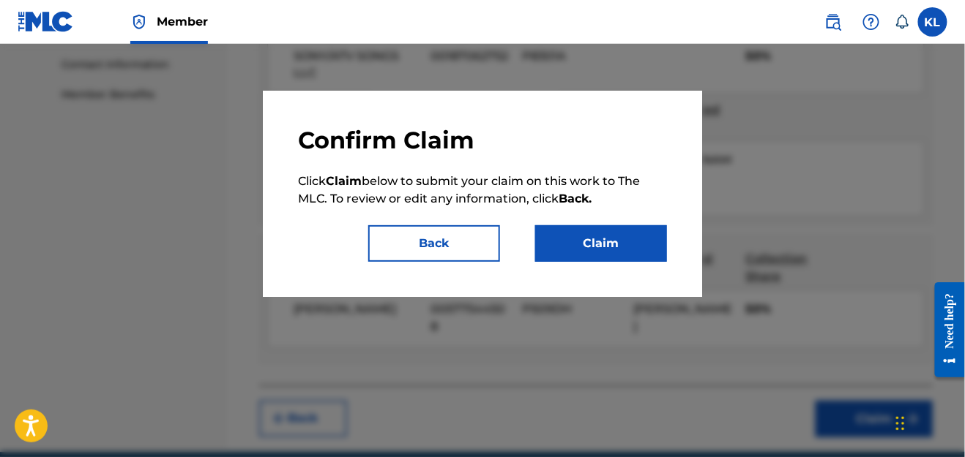
click at [602, 242] on button "Claim" at bounding box center [601, 243] width 132 height 37
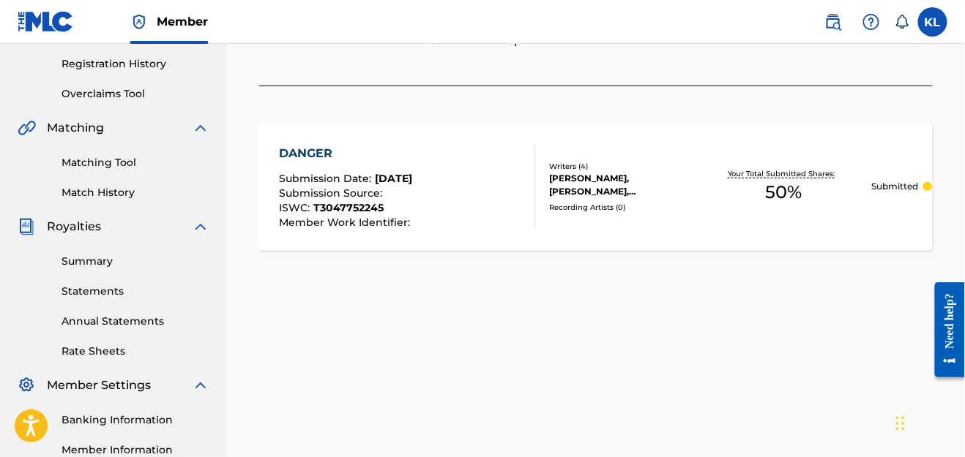
scroll to position [0, 0]
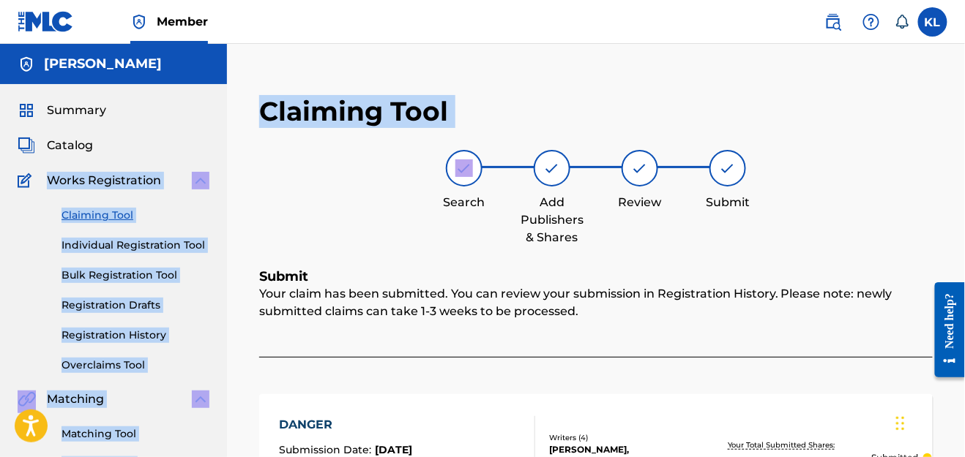
click at [126, 202] on main "[PERSON_NAME] Summary Catalog Works Registration Claiming Tool Individual Regis…" at bounding box center [482, 440] width 965 height 793
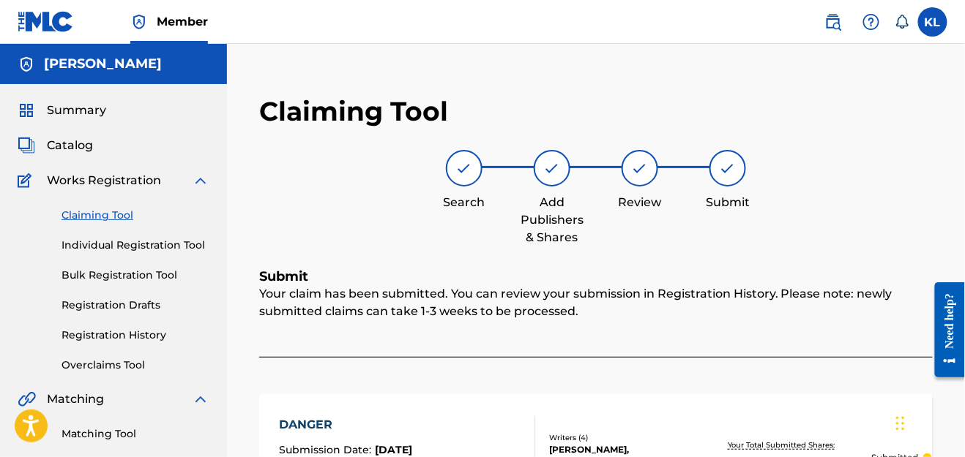
click at [188, 184] on div "Works Registration" at bounding box center [114, 181] width 192 height 18
click at [99, 212] on link "Claiming Tool" at bounding box center [135, 215] width 148 height 15
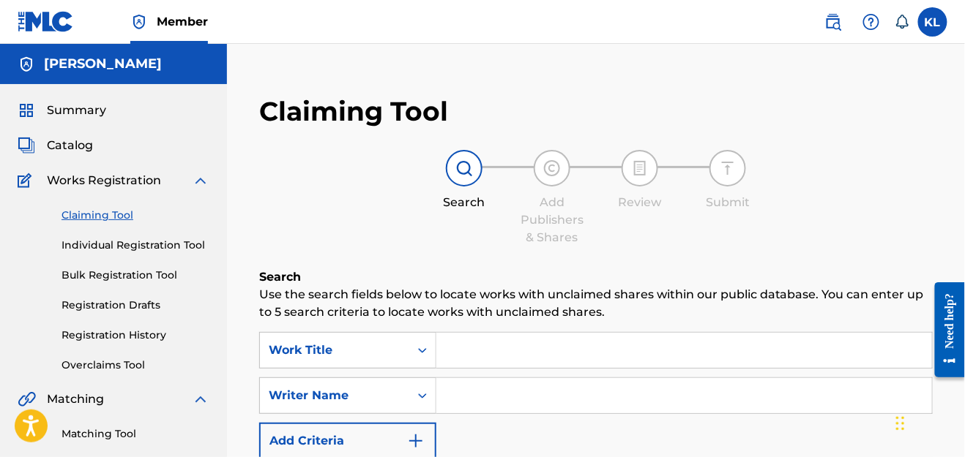
click at [512, 381] on input "Search Form" at bounding box center [683, 395] width 495 height 35
click at [596, 397] on input "[PERSON_NAME]" at bounding box center [683, 395] width 495 height 35
type input "K"
type input "[PERSON_NAME] [PERSON_NAME]"
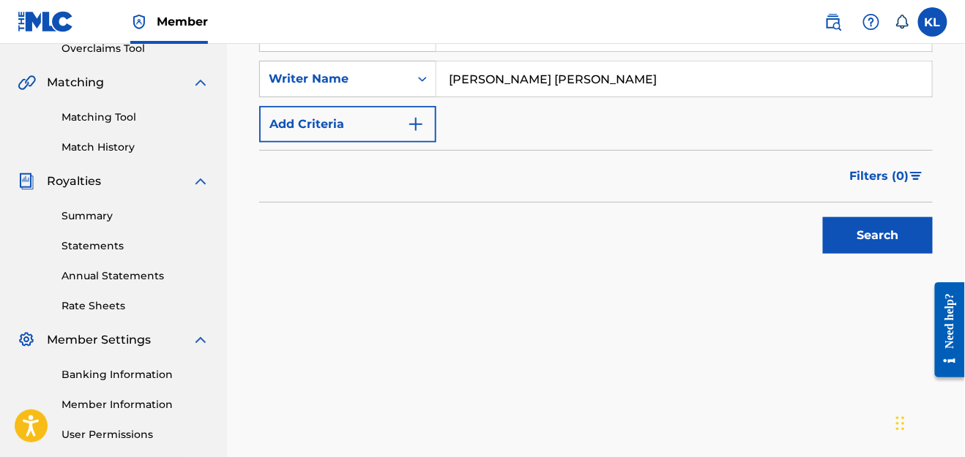
scroll to position [297, 0]
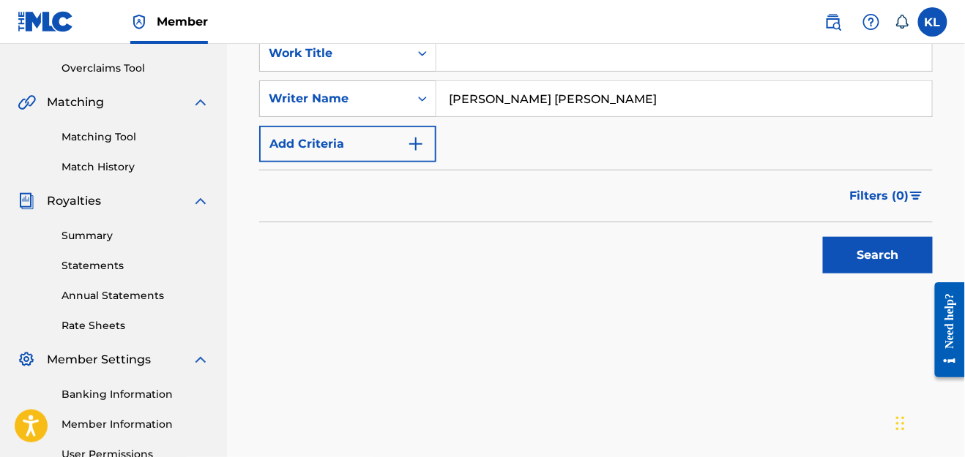
click at [863, 264] on button "Search" at bounding box center [878, 255] width 110 height 37
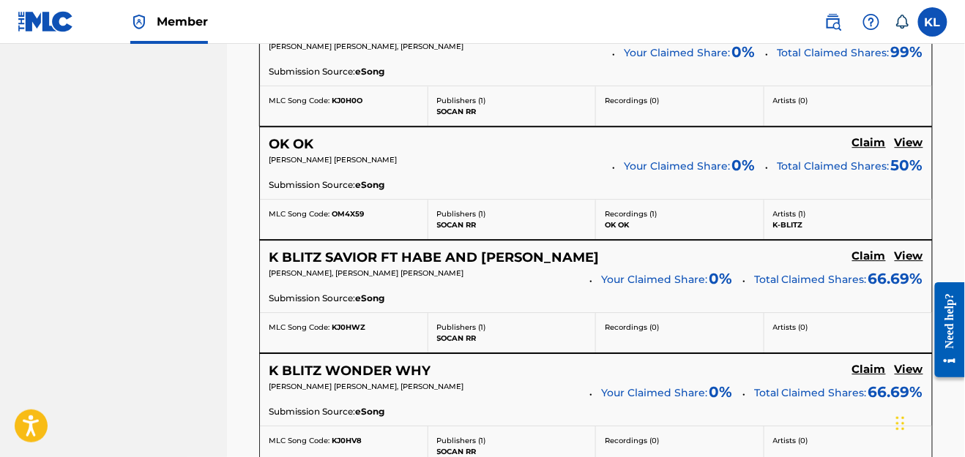
scroll to position [854, 0]
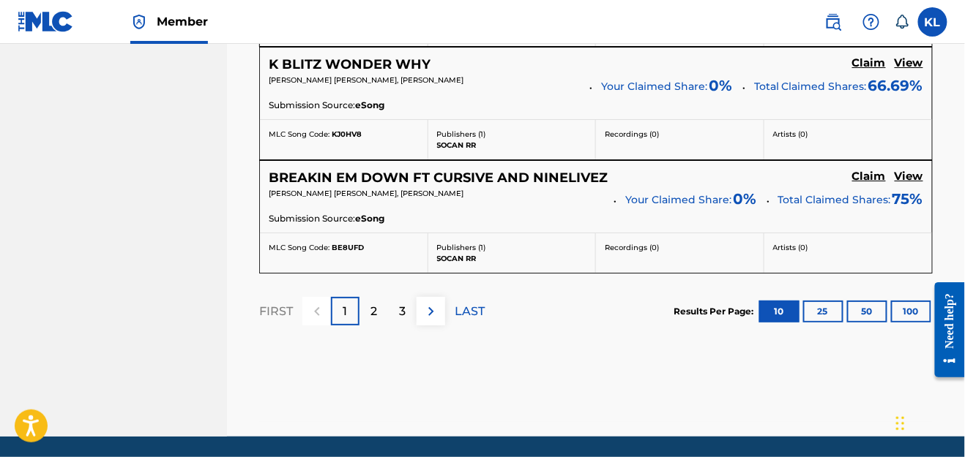
click at [907, 301] on button "100" at bounding box center [911, 312] width 40 height 22
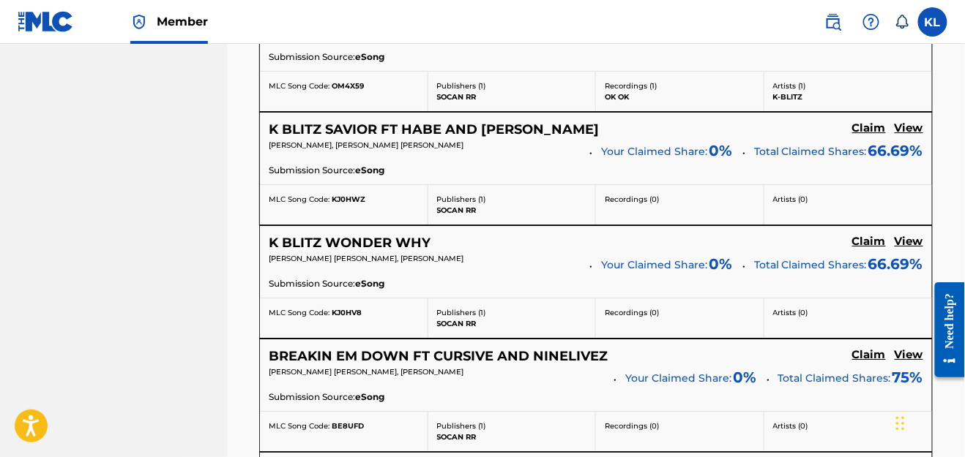
scroll to position [0, 0]
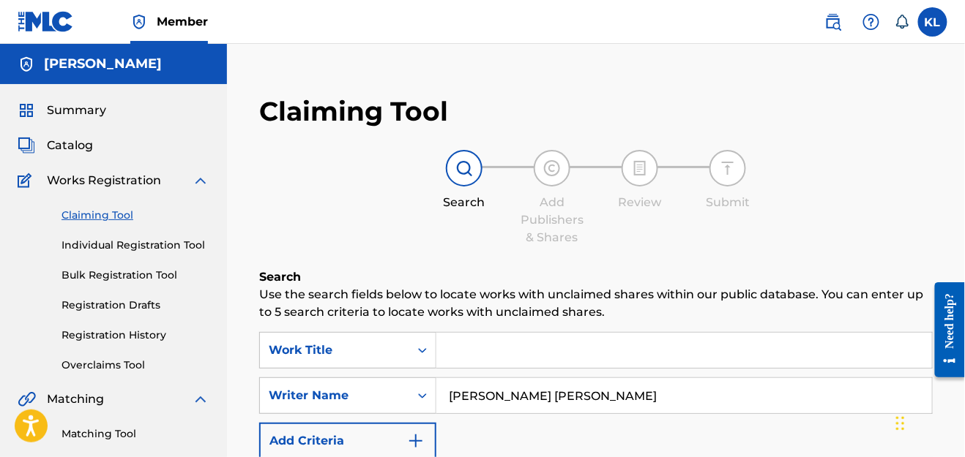
click at [863, 16] on img at bounding box center [871, 22] width 18 height 18
click at [856, 120] on link "Contact us" at bounding box center [871, 137] width 124 height 35
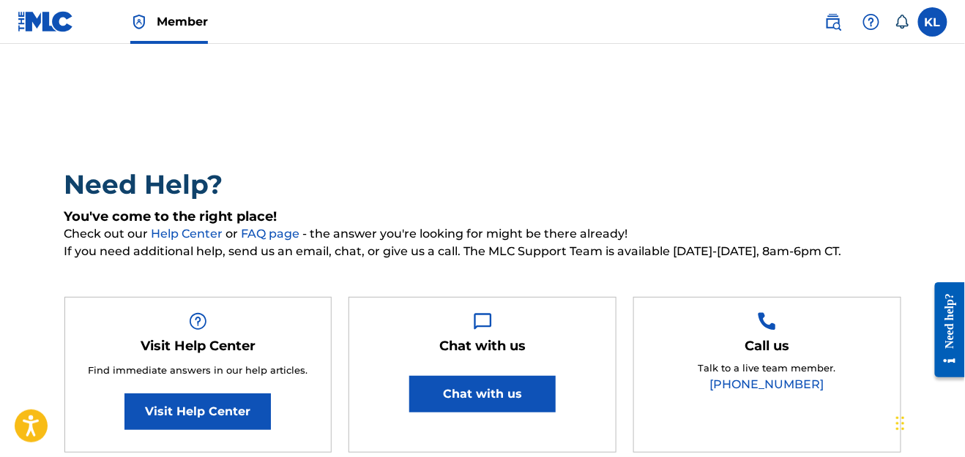
click at [512, 368] on div "Chat with us Chat with us" at bounding box center [482, 375] width 268 height 157
click at [503, 393] on button "Chat with us" at bounding box center [482, 394] width 146 height 37
click at [913, 25] on div "KL [PERSON_NAME] [EMAIL_ADDRESS][DOMAIN_NAME] Notification Preferences Profile …" at bounding box center [878, 21] width 138 height 29
click at [910, 23] on div "KL [PERSON_NAME] [EMAIL_ADDRESS][DOMAIN_NAME] Notification Preferences Profile …" at bounding box center [878, 21] width 138 height 29
click at [904, 20] on icon at bounding box center [901, 22] width 15 height 15
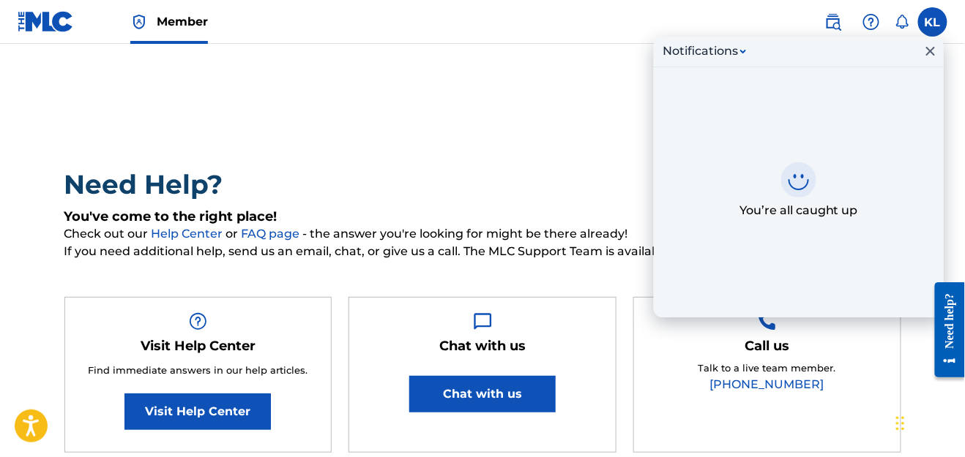
click at [904, 20] on icon at bounding box center [901, 22] width 15 height 15
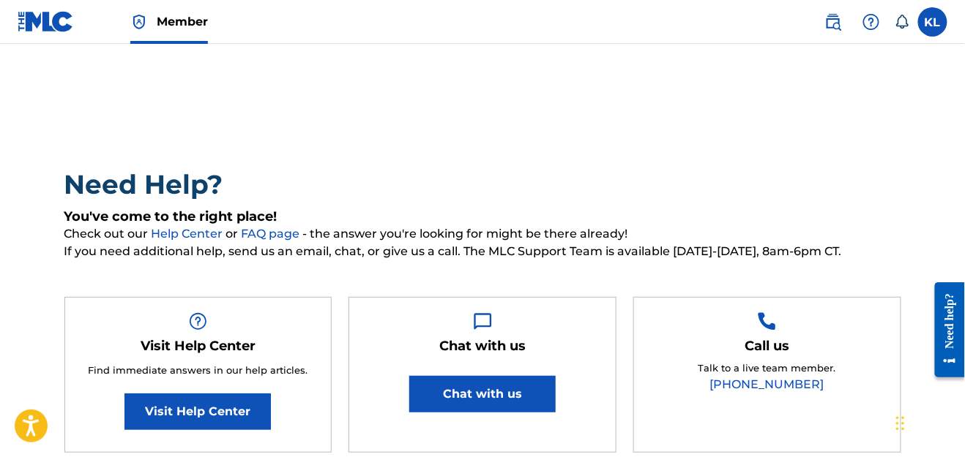
click at [868, 22] on img at bounding box center [871, 22] width 18 height 18
click at [873, 15] on img at bounding box center [871, 22] width 18 height 18
click at [839, 20] on img at bounding box center [833, 22] width 18 height 18
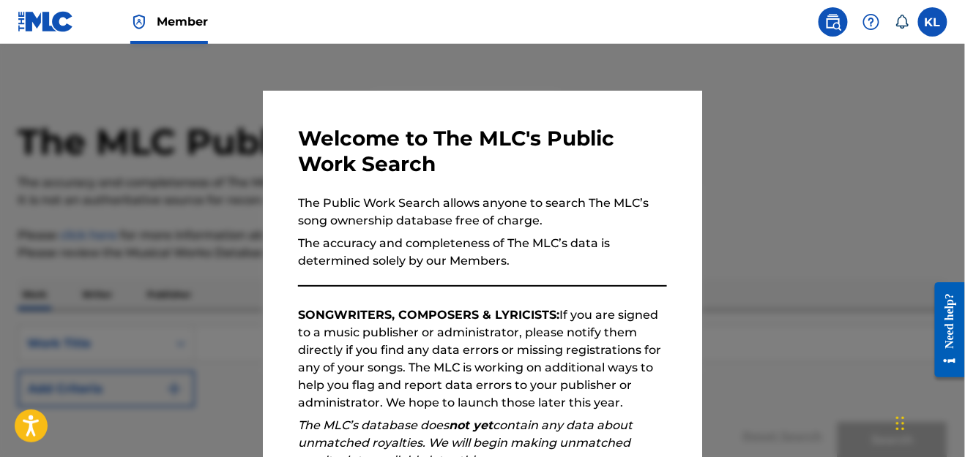
scroll to position [70, 0]
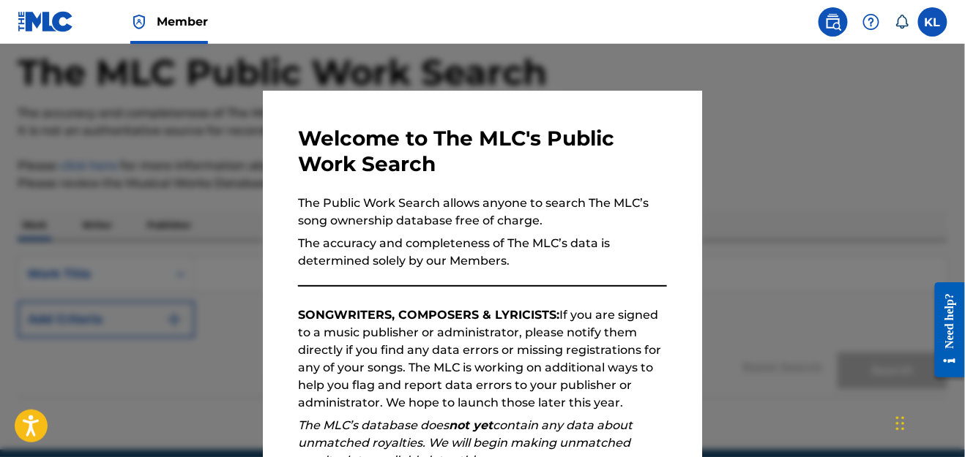
click at [561, 297] on div "Welcome to The MLC's Public Work Search The Public Work Search allows anyone to…" at bounding box center [482, 380] width 369 height 509
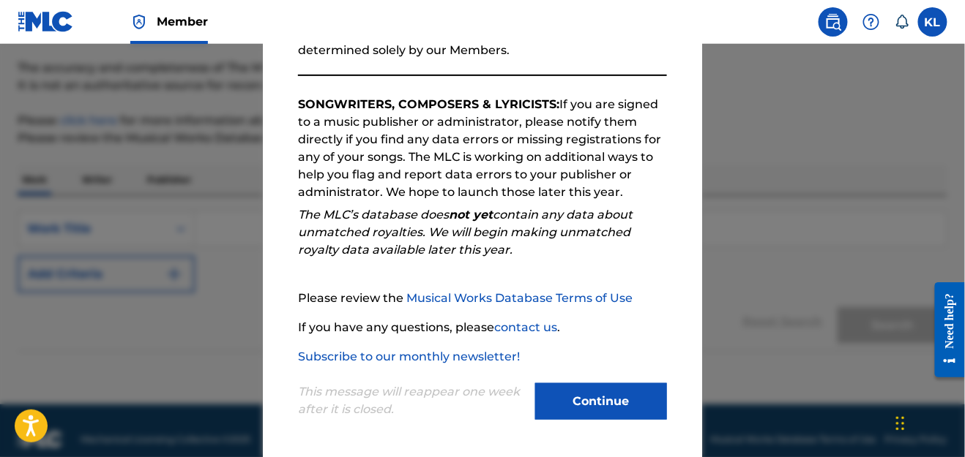
scroll to position [128, 0]
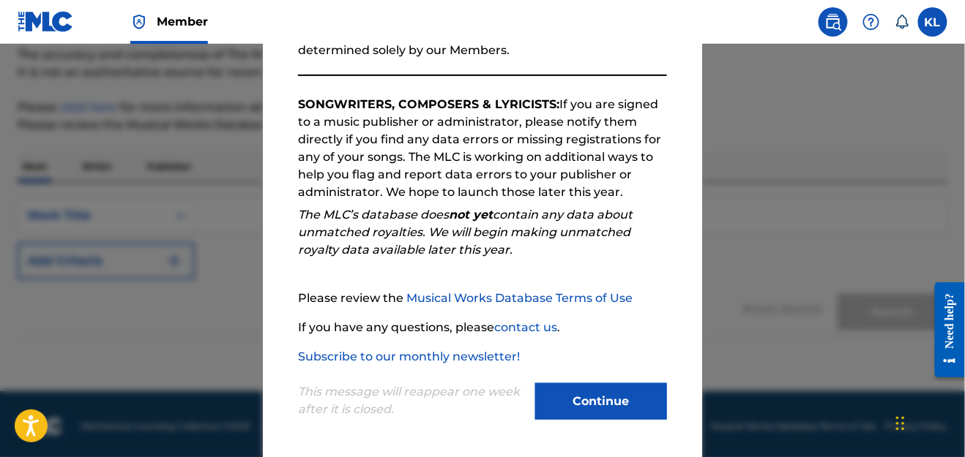
click at [613, 404] on button "Continue" at bounding box center [601, 401] width 132 height 37
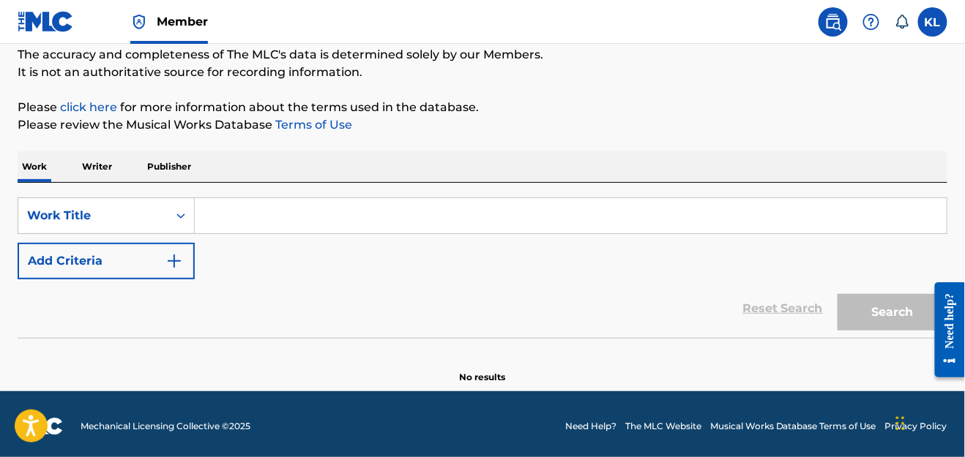
click at [104, 164] on p "Writer" at bounding box center [97, 166] width 39 height 31
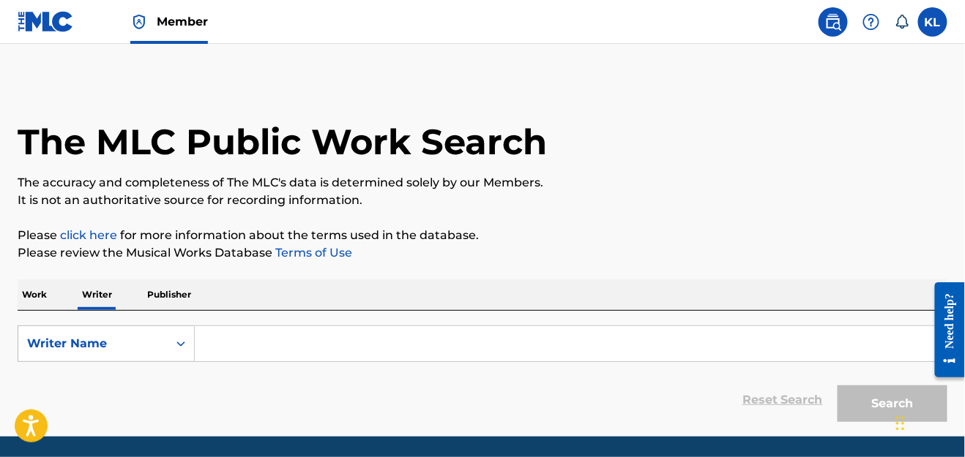
click at [329, 326] on input "Search Form" at bounding box center [571, 343] width 752 height 35
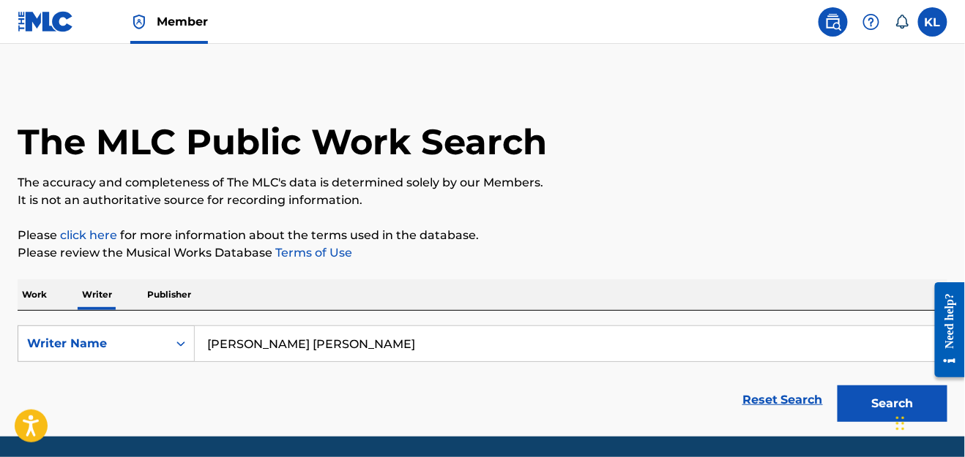
type input "[PERSON_NAME] [PERSON_NAME]"
click at [837, 386] on button "Search" at bounding box center [892, 404] width 110 height 37
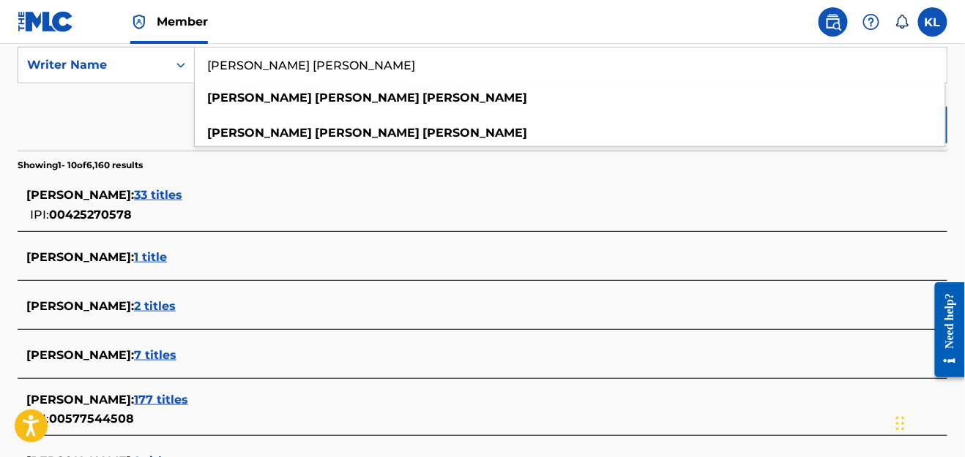
scroll to position [282, 0]
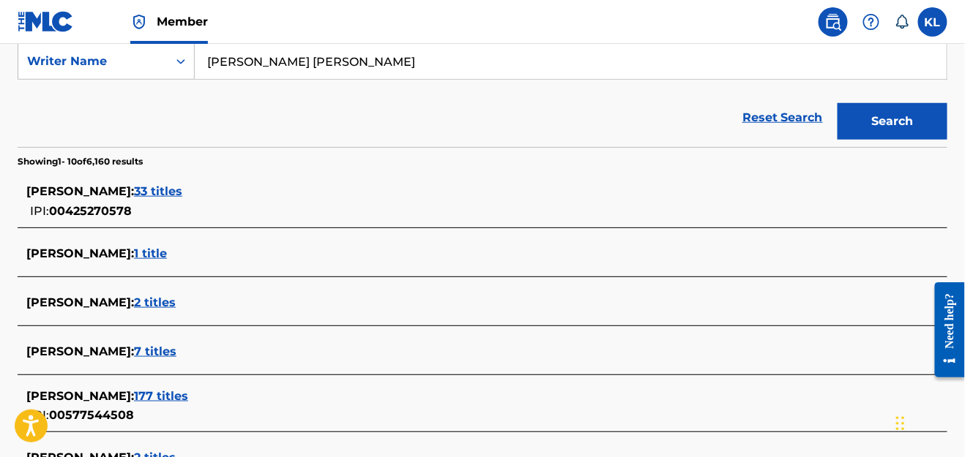
click at [188, 389] on span "177 titles" at bounding box center [161, 396] width 54 height 14
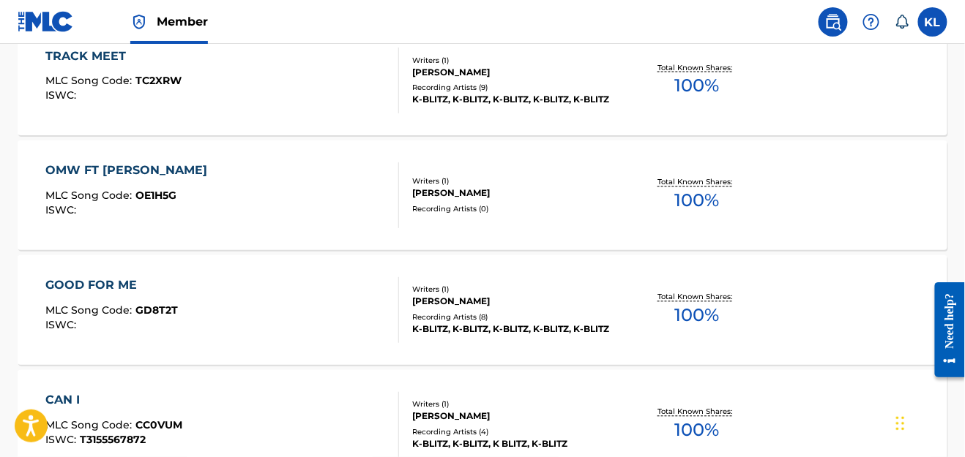
scroll to position [348, 0]
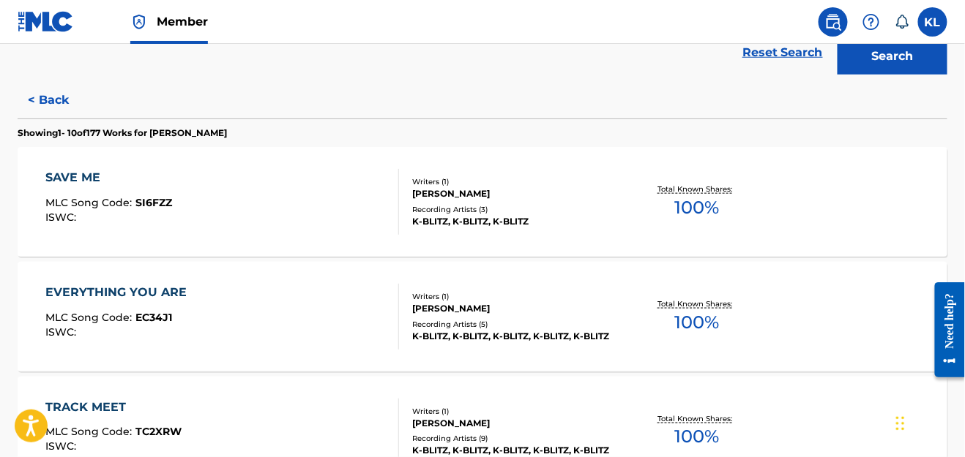
click at [935, 22] on label at bounding box center [932, 21] width 29 height 29
click at [932, 22] on input "[PERSON_NAME] [EMAIL_ADDRESS][DOMAIN_NAME] Notification Preferences Profile Log…" at bounding box center [932, 22] width 0 height 0
click at [701, 132] on section "Showing 1 - 10 of 177 Works for [PERSON_NAME]" at bounding box center [482, 129] width 929 height 21
